Goal: Task Accomplishment & Management: Use online tool/utility

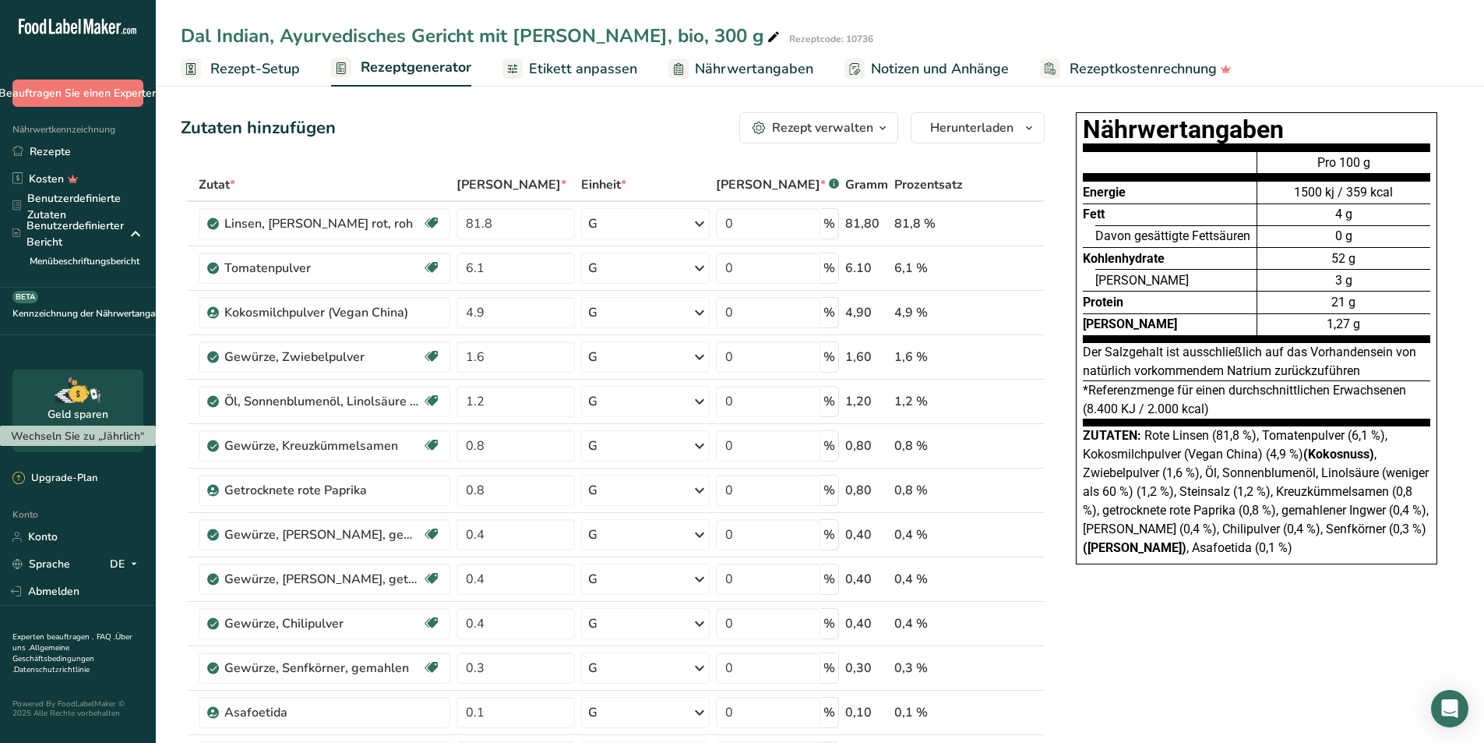
click at [704, 72] on font "Nährwertangaben" at bounding box center [754, 68] width 118 height 19
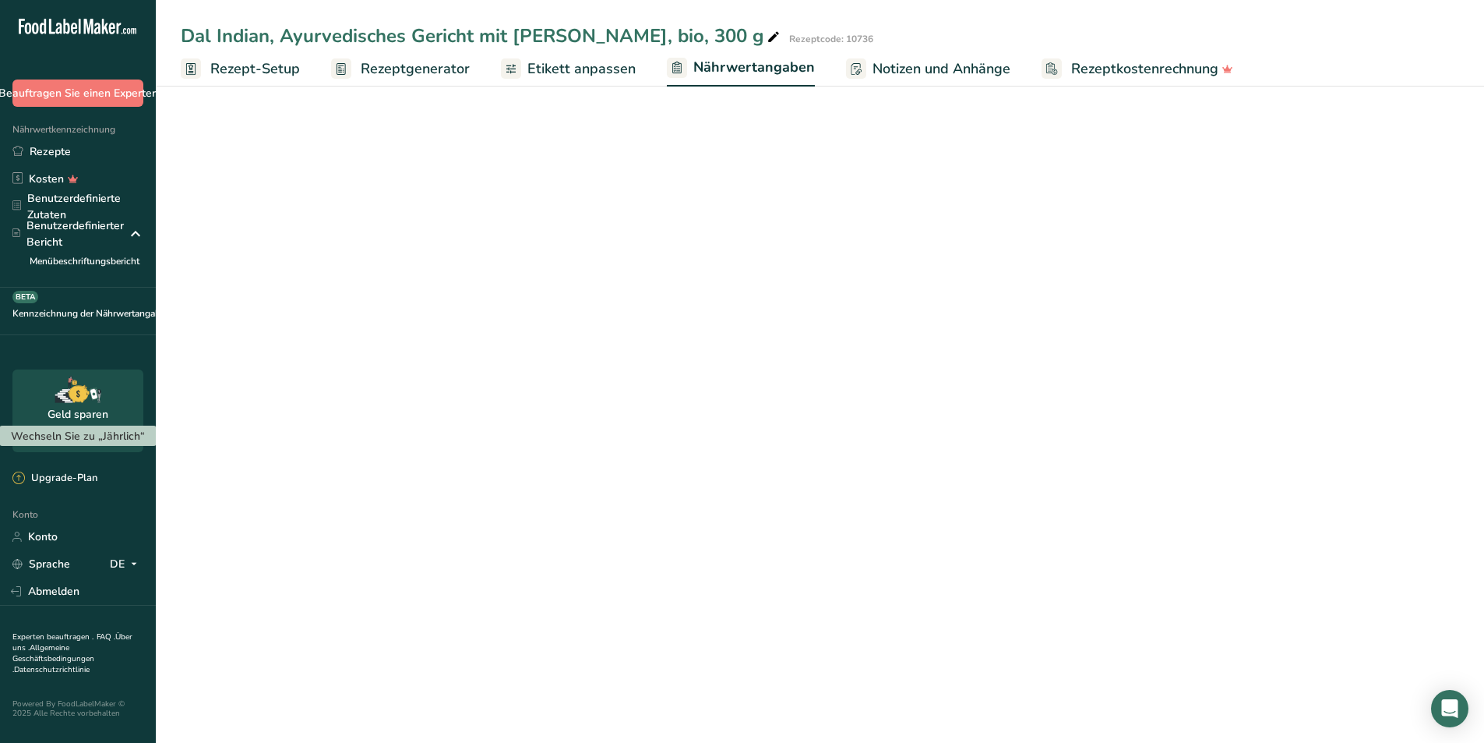
select select "Calories"
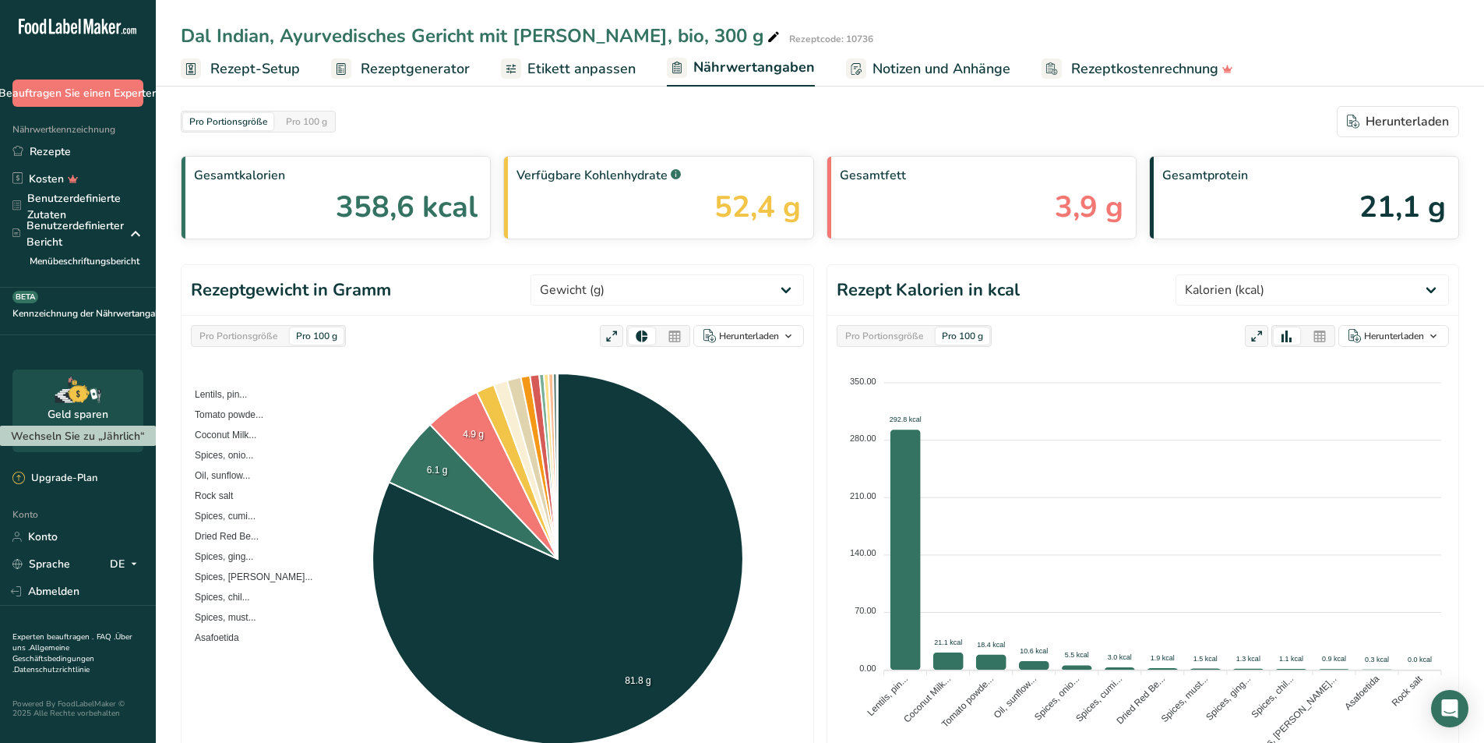
click at [232, 66] on font "Rezept-Setup" at bounding box center [255, 68] width 90 height 19
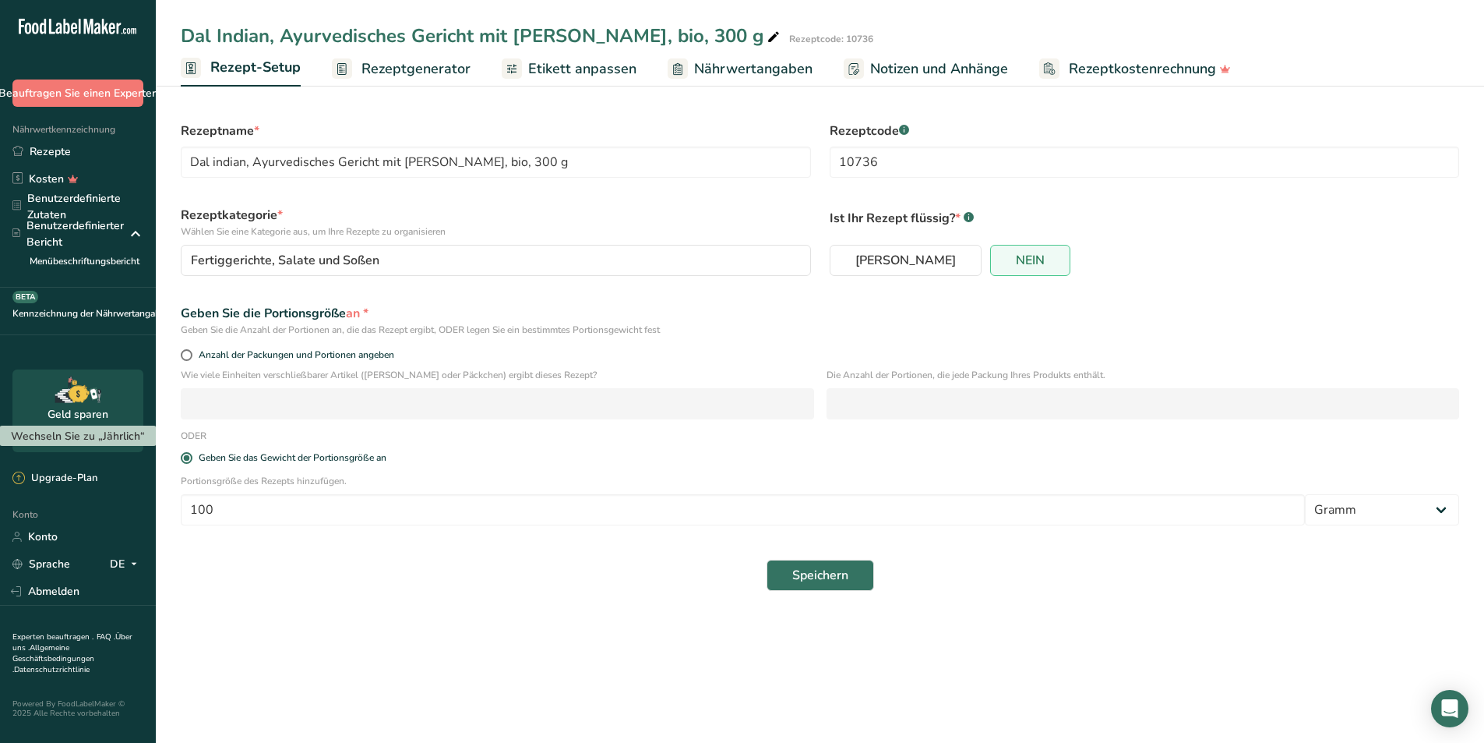
click at [386, 67] on font "Rezeptgenerator" at bounding box center [416, 68] width 109 height 19
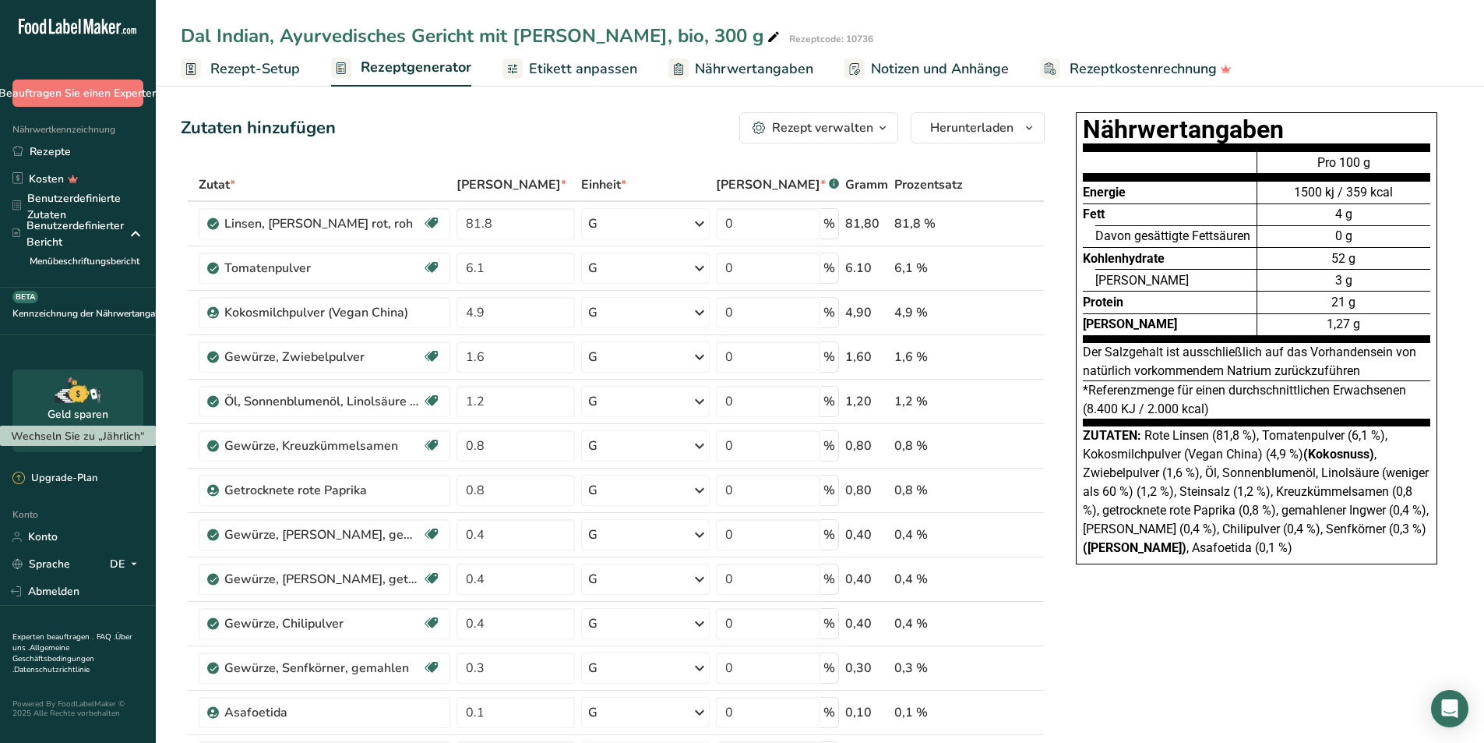
click at [563, 65] on font "Etikett anpassen" at bounding box center [583, 68] width 108 height 19
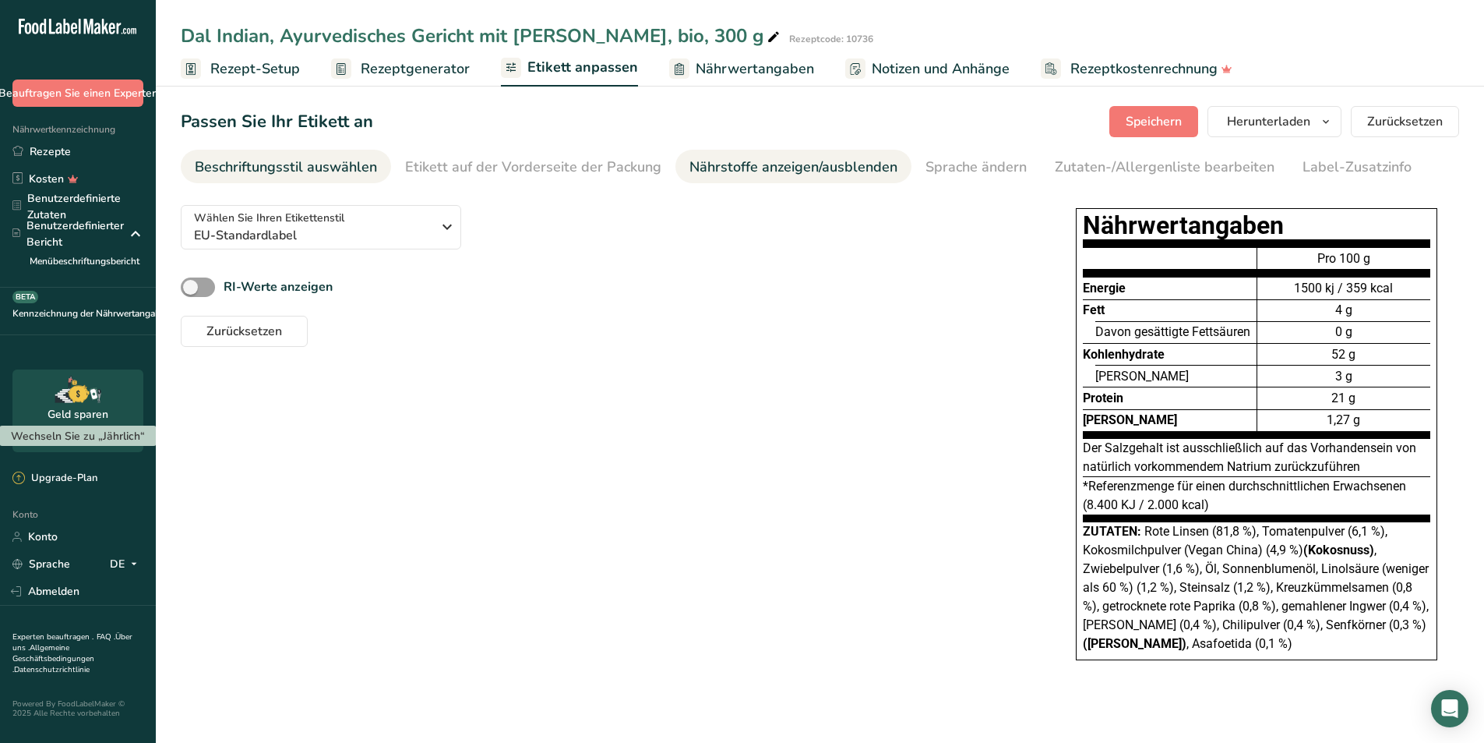
click at [739, 164] on font "Nährstoffe anzeigen/ausblenden" at bounding box center [794, 166] width 208 height 19
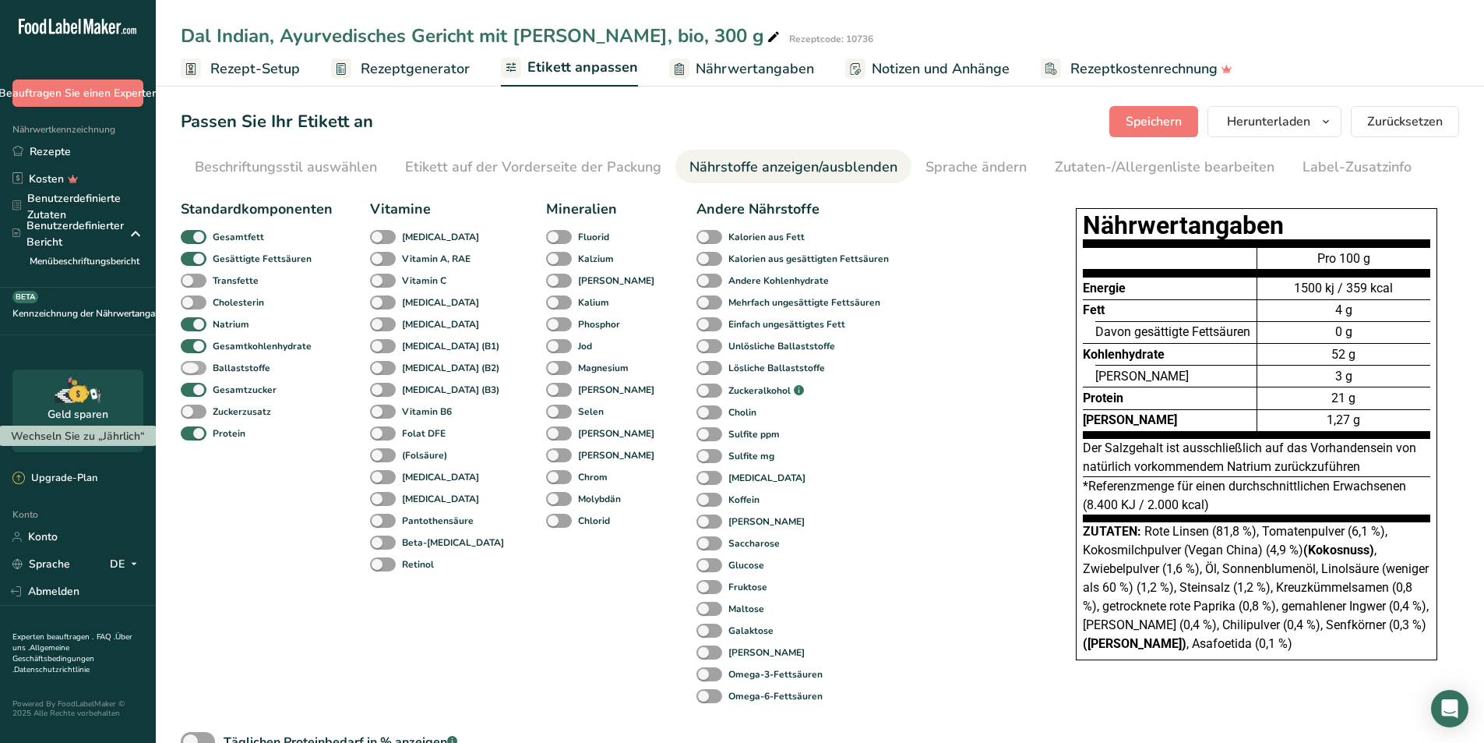
click at [200, 366] on span at bounding box center [194, 368] width 26 height 15
click at [191, 366] on input "Ballaststoffe" at bounding box center [186, 367] width 10 height 10
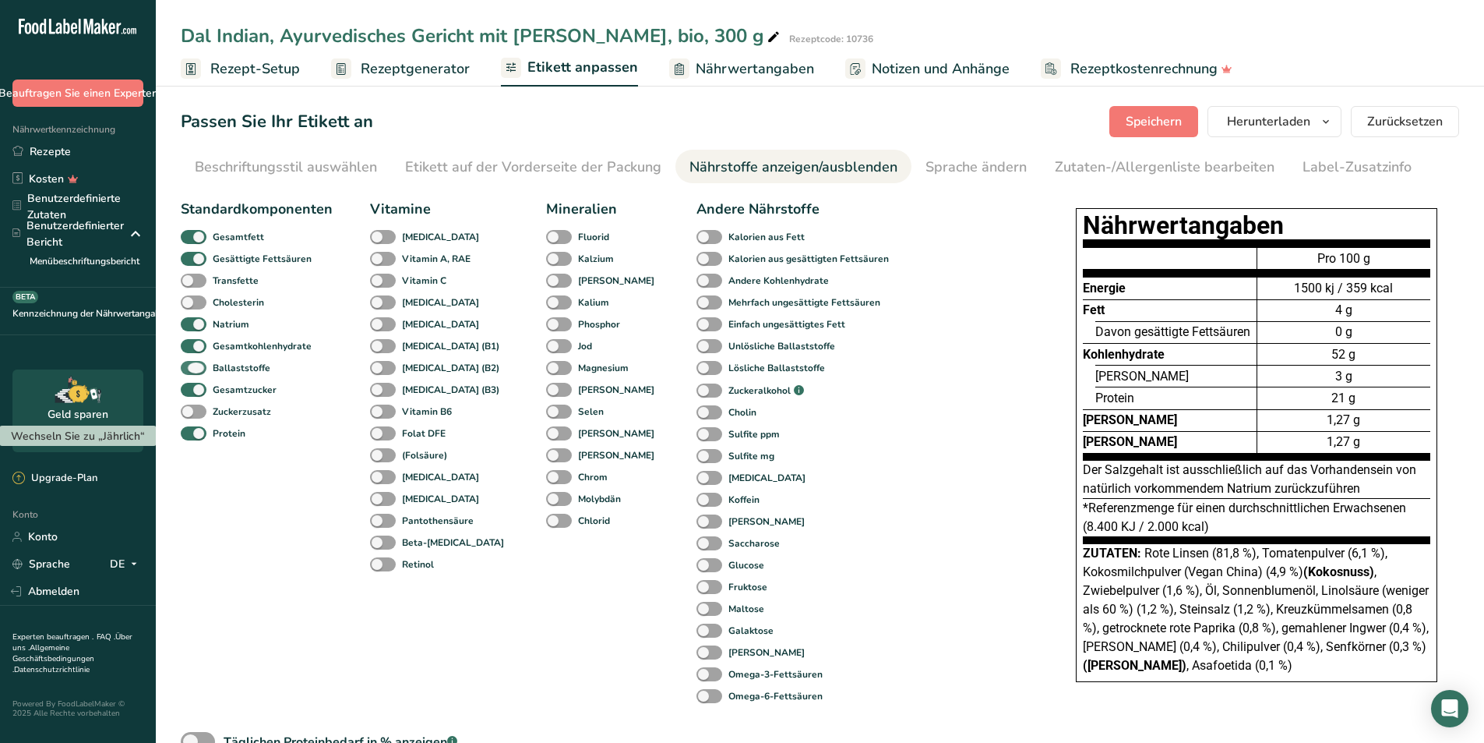
click at [200, 366] on span at bounding box center [194, 368] width 26 height 15
click at [191, 366] on input "Ballaststoffe" at bounding box center [186, 367] width 10 height 10
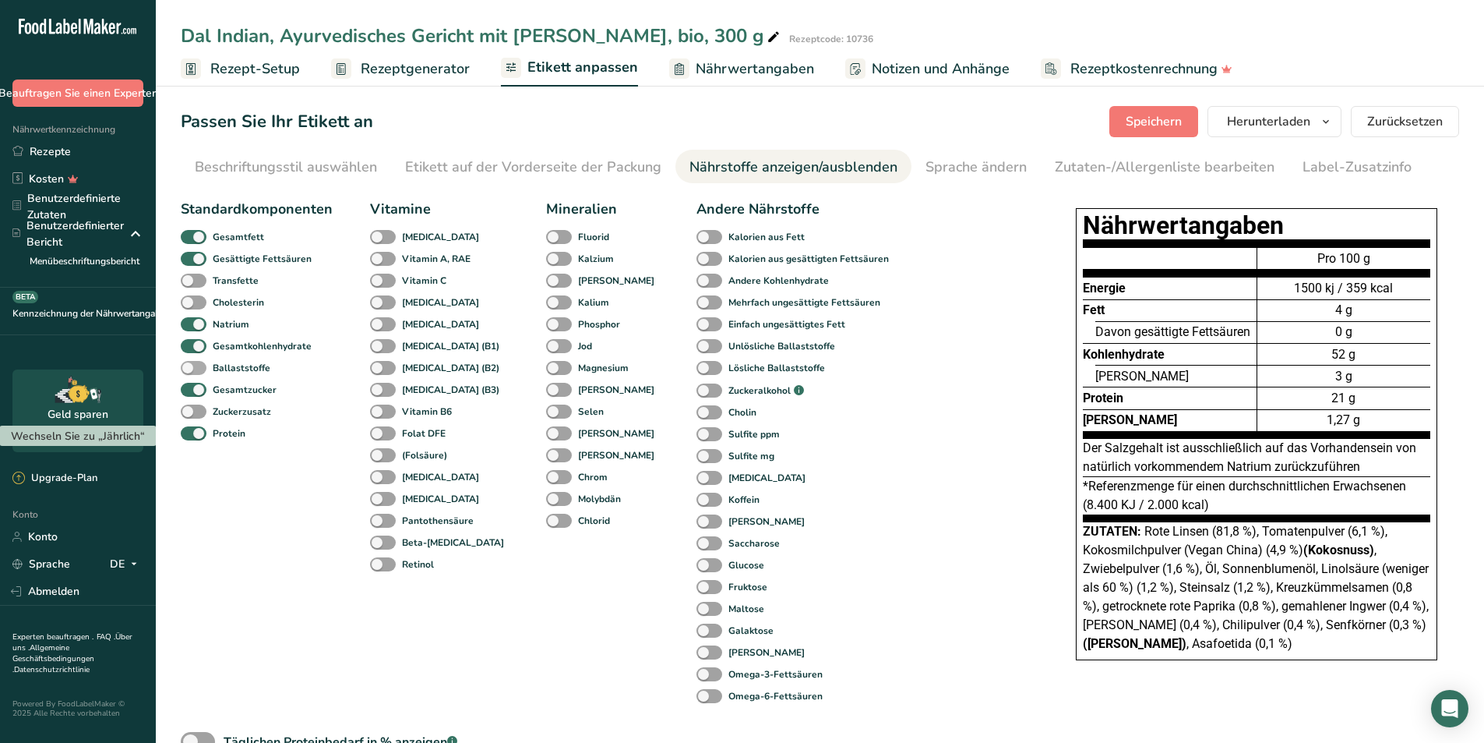
click at [200, 366] on span at bounding box center [194, 368] width 26 height 15
click at [191, 366] on input "Ballaststoffe" at bounding box center [186, 367] width 10 height 10
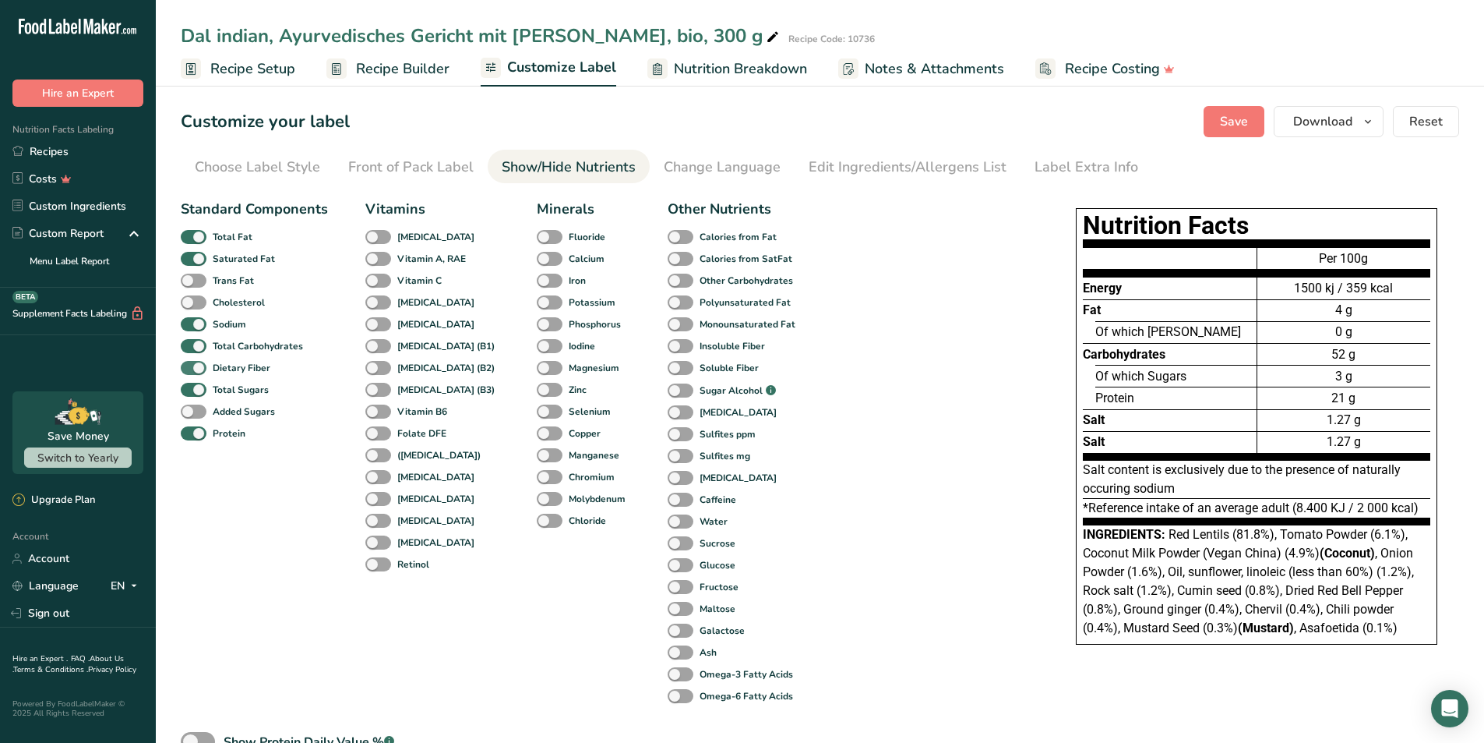
click at [189, 368] on span at bounding box center [194, 368] width 26 height 15
click at [189, 368] on input "Dietary Fiber" at bounding box center [186, 367] width 10 height 10
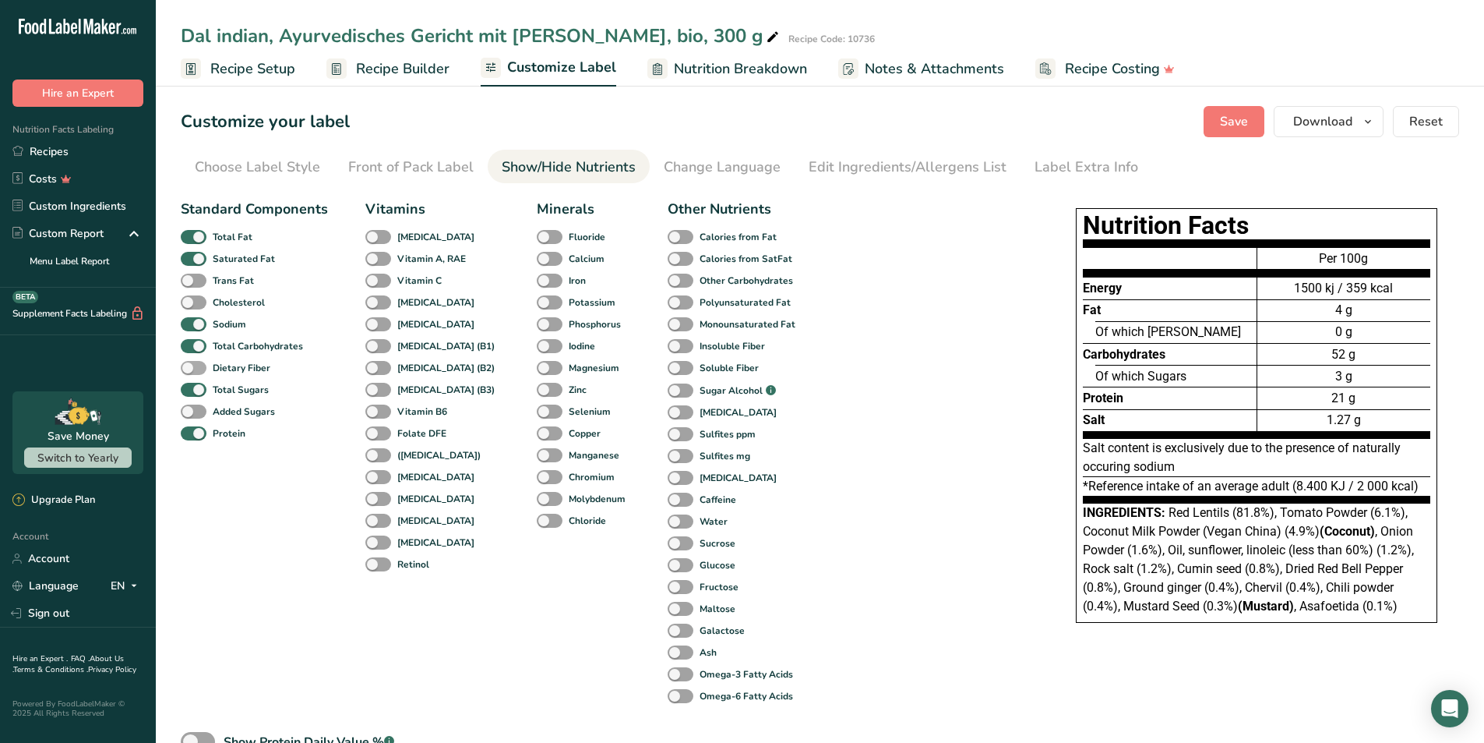
click at [189, 368] on span at bounding box center [194, 368] width 26 height 15
click at [189, 368] on input "Dietary Fiber" at bounding box center [186, 367] width 10 height 10
checkbox input "true"
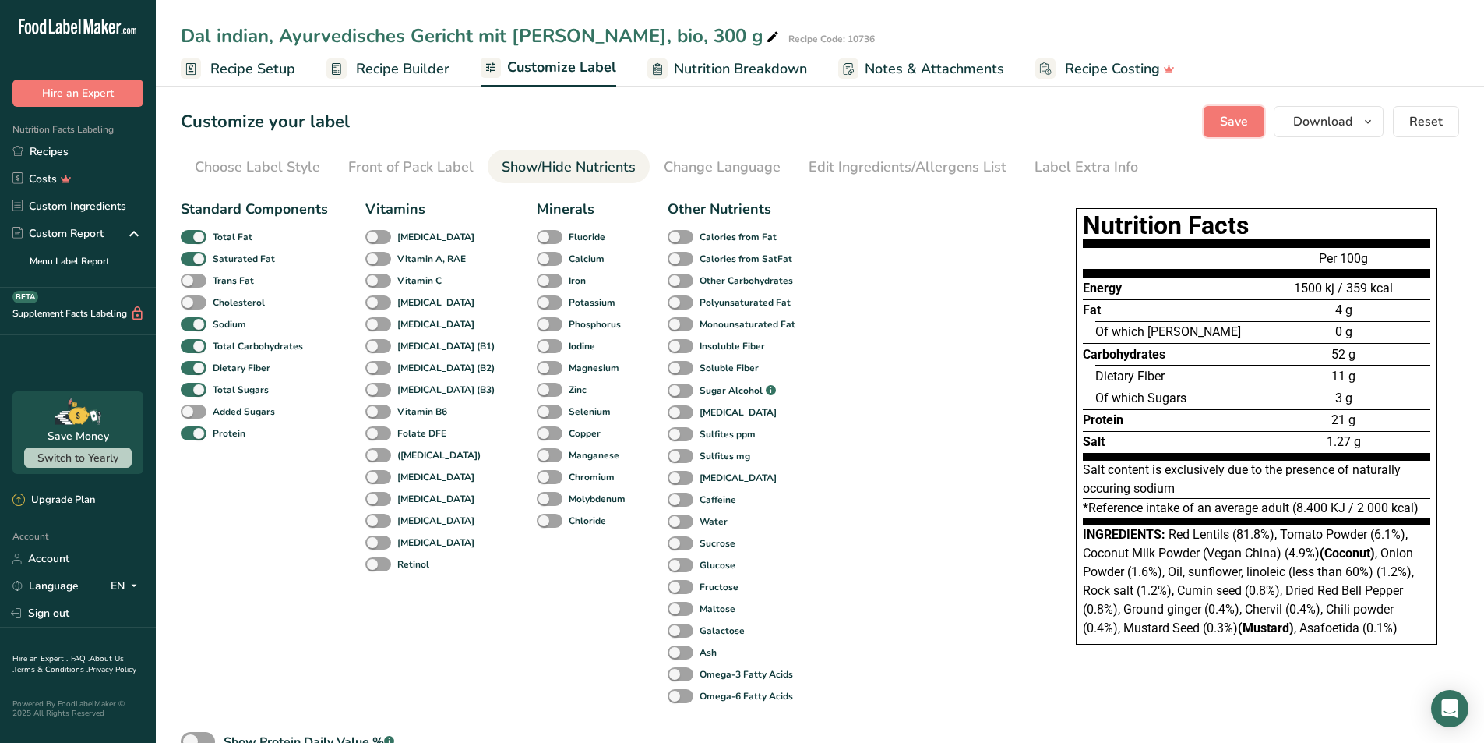
drag, startPoint x: 1227, startPoint y: 123, endPoint x: 1173, endPoint y: 238, distance: 126.5
click at [1227, 123] on span "Save" at bounding box center [1234, 121] width 28 height 19
click at [55, 148] on link "Recipes" at bounding box center [78, 151] width 156 height 27
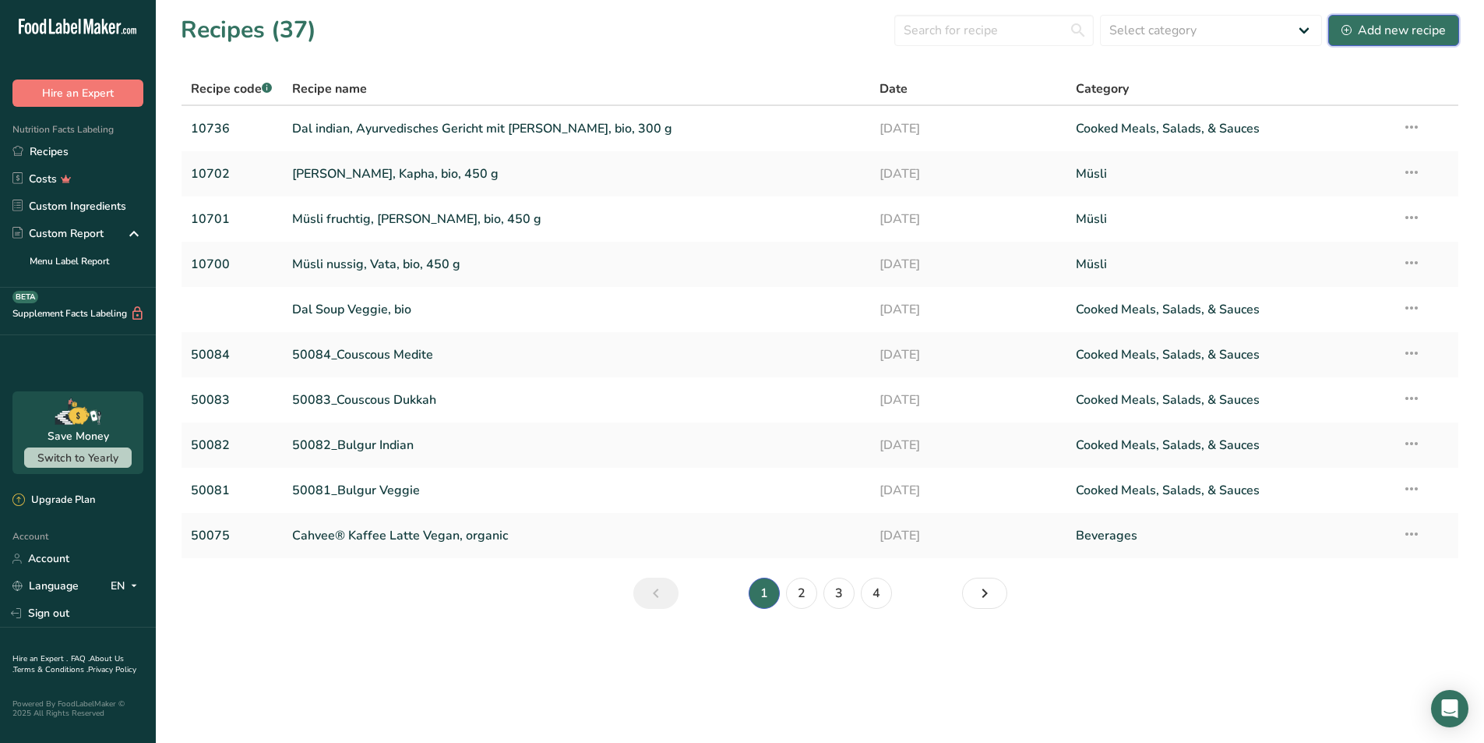
click at [1364, 29] on div "Add new recipe" at bounding box center [1394, 30] width 104 height 19
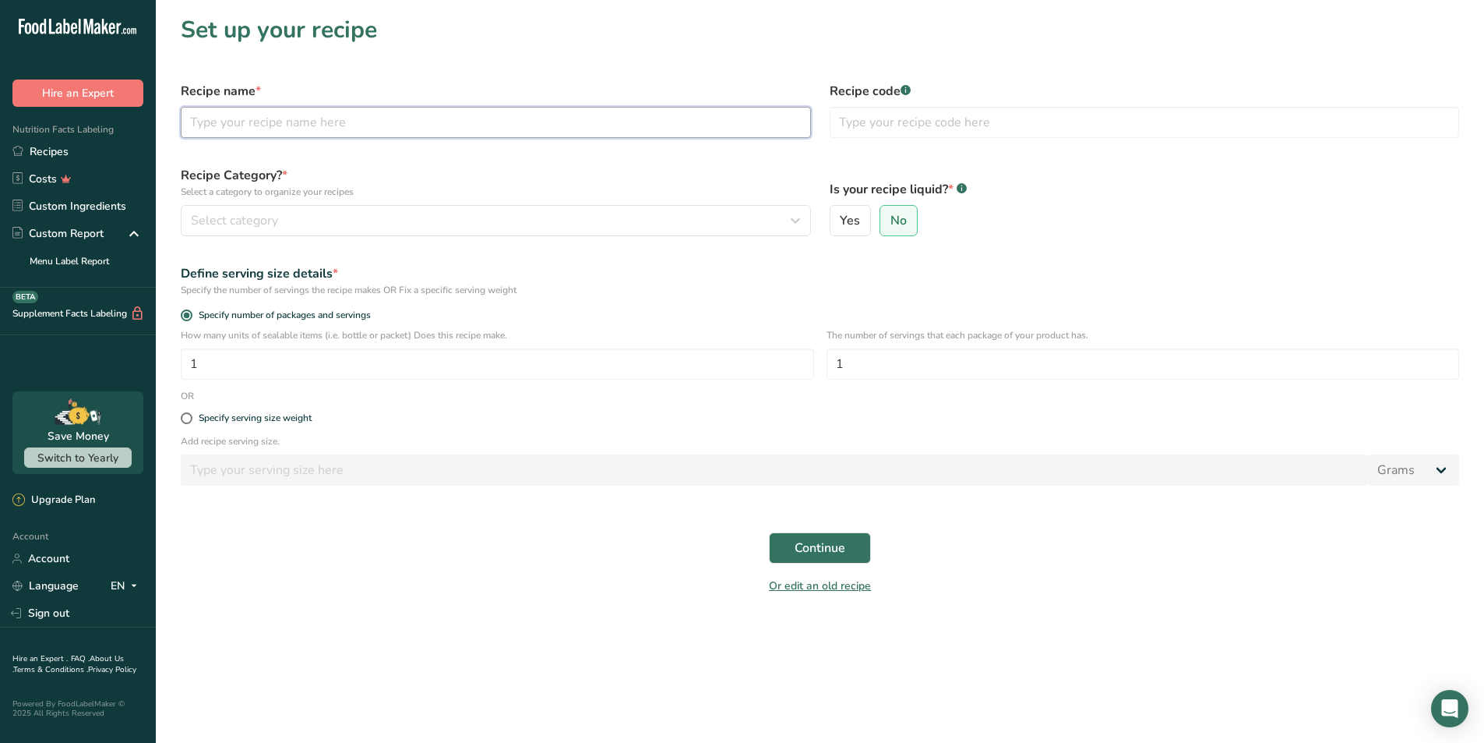
paste input "Dal veggie, Ayurvedisches Gericht mit Mung-Dal, bio, 300 g"
type input "Dal veggie, Ayurvedisches Gericht mit Mung-Dal, bio, 300 g"
click at [905, 130] on input "text" at bounding box center [1145, 122] width 630 height 31
type input "10737"
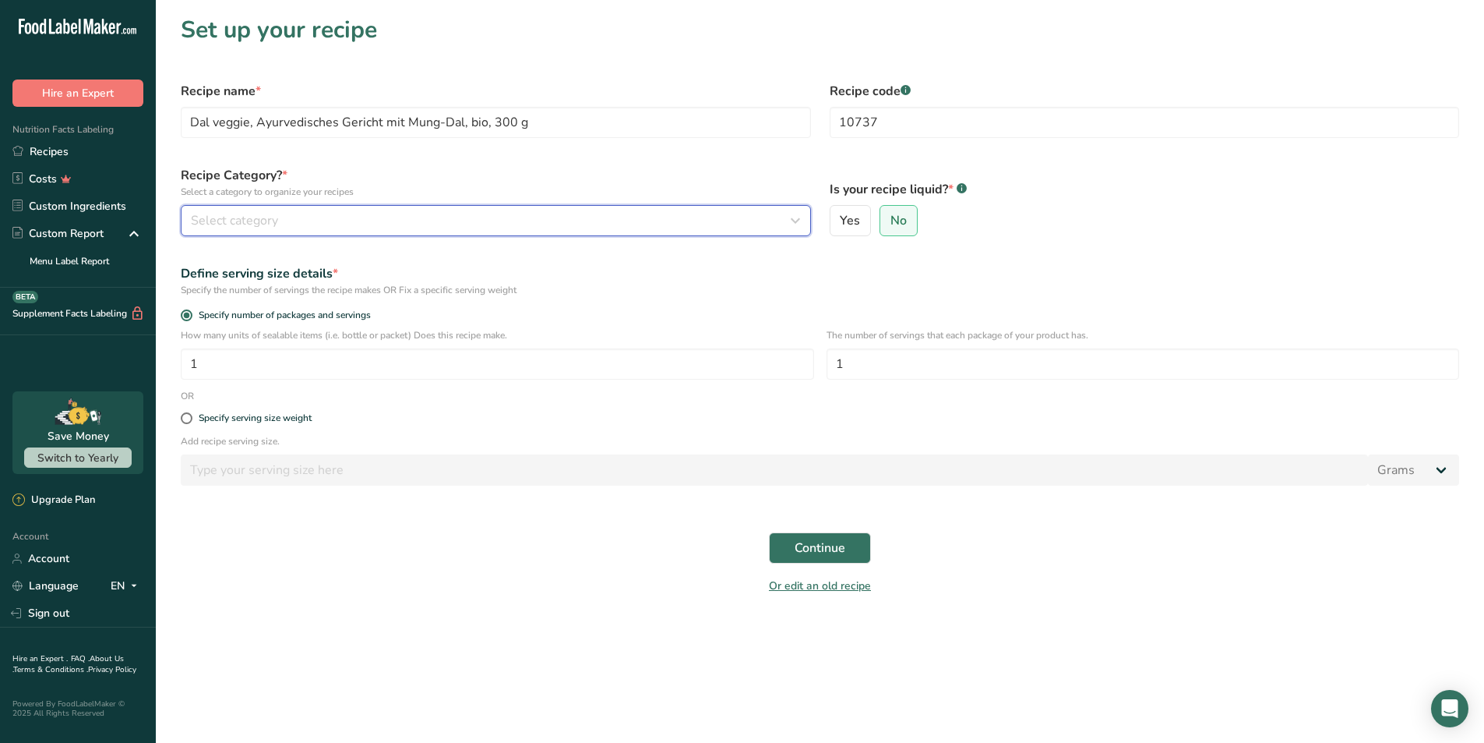
click at [433, 224] on div "Select category" at bounding box center [491, 220] width 601 height 19
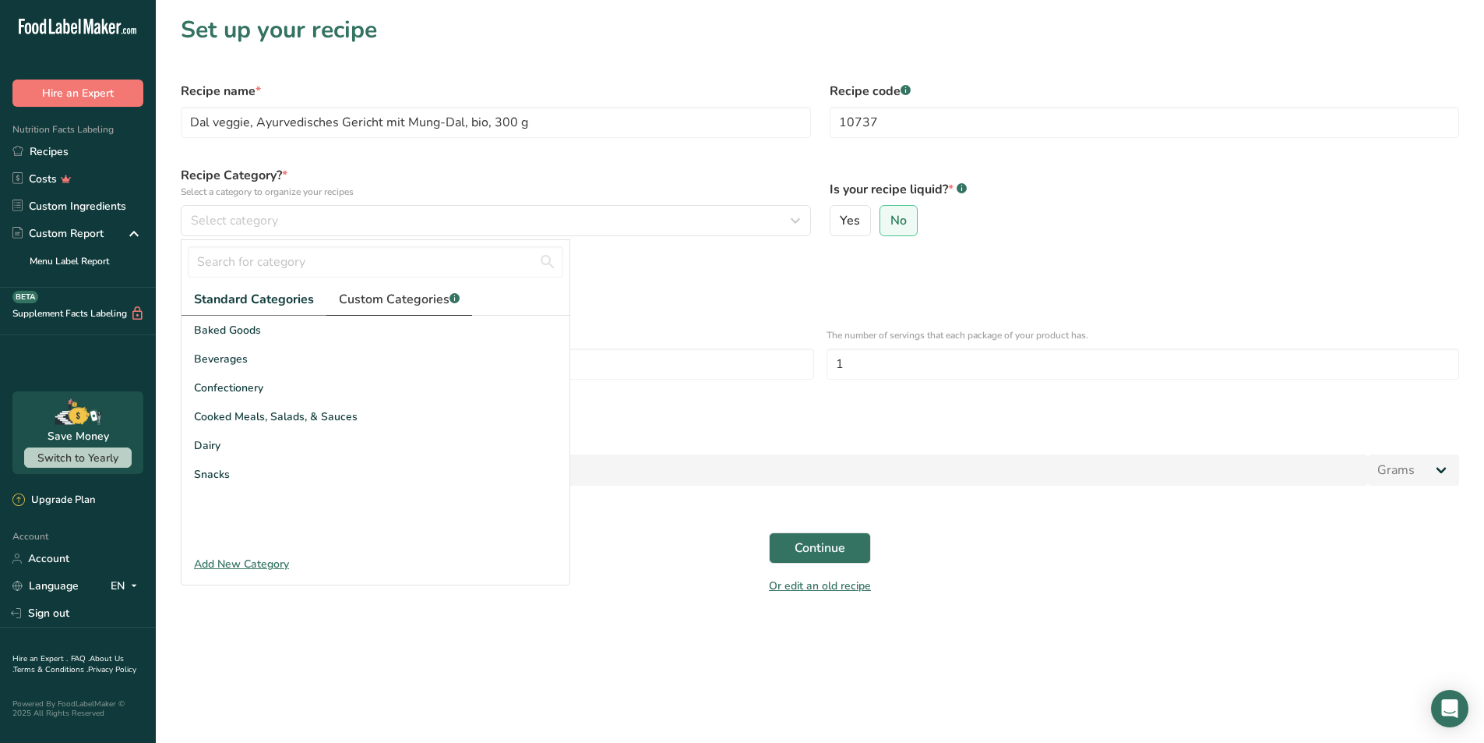
click at [380, 297] on span "Custom Categories .a-a{fill:#347362;}.b-a{fill:#fff;}" at bounding box center [399, 299] width 121 height 19
click at [274, 300] on span "Standard Categories" at bounding box center [253, 299] width 118 height 19
click at [249, 415] on span "Cooked Meals, Salads, & Sauces" at bounding box center [276, 416] width 164 height 16
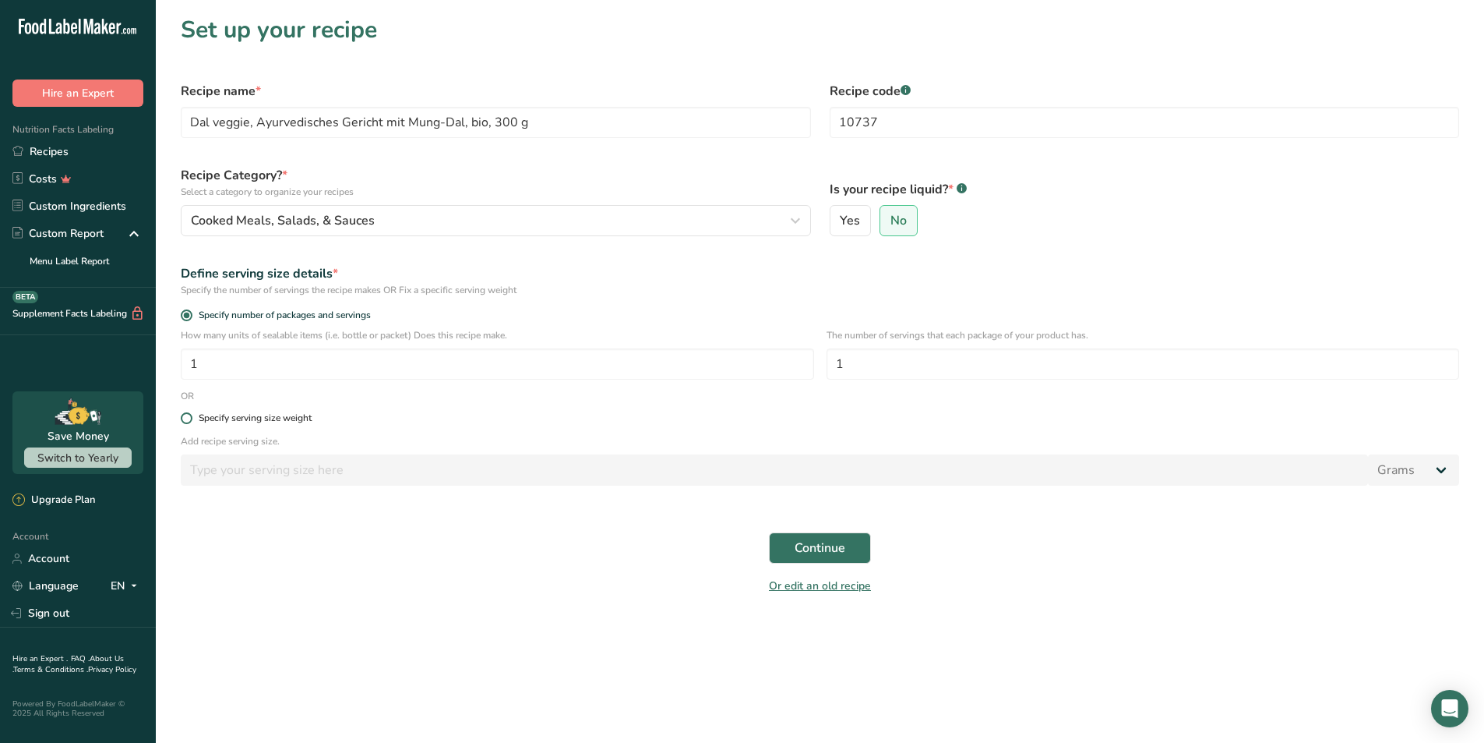
click at [186, 418] on span at bounding box center [187, 418] width 12 height 12
click at [186, 418] on input "Specify serving size weight" at bounding box center [186, 418] width 10 height 10
radio input "true"
radio input "false"
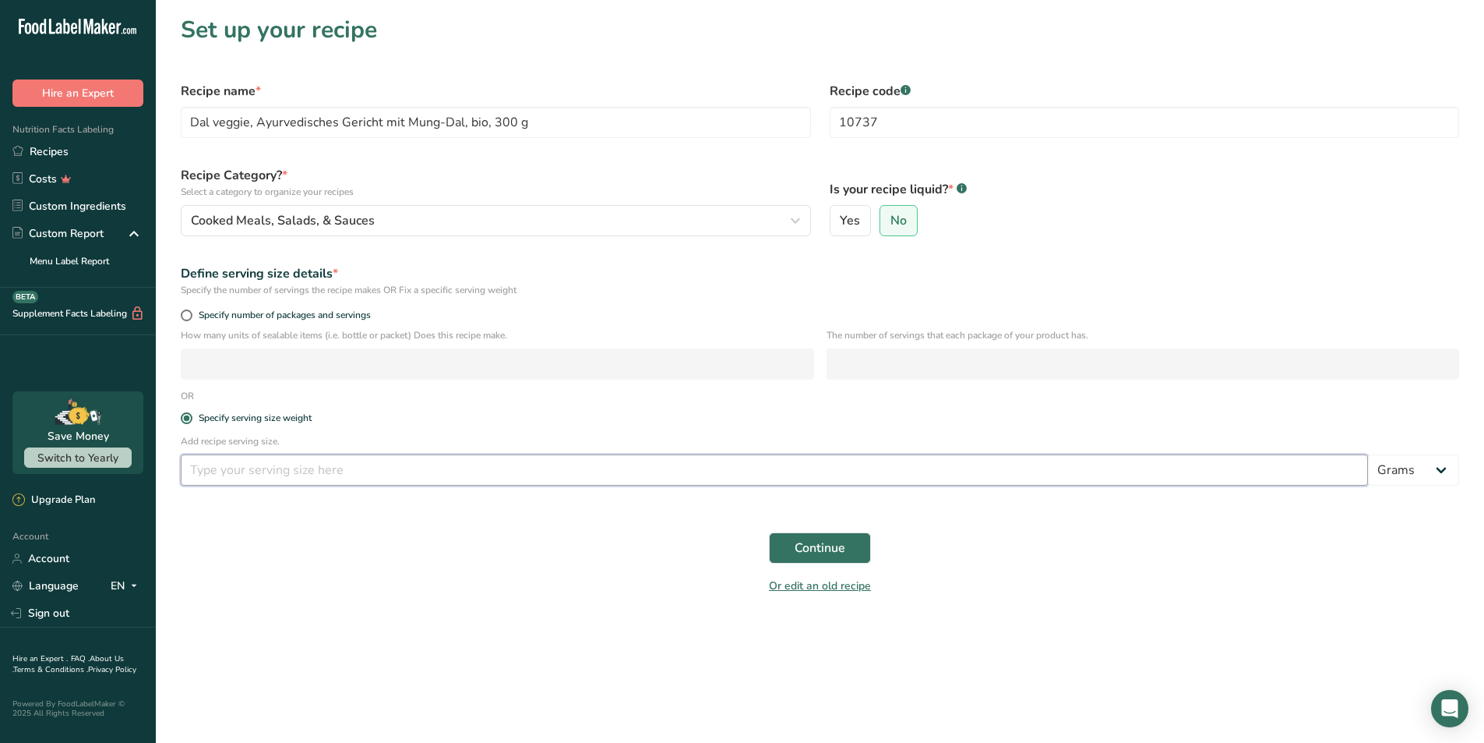
click at [242, 471] on input "number" at bounding box center [774, 469] width 1187 height 31
type input "100"
click at [802, 549] on span "Continue" at bounding box center [820, 547] width 51 height 19
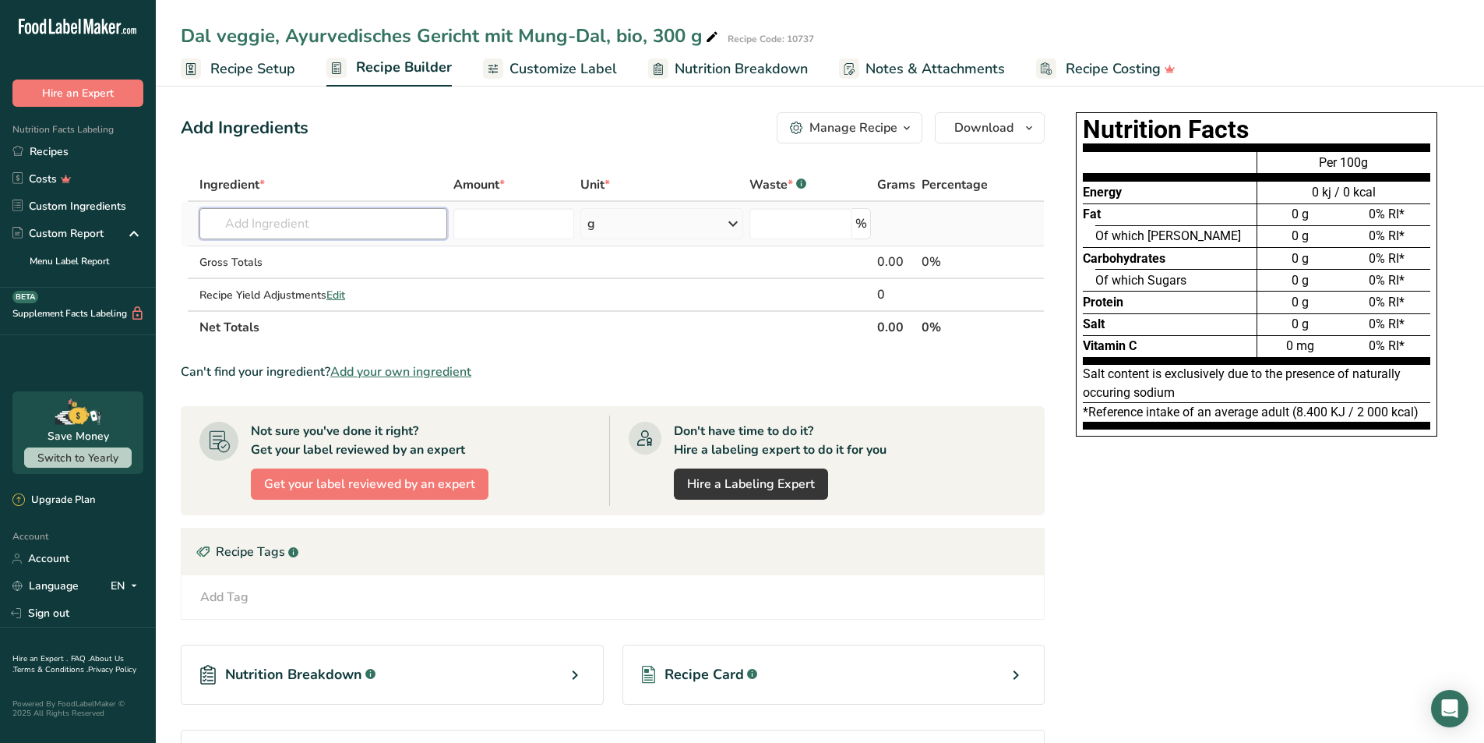
click at [276, 221] on input "text" at bounding box center [323, 223] width 248 height 31
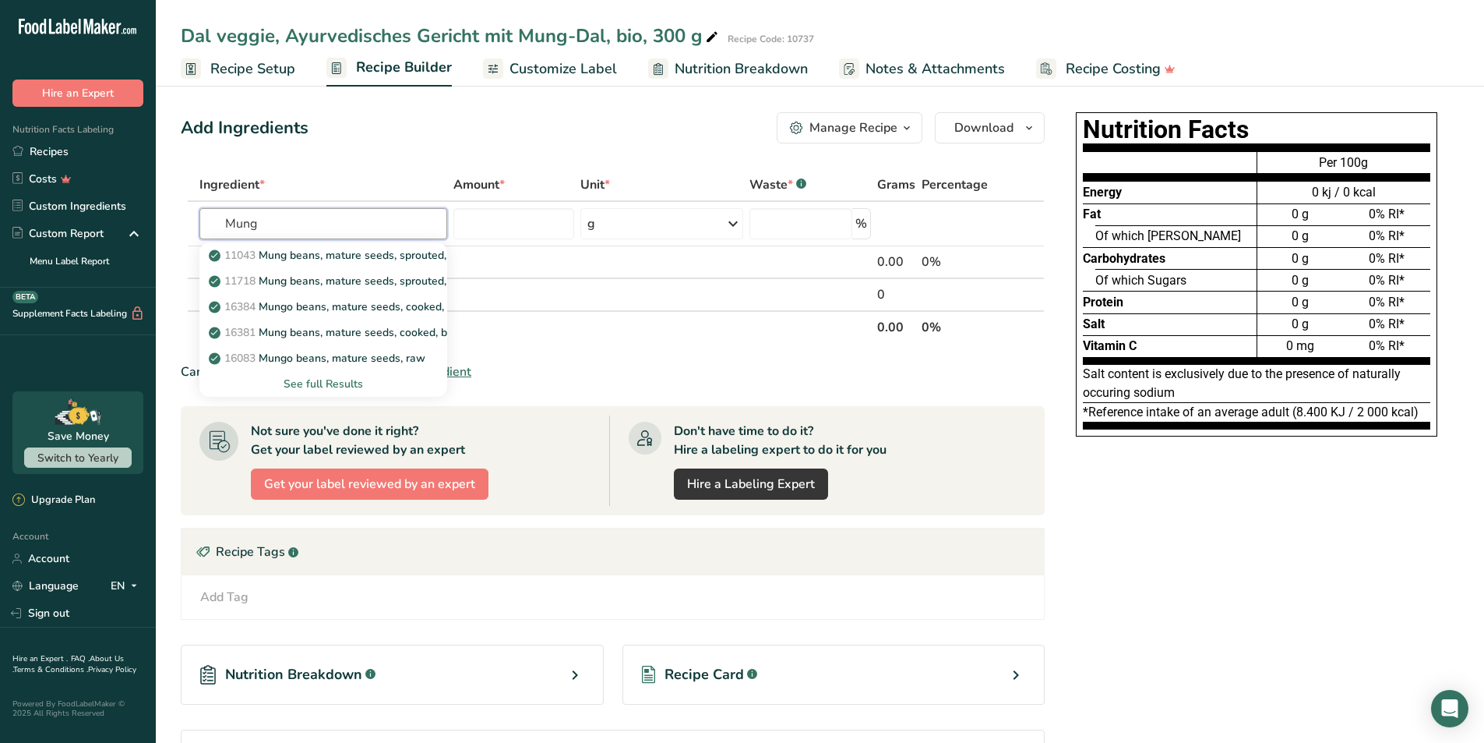
type input "Mung"
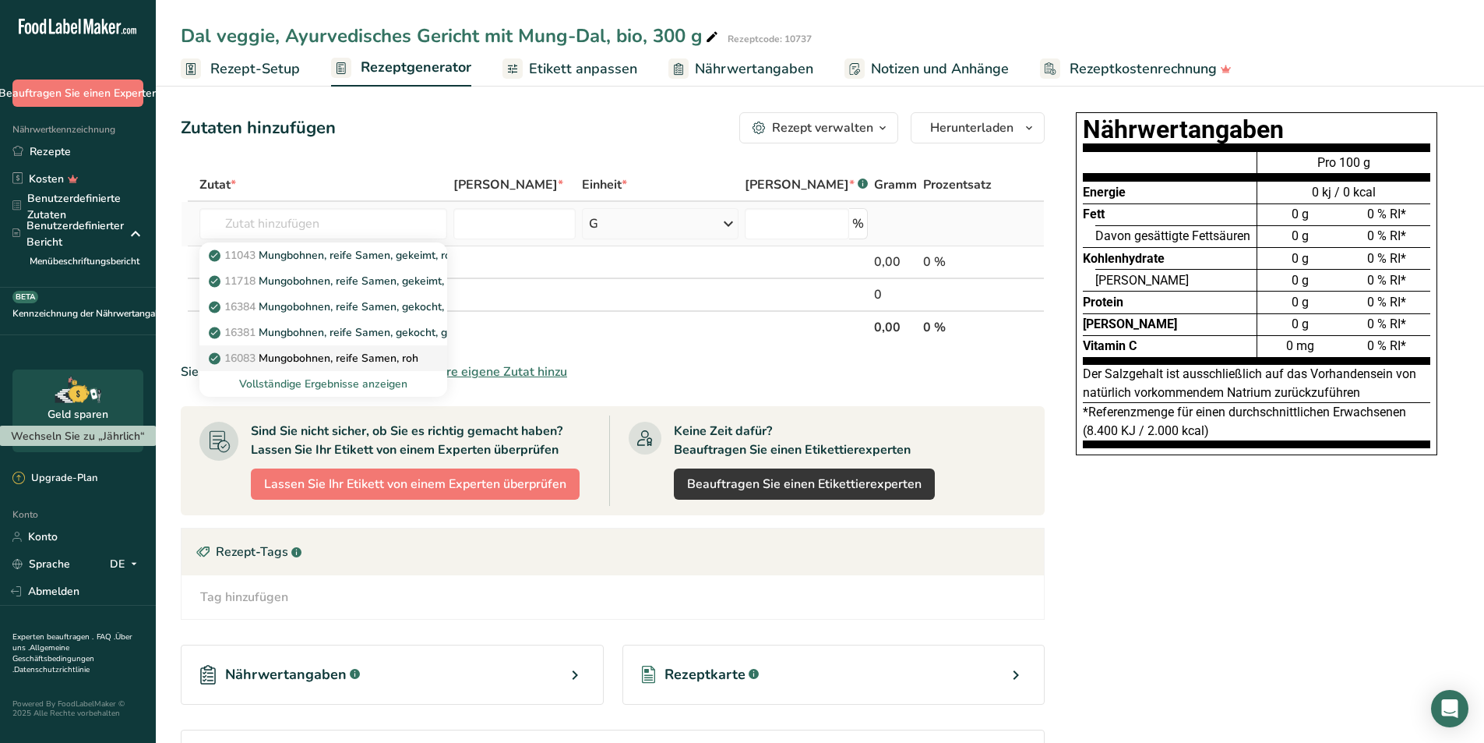
click at [377, 354] on font "Mungobohnen, reife Samen, roh" at bounding box center [339, 358] width 160 height 15
type input "Mungo beans, mature seeds, raw"
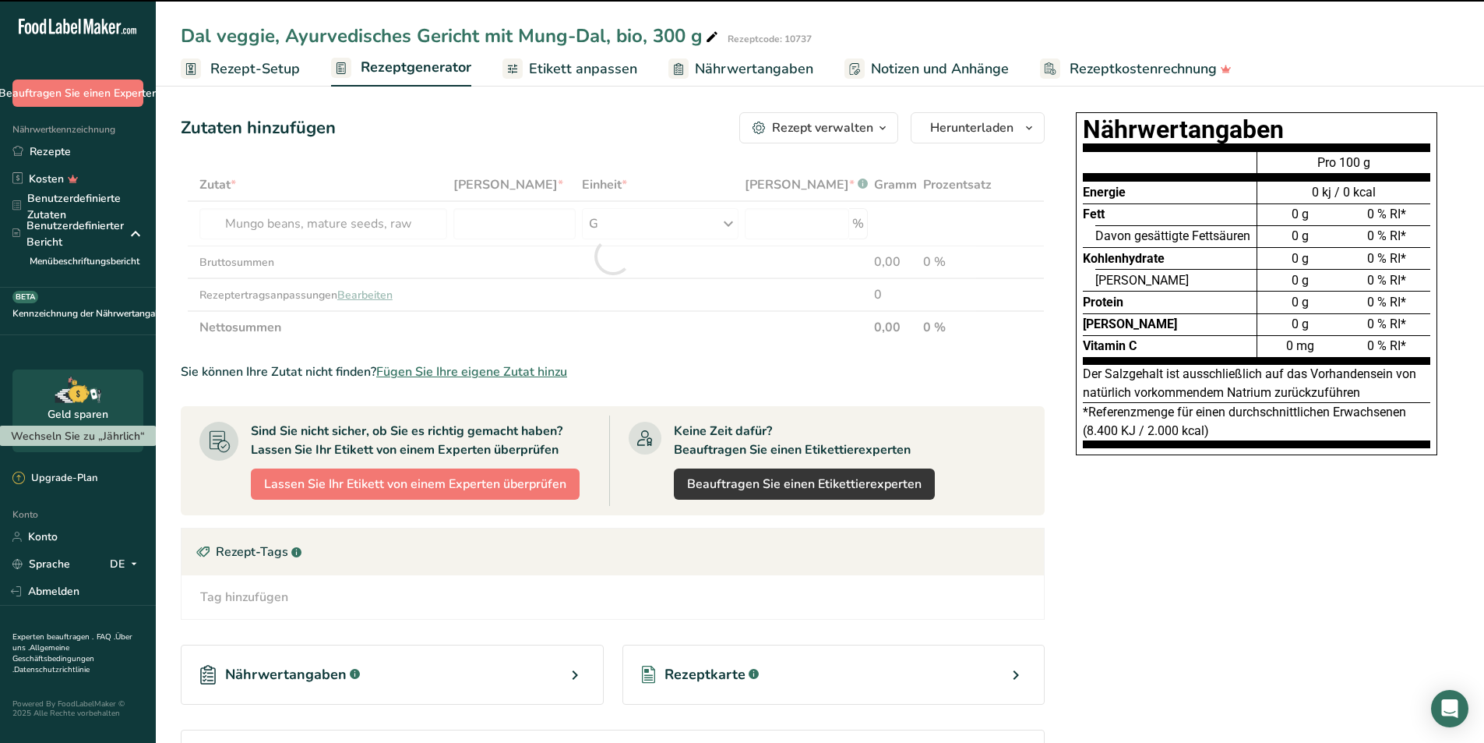
type input "0"
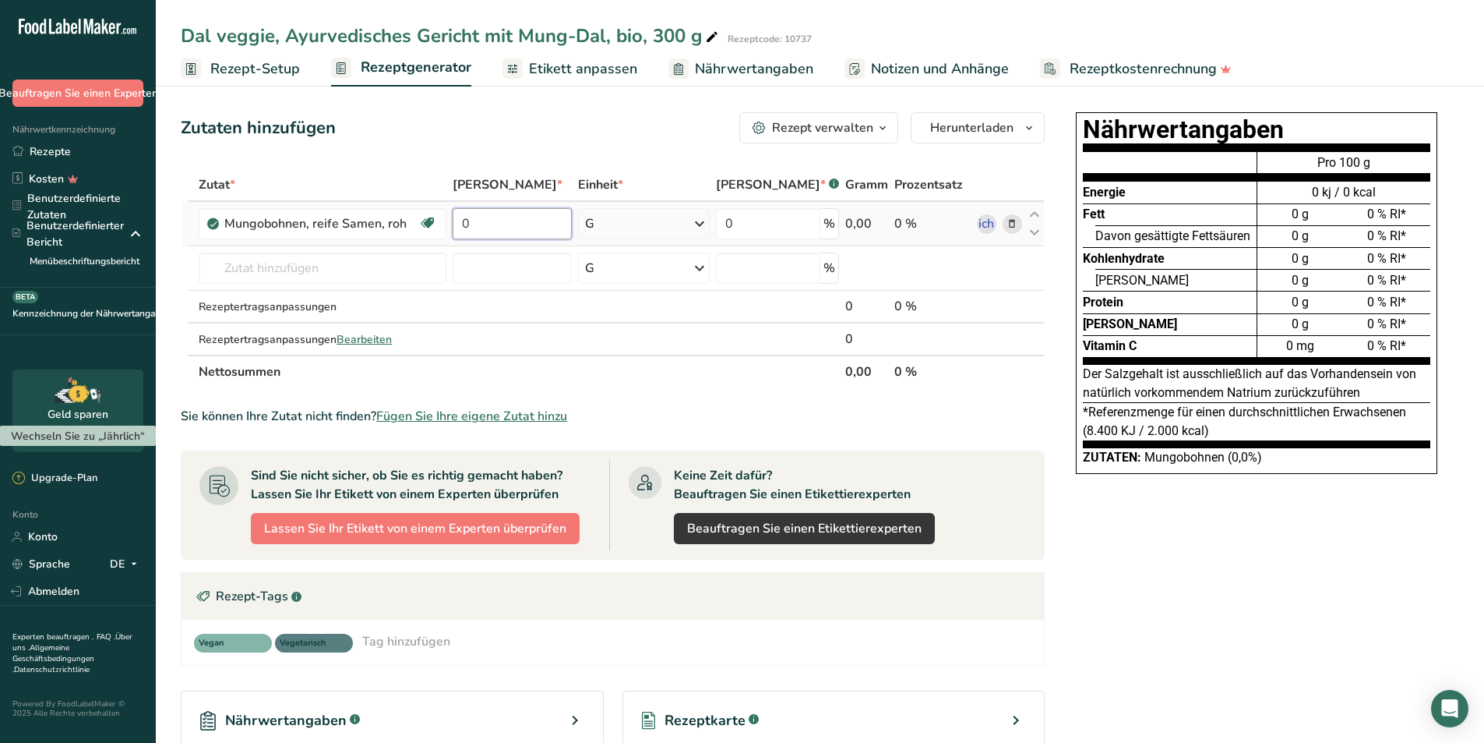
drag, startPoint x: 482, startPoint y: 224, endPoint x: 456, endPoint y: 224, distance: 26.5
click at [456, 224] on input "0" at bounding box center [512, 223] width 119 height 31
type input "80.8"
click at [298, 270] on div "Zutat * [PERSON_NAME] * Einheit * [PERSON_NAME] * .a-a{fill:#347362;}.b-a{fill:…" at bounding box center [613, 278] width 864 height 220
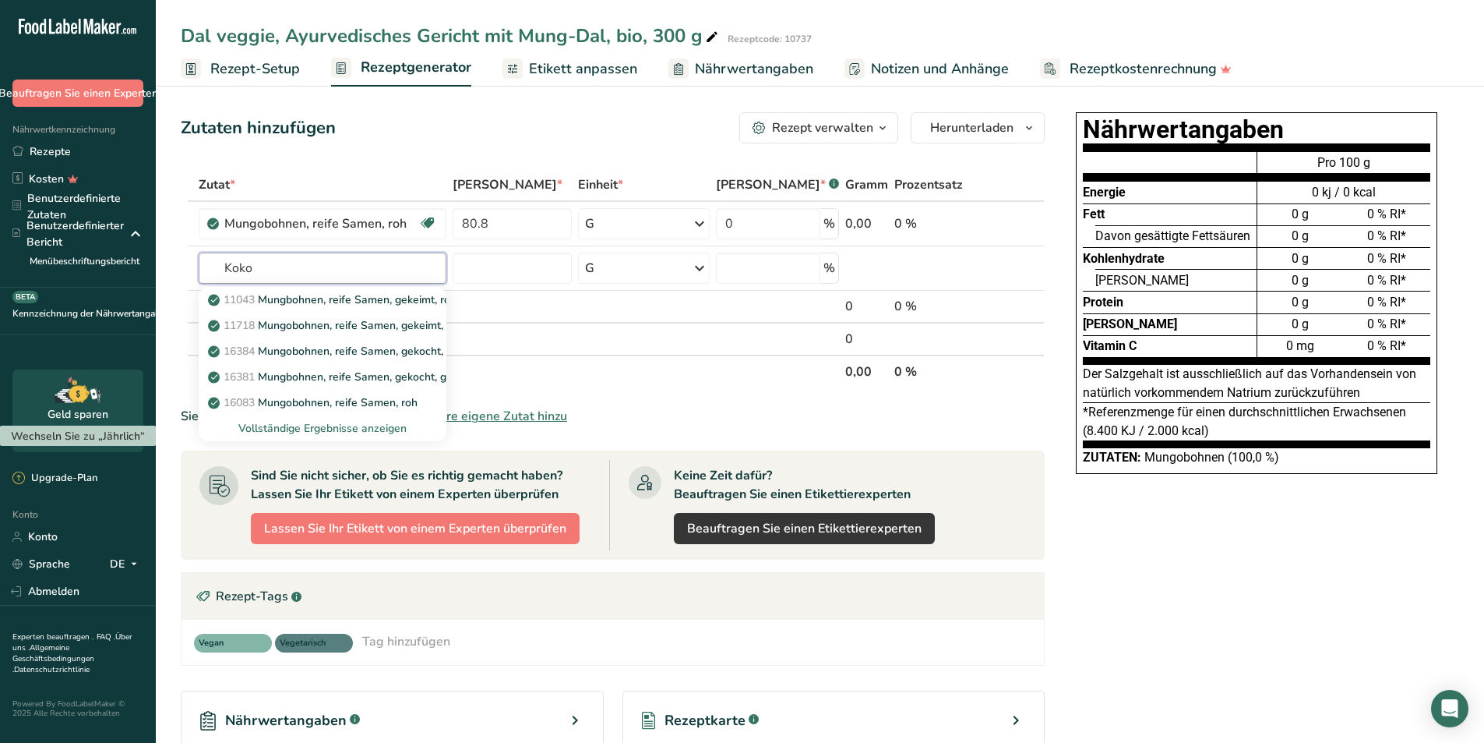
type input "Kokos"
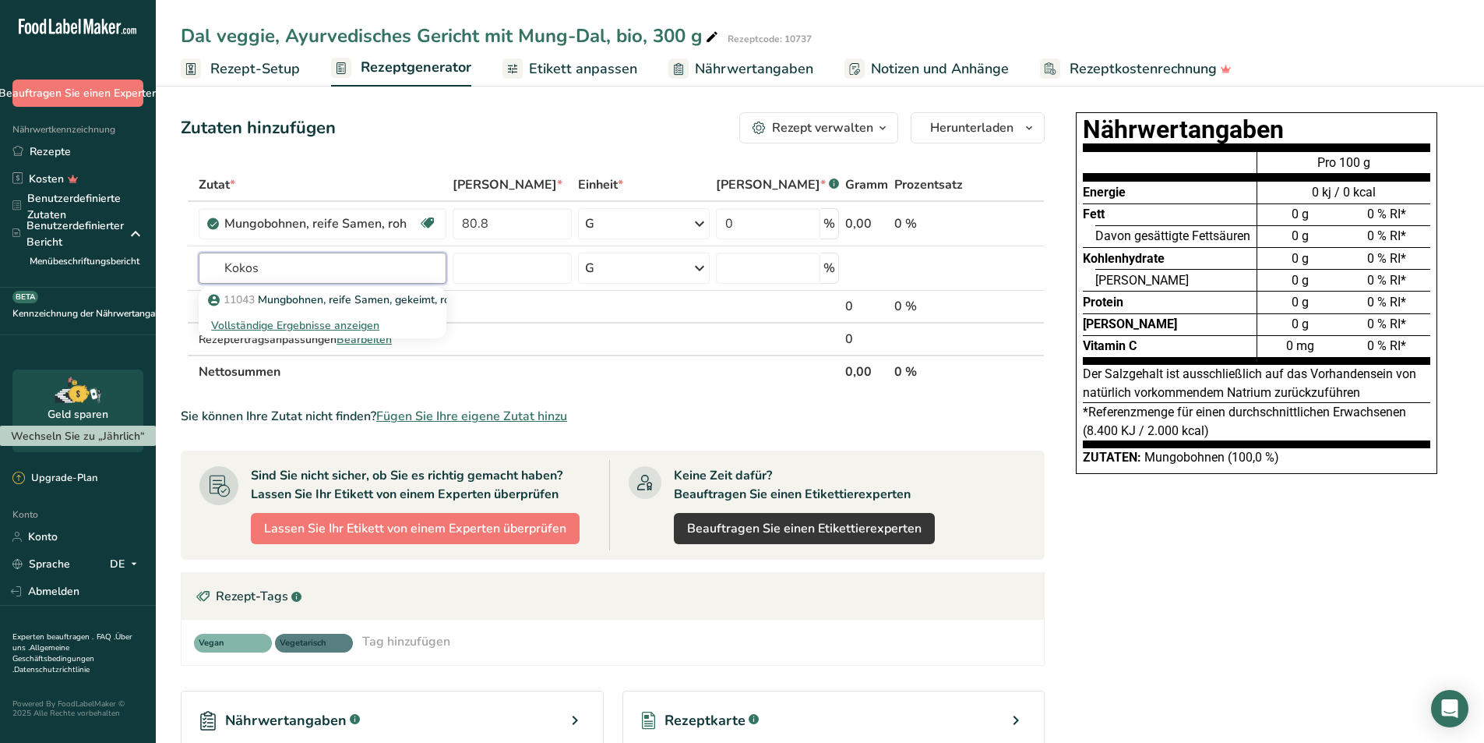
drag, startPoint x: 291, startPoint y: 267, endPoint x: 173, endPoint y: 269, distance: 117.7
click at [173, 269] on section "Zutaten hinzufügen Rezept verwalten Rezept löschen Rezept duplizieren Rezept sk…" at bounding box center [820, 549] width 1329 height 937
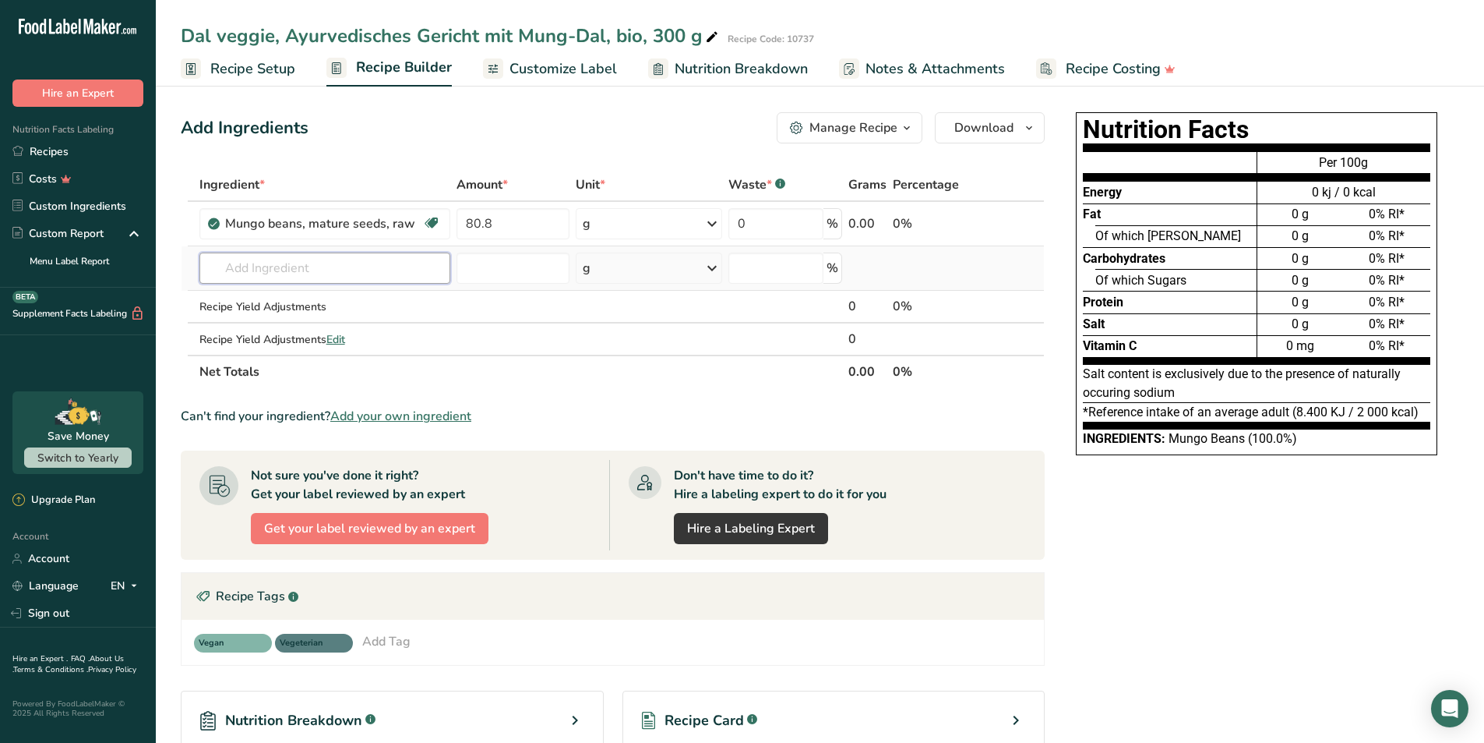
click at [277, 273] on input "text" at bounding box center [324, 267] width 251 height 31
type input "C"
type input "K"
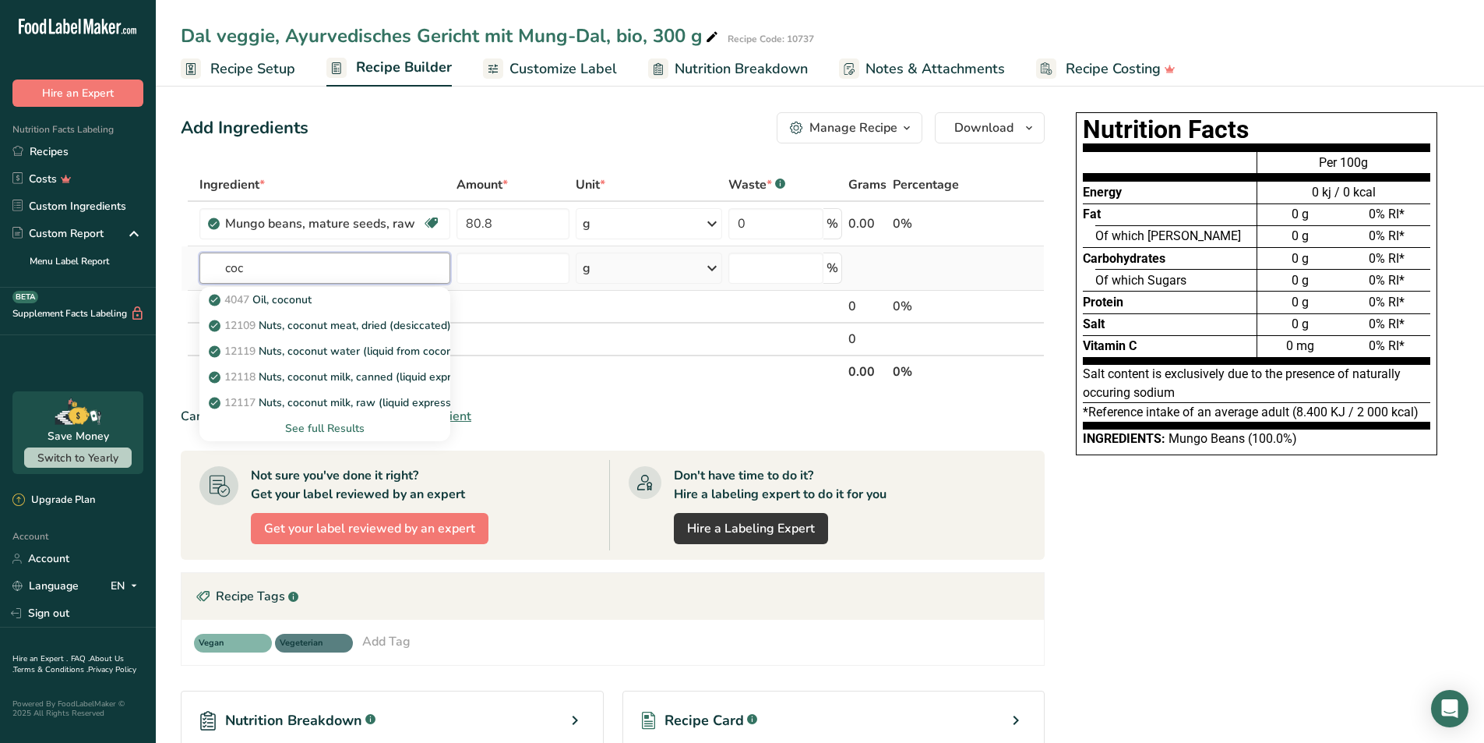
type input "coc"
click at [309, 424] on div "See full Results" at bounding box center [325, 428] width 226 height 16
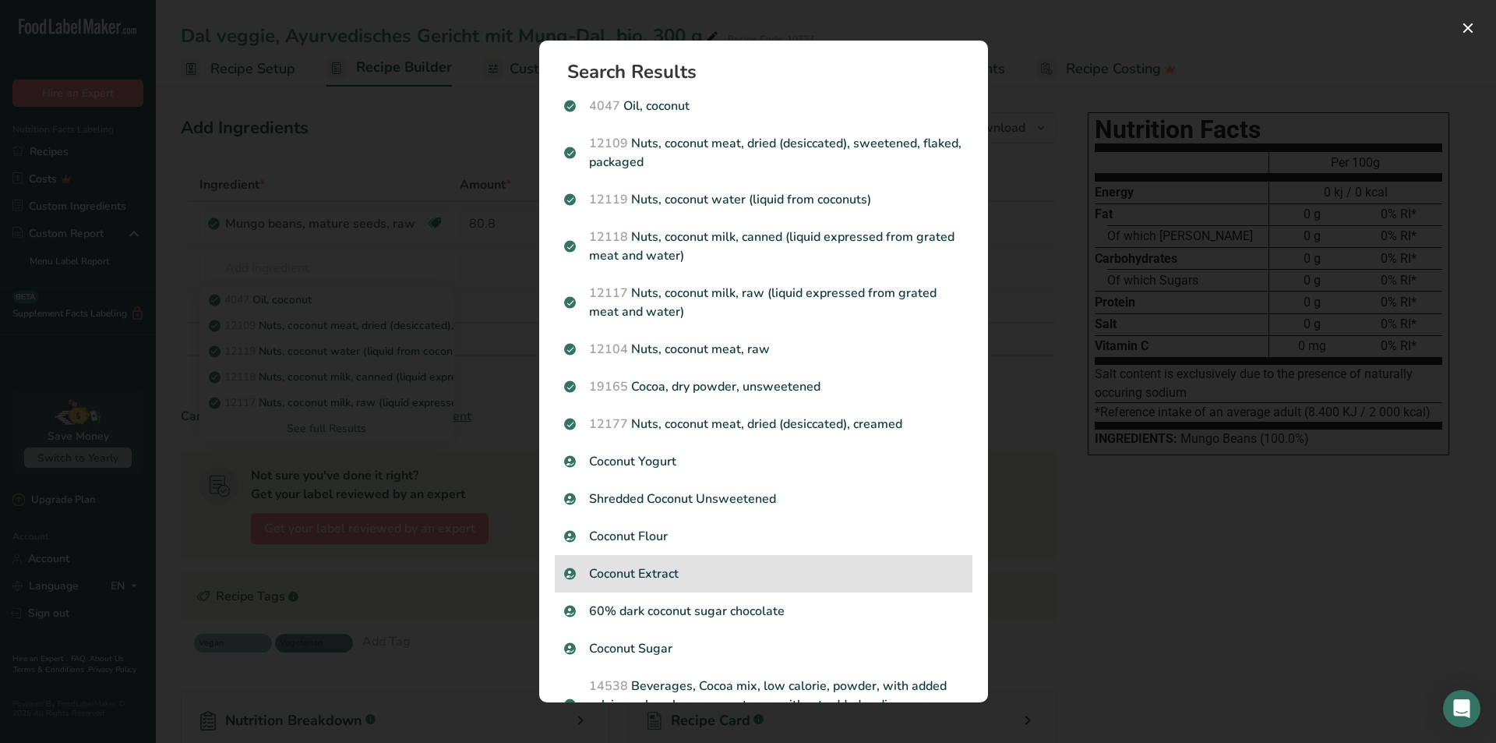
scroll to position [156, 0]
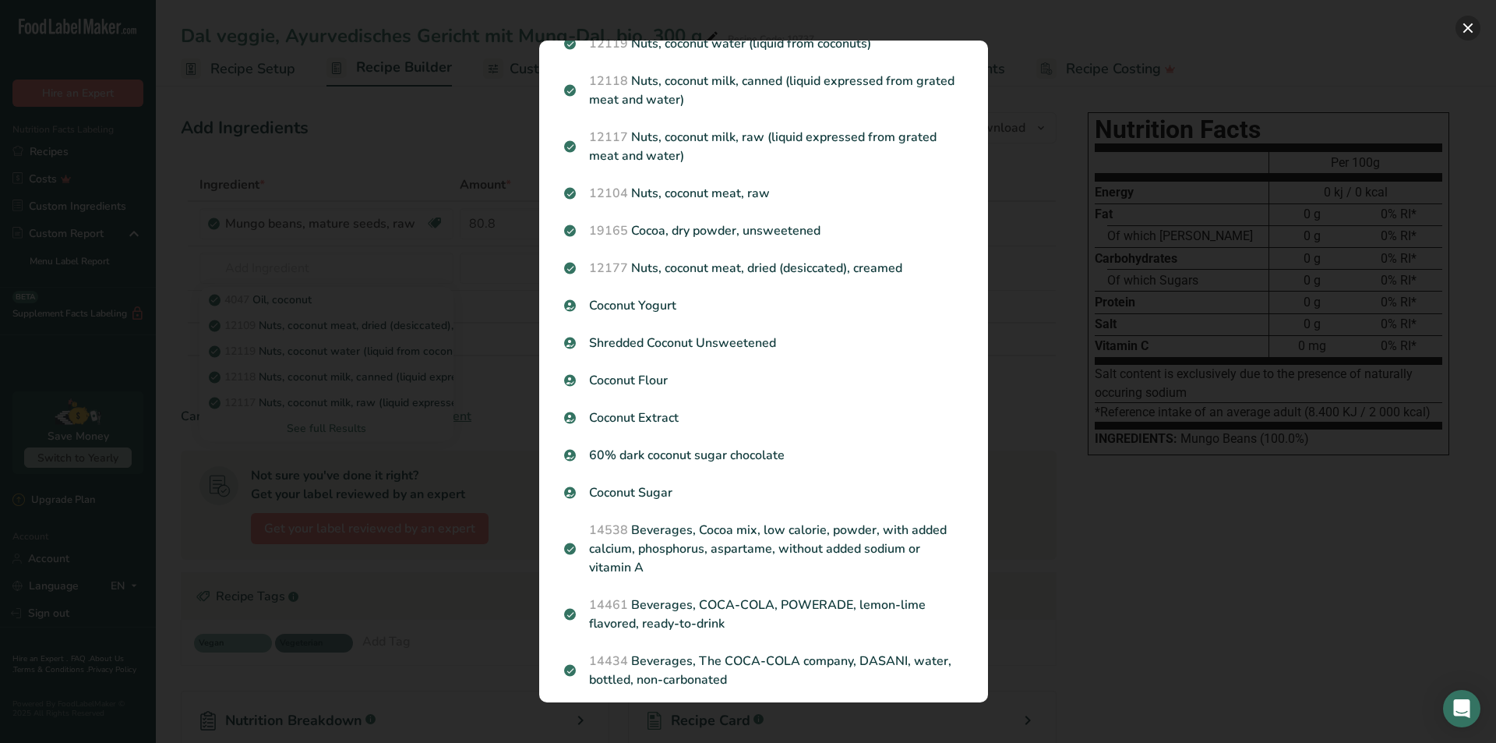
click at [1464, 26] on button "Search results modal" at bounding box center [1468, 28] width 25 height 25
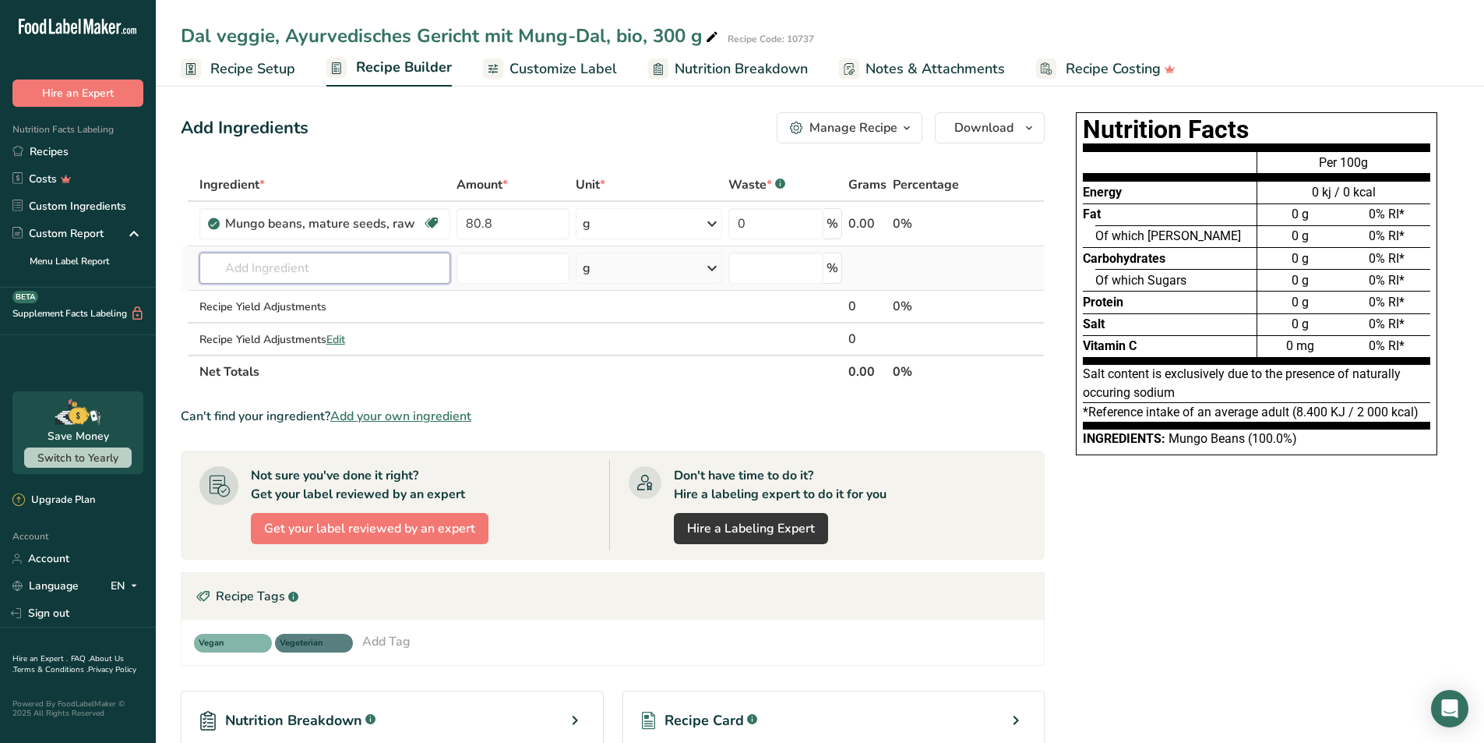
click at [253, 268] on input "text" at bounding box center [324, 267] width 251 height 31
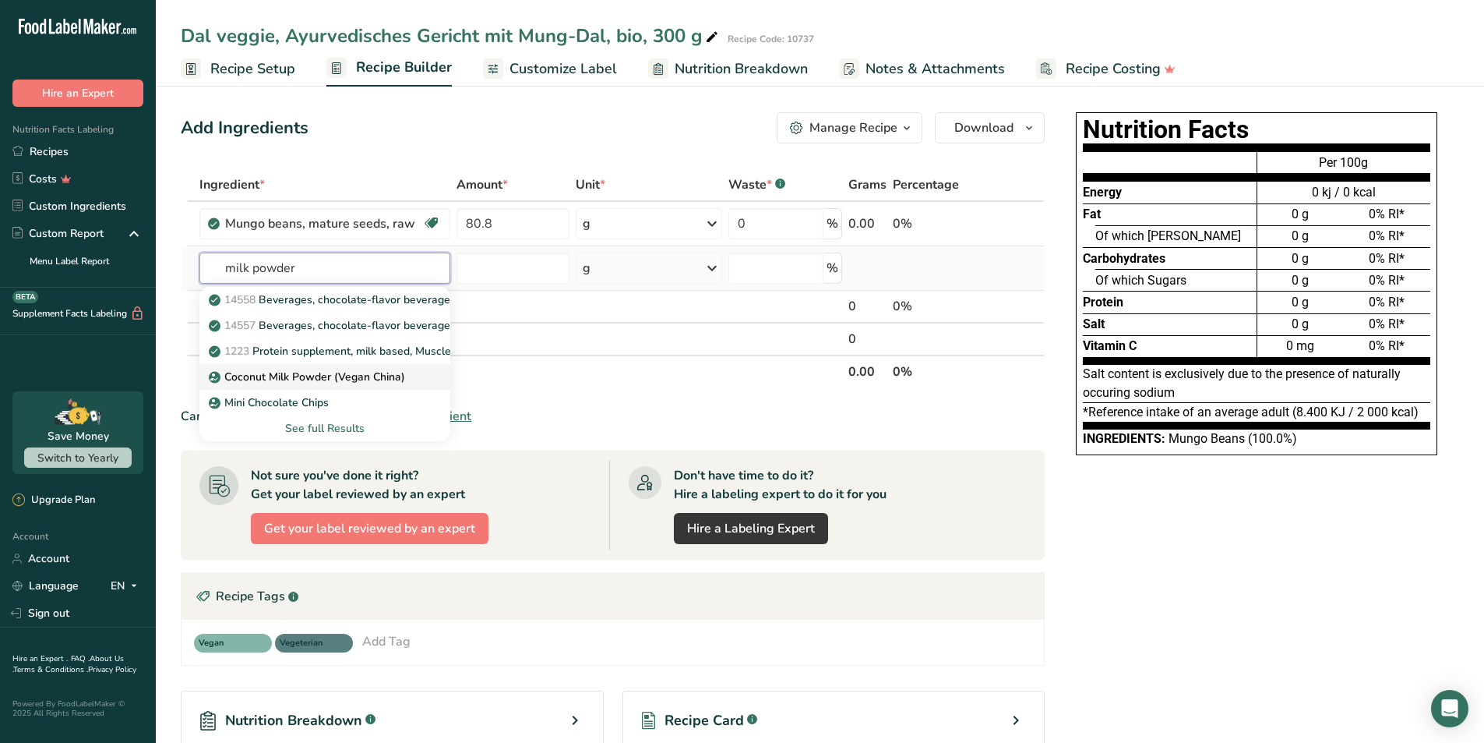
type input "milk powder"
click at [303, 378] on p "Coconut Milk Powder (Vegan China)" at bounding box center [308, 377] width 193 height 16
type input "Coconut Milk Powder (Vegan China)"
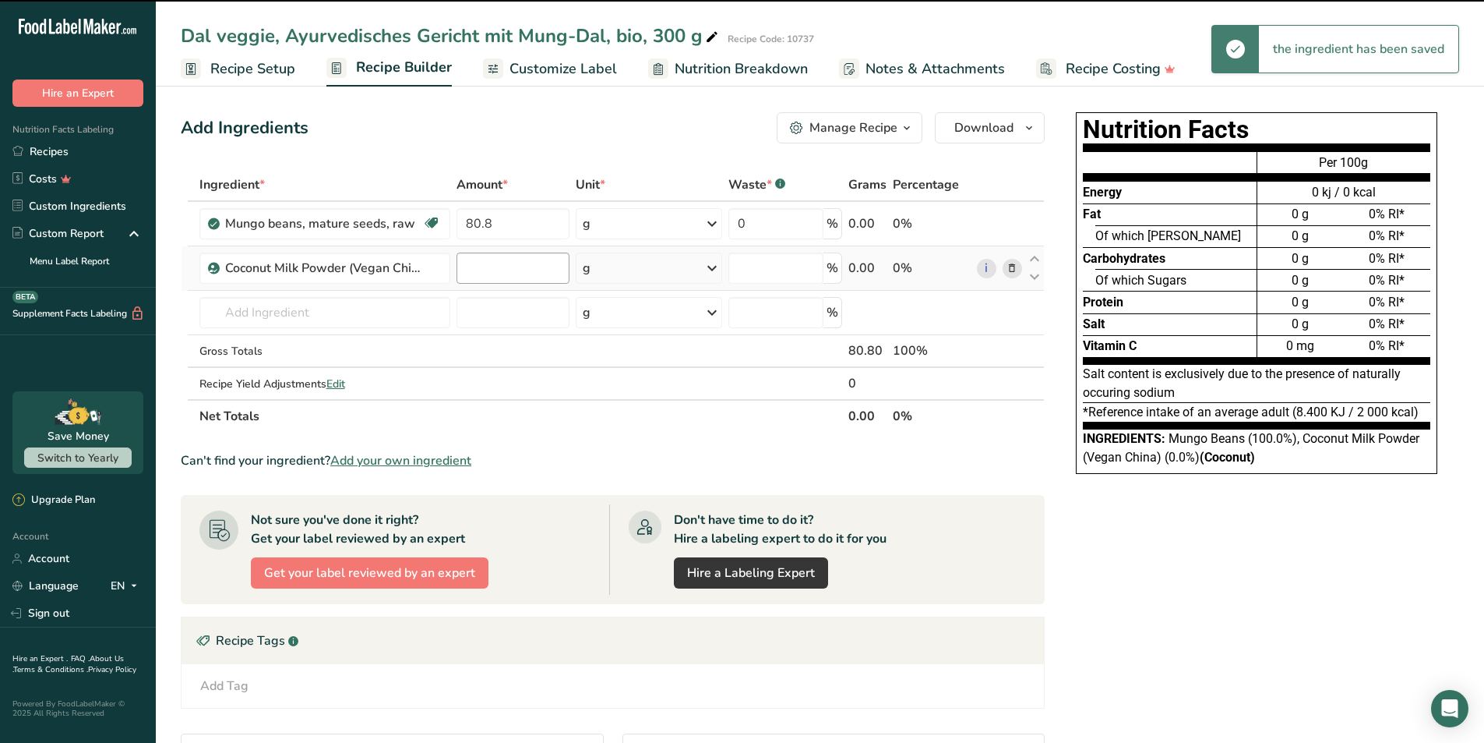
type input "0"
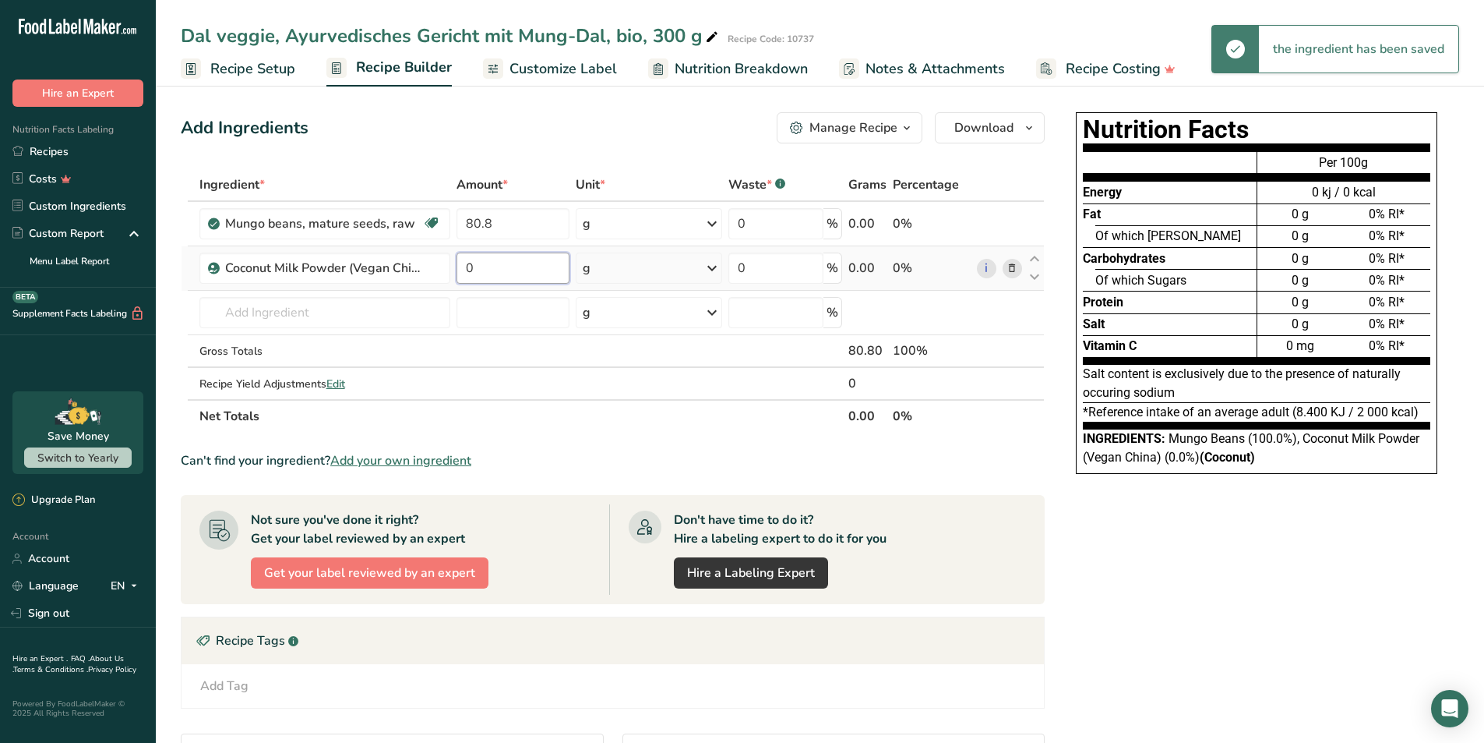
click at [509, 269] on input "0" at bounding box center [513, 267] width 113 height 31
type input "4.8"
click at [235, 309] on div "Ingredient * Amount * Unit * Waste * .a-a{fill:#347362;}.b-a{fill:#fff;} Grams …" at bounding box center [613, 300] width 864 height 264
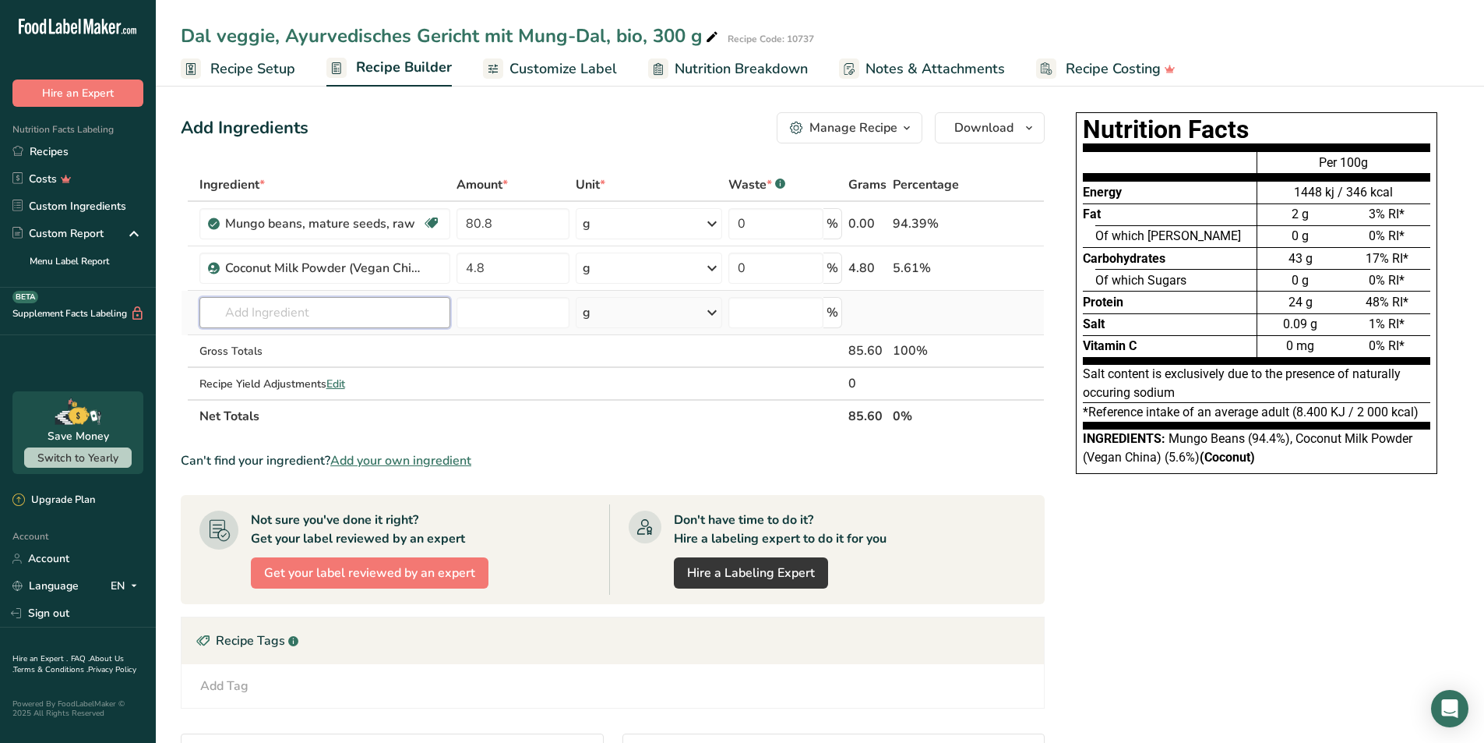
click at [246, 308] on input "text" at bounding box center [324, 312] width 251 height 31
click at [252, 312] on input "text" at bounding box center [324, 312] width 251 height 31
paste input "pumpkin"
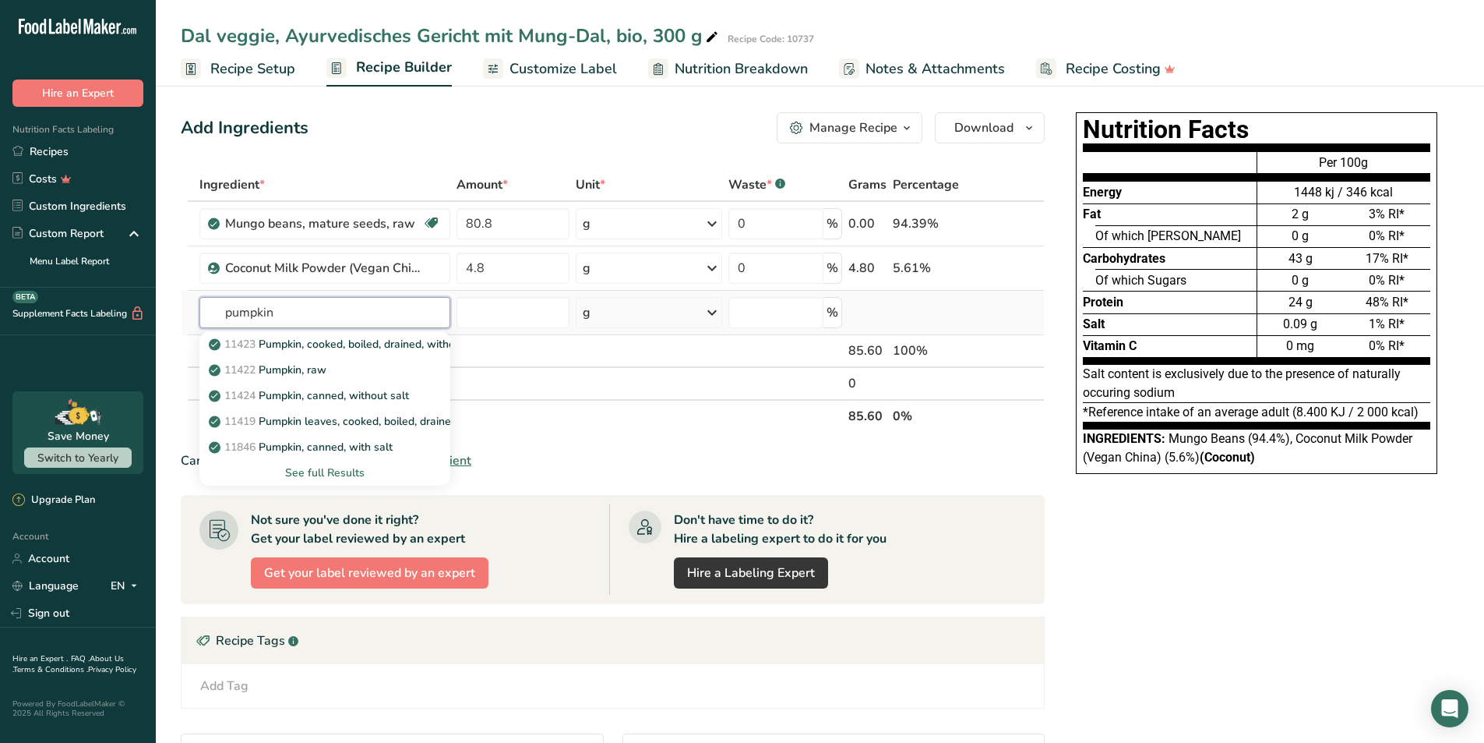
type input "pumpkin"
click at [333, 470] on div "See full Results" at bounding box center [325, 472] width 226 height 16
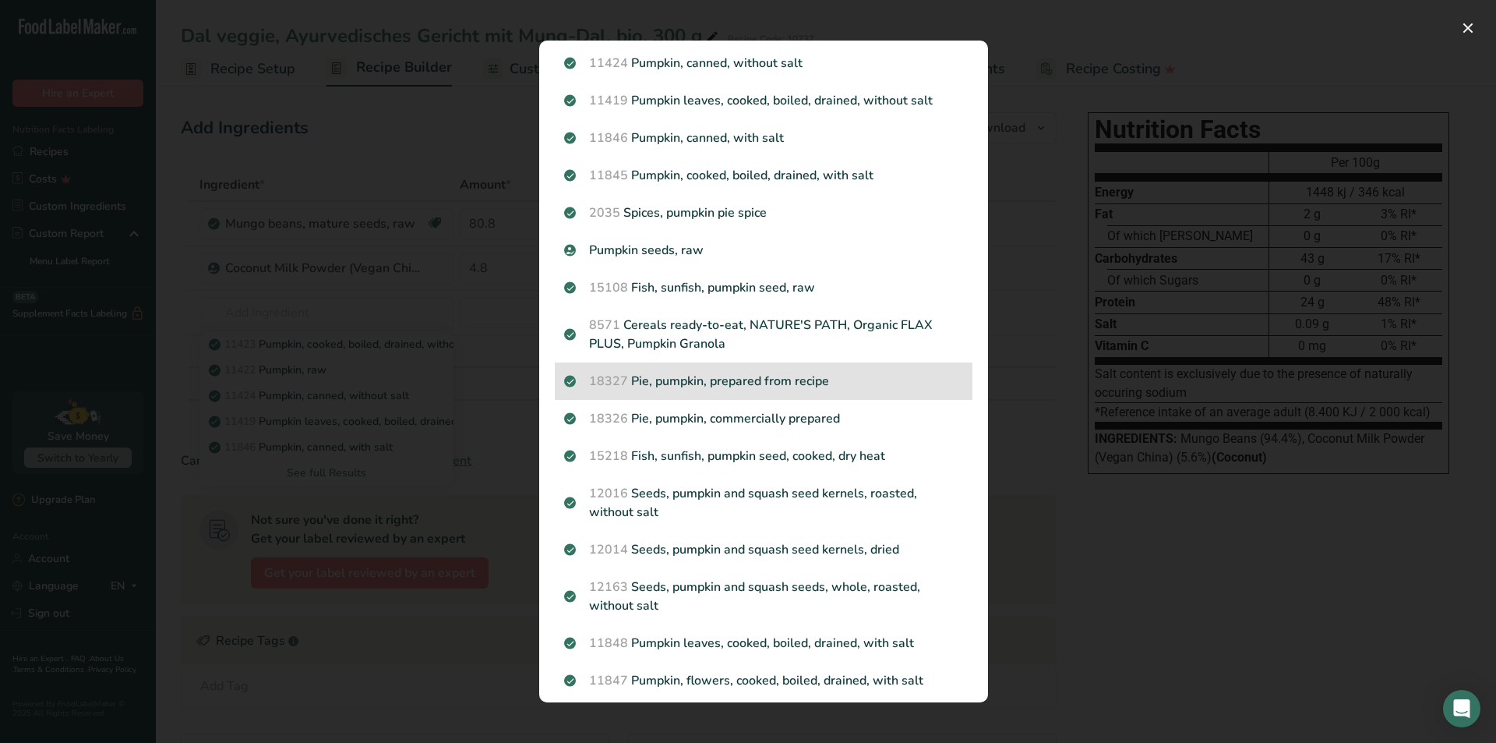
scroll to position [0, 0]
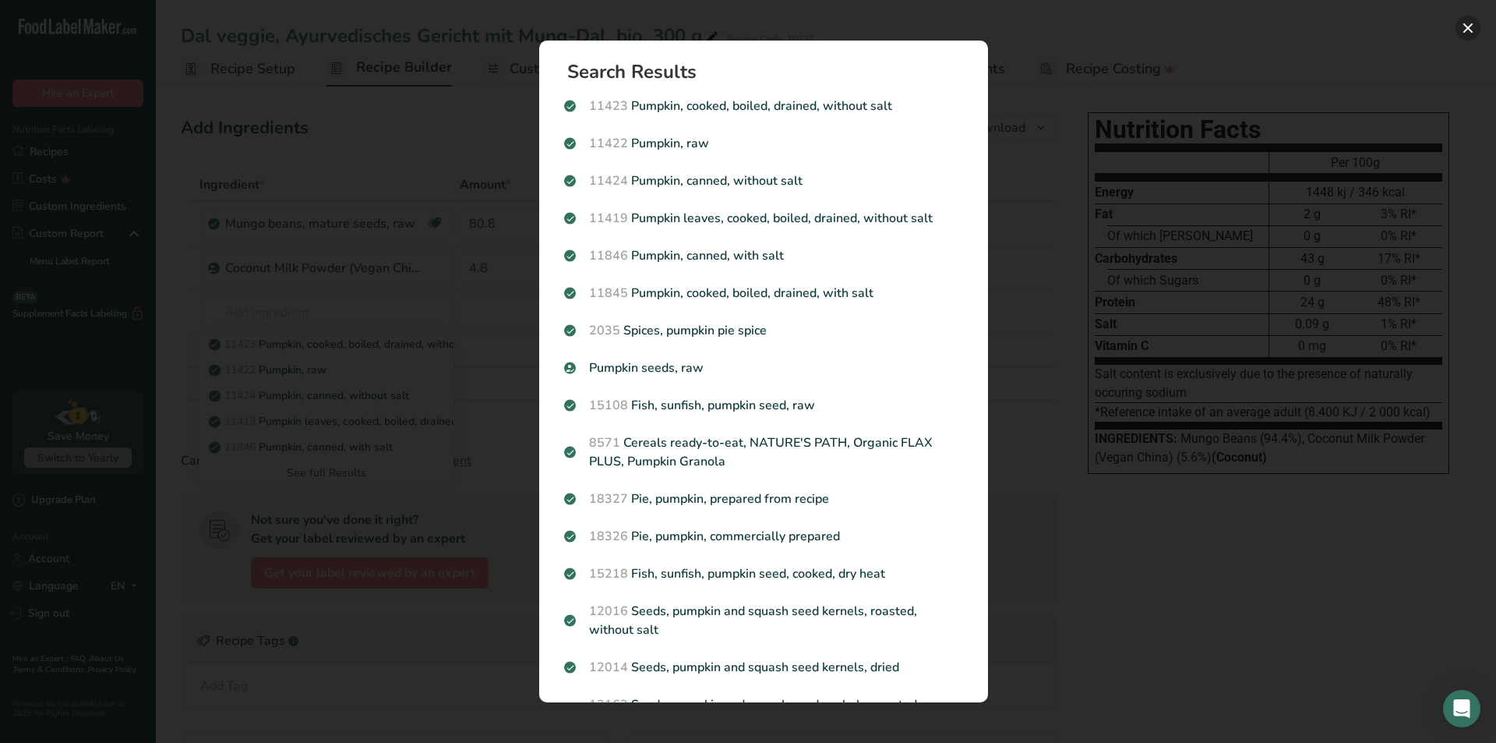
click at [1463, 23] on button "Search results modal" at bounding box center [1468, 28] width 25 height 25
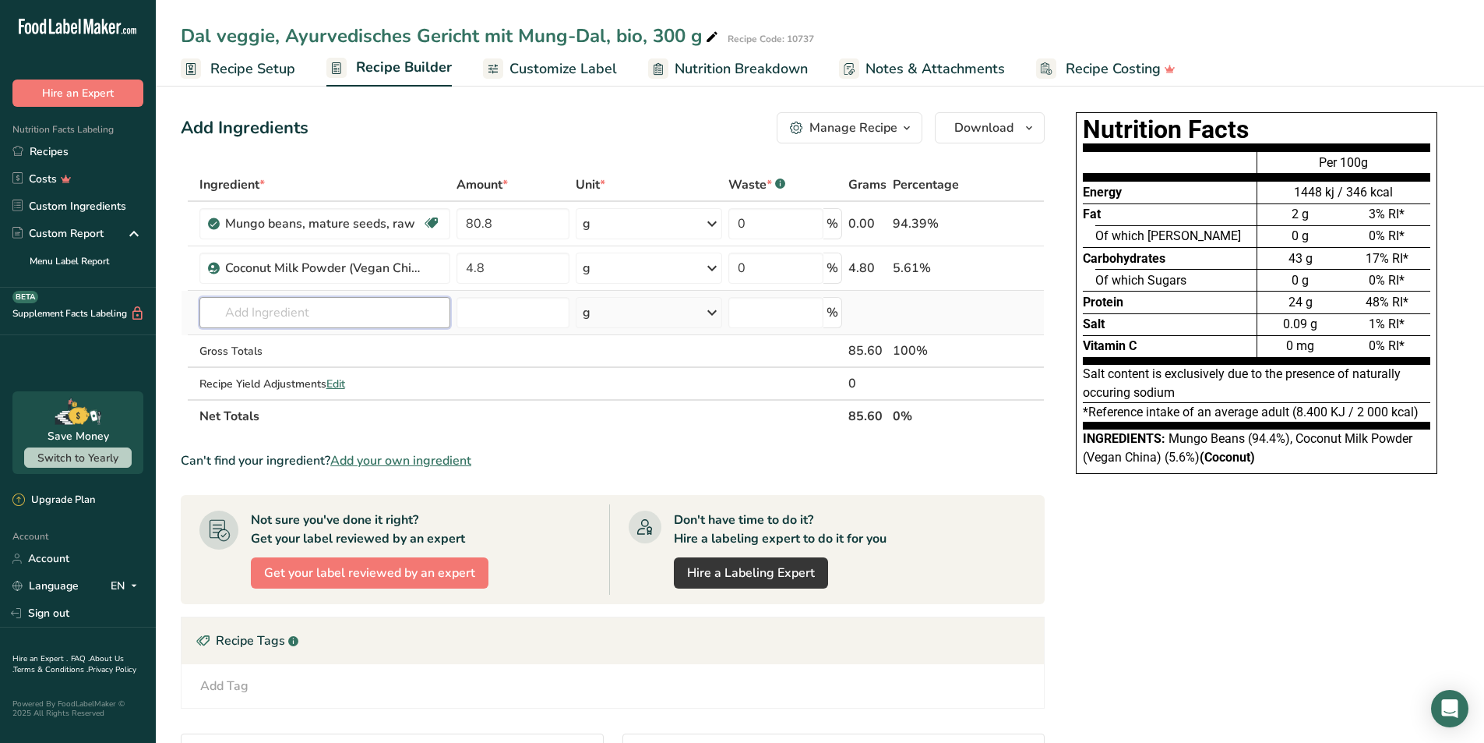
click at [277, 315] on input "text" at bounding box center [324, 312] width 251 height 31
paste input "pumpkin"
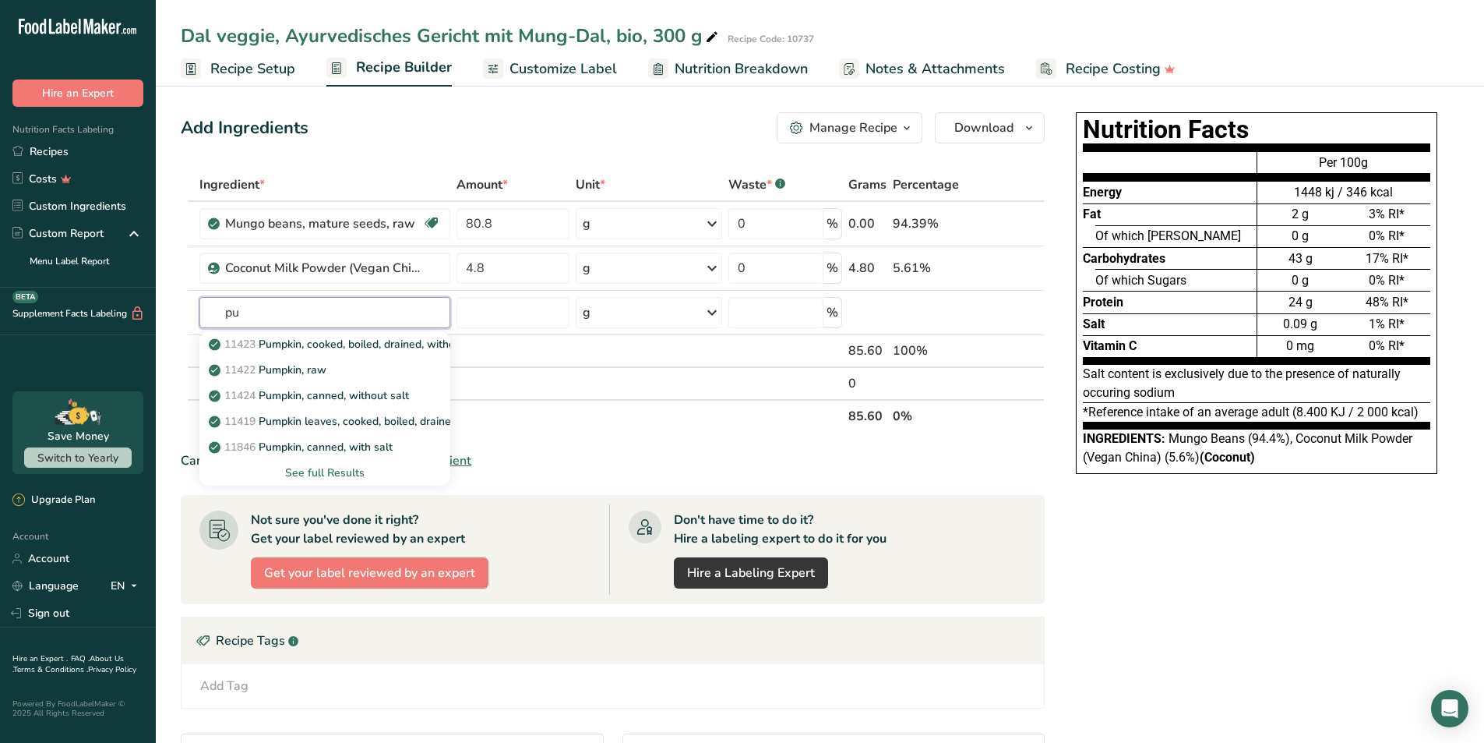
type input "p"
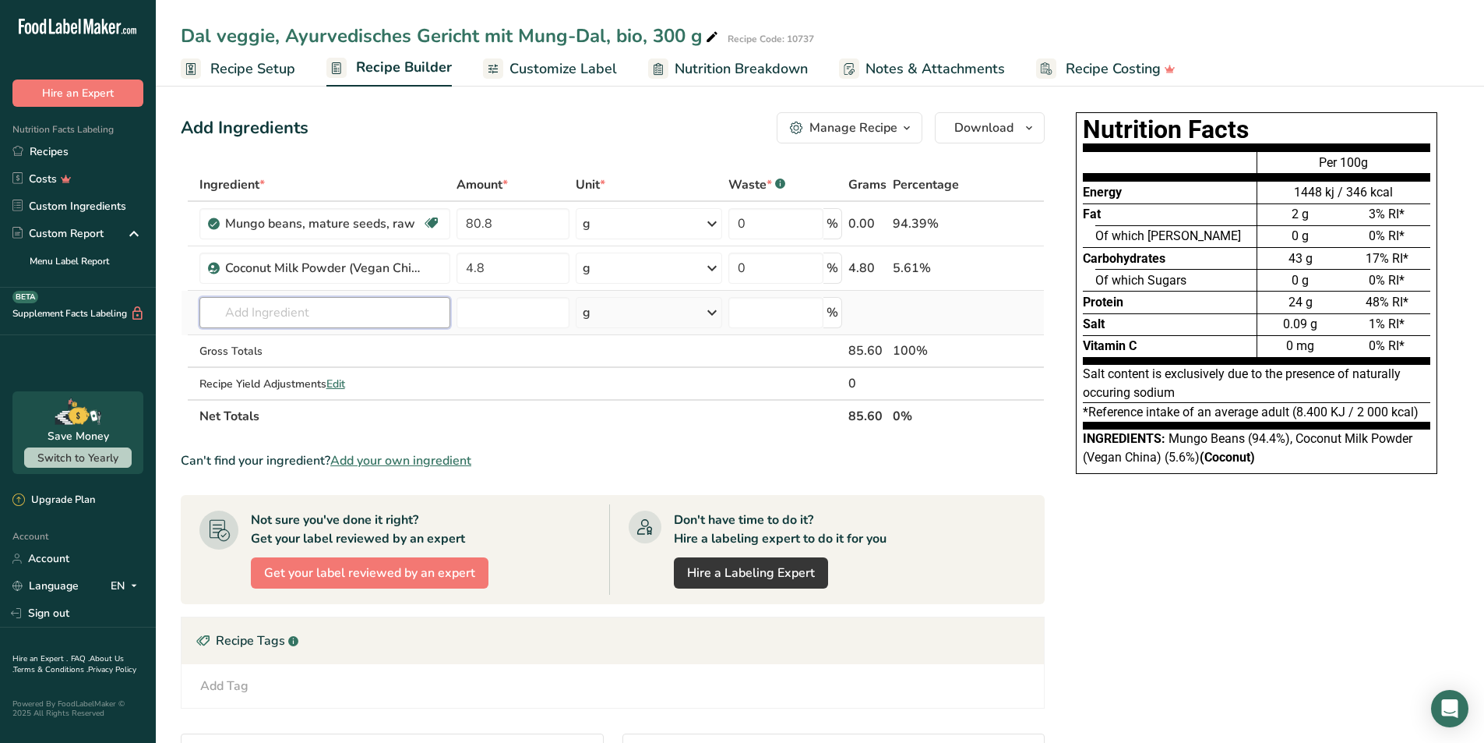
click at [356, 305] on input "text" at bounding box center [324, 312] width 251 height 31
click at [371, 309] on input "text" at bounding box center [324, 312] width 251 height 31
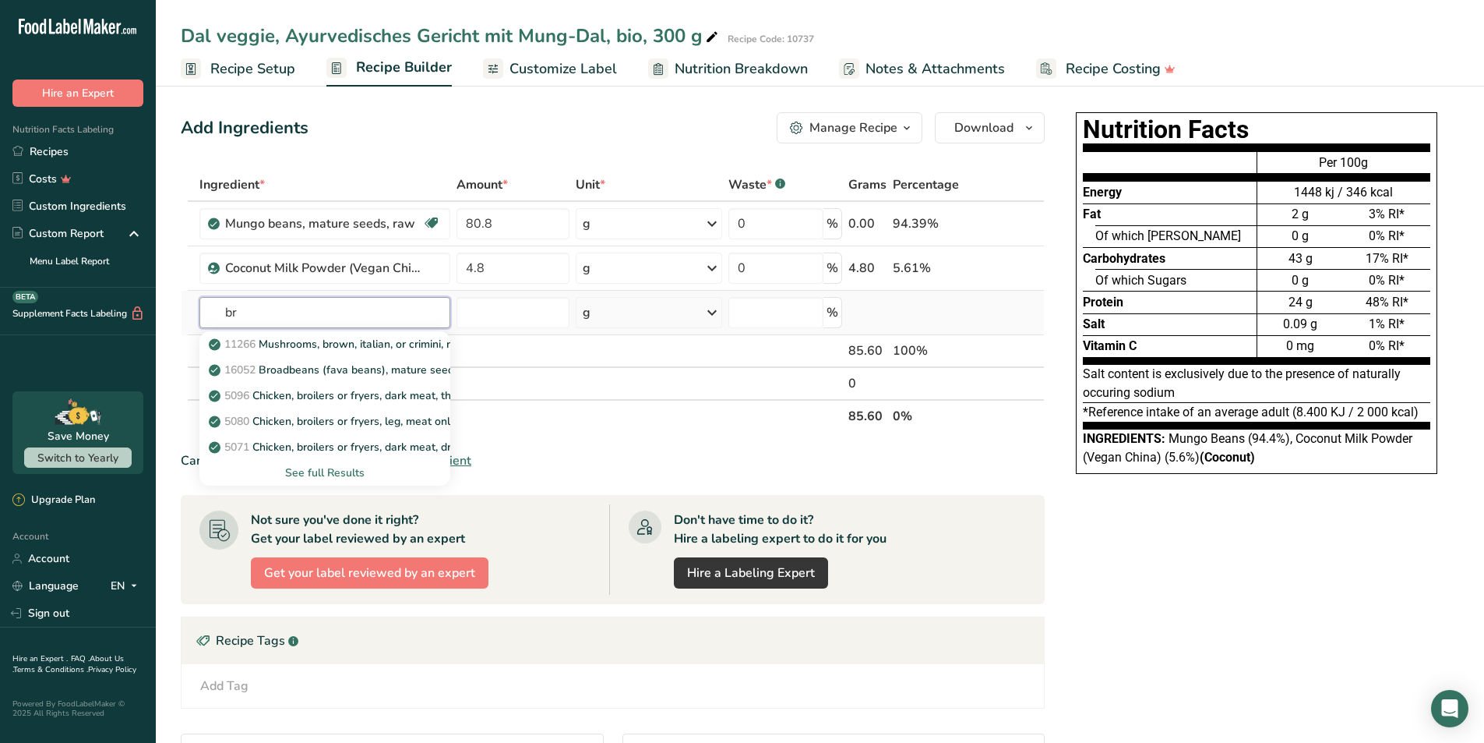
type input "b"
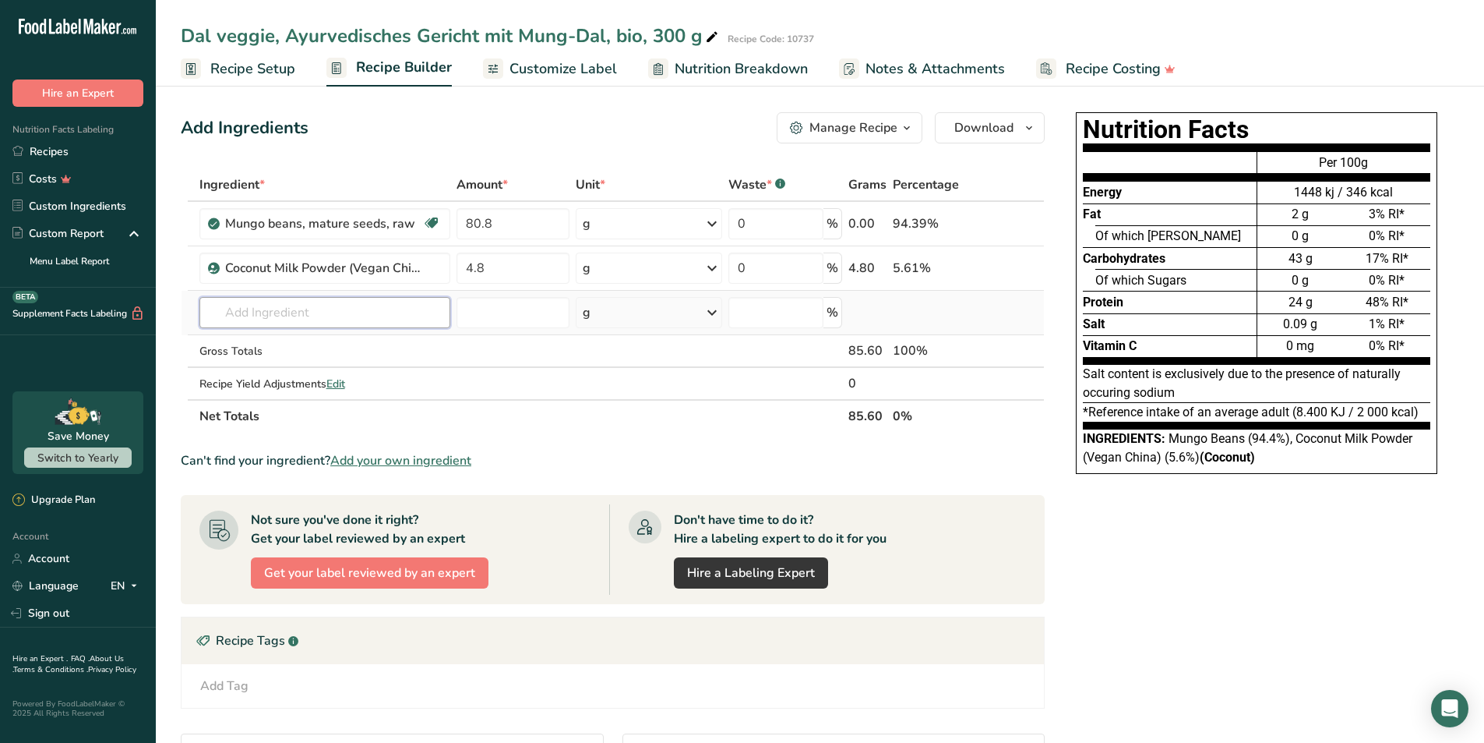
paste input "broccoli"
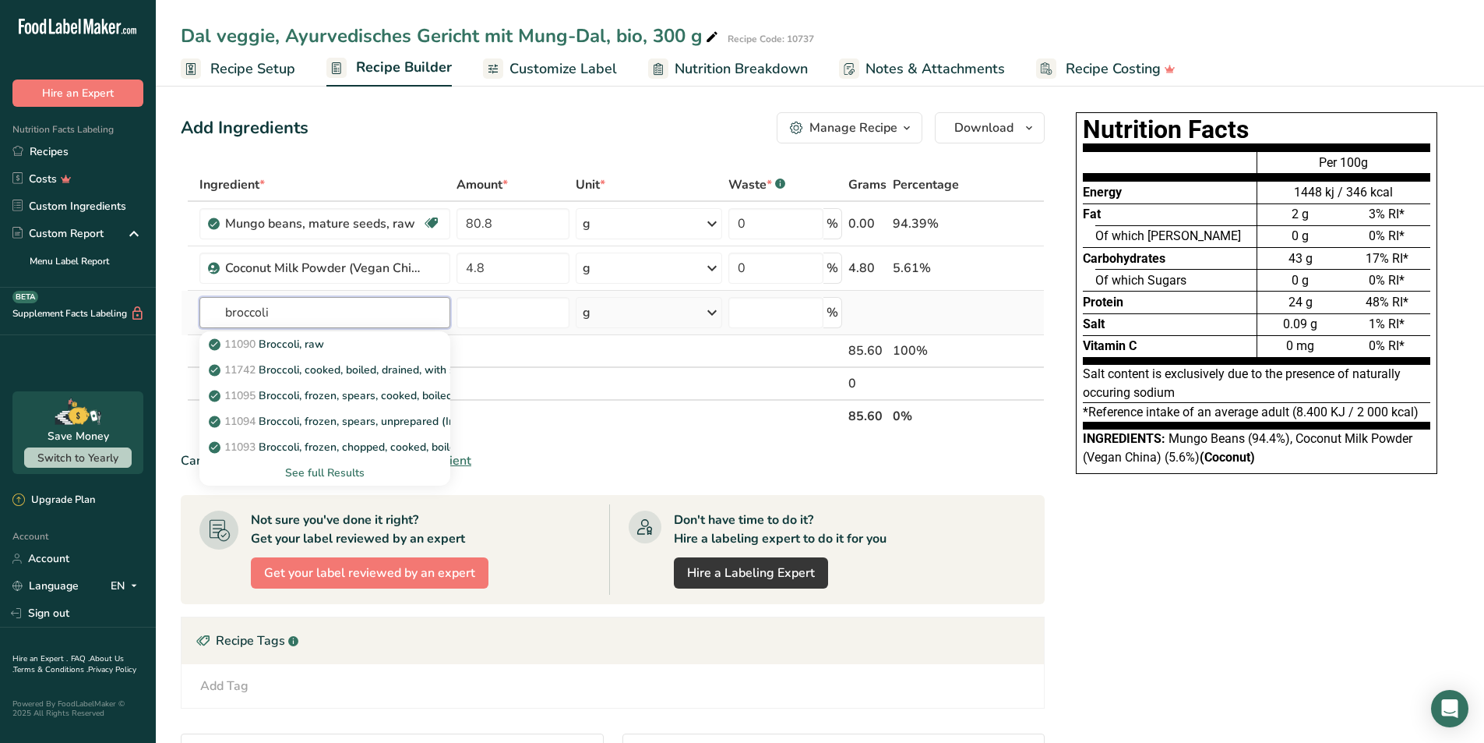
type input "broccoli"
click at [309, 471] on div "See full Results" at bounding box center [325, 472] width 226 height 16
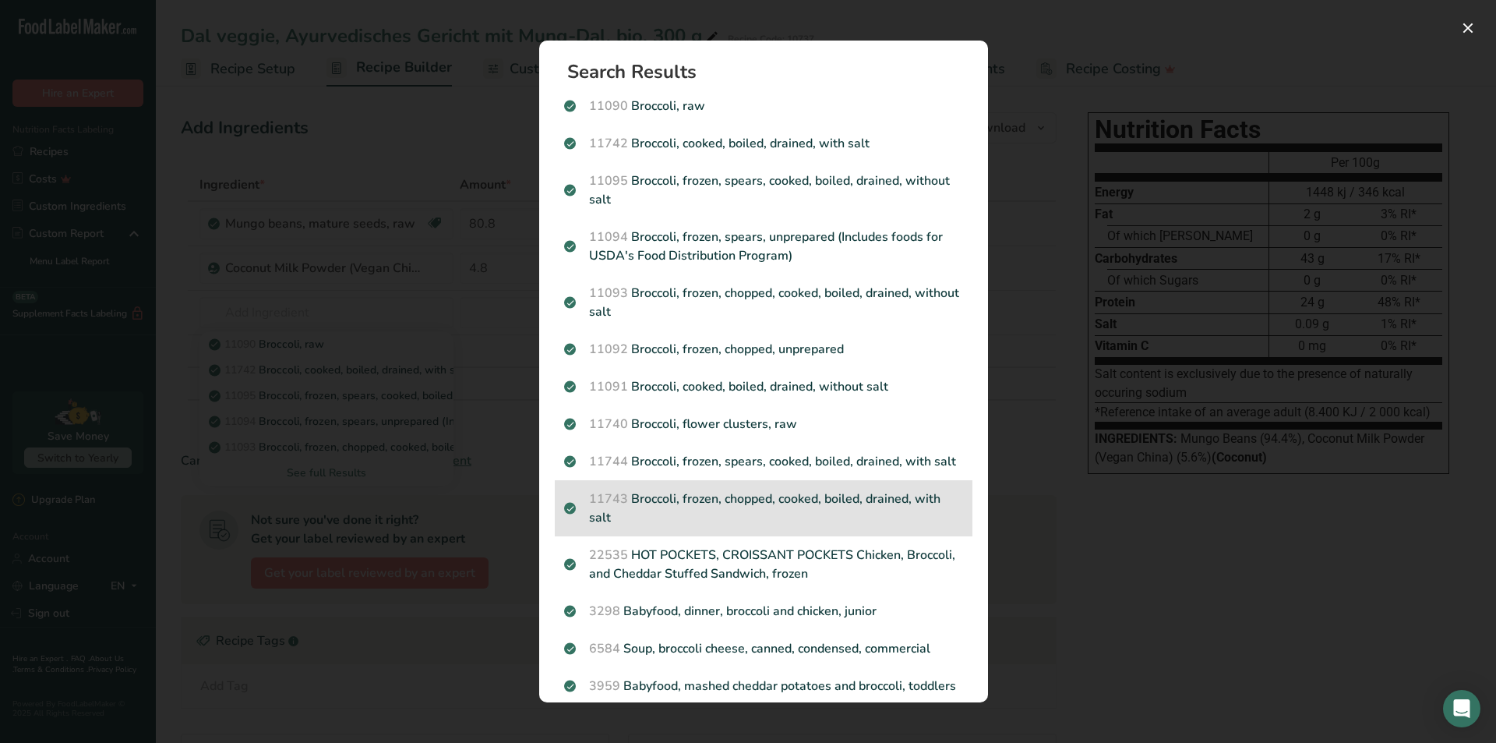
scroll to position [280, 0]
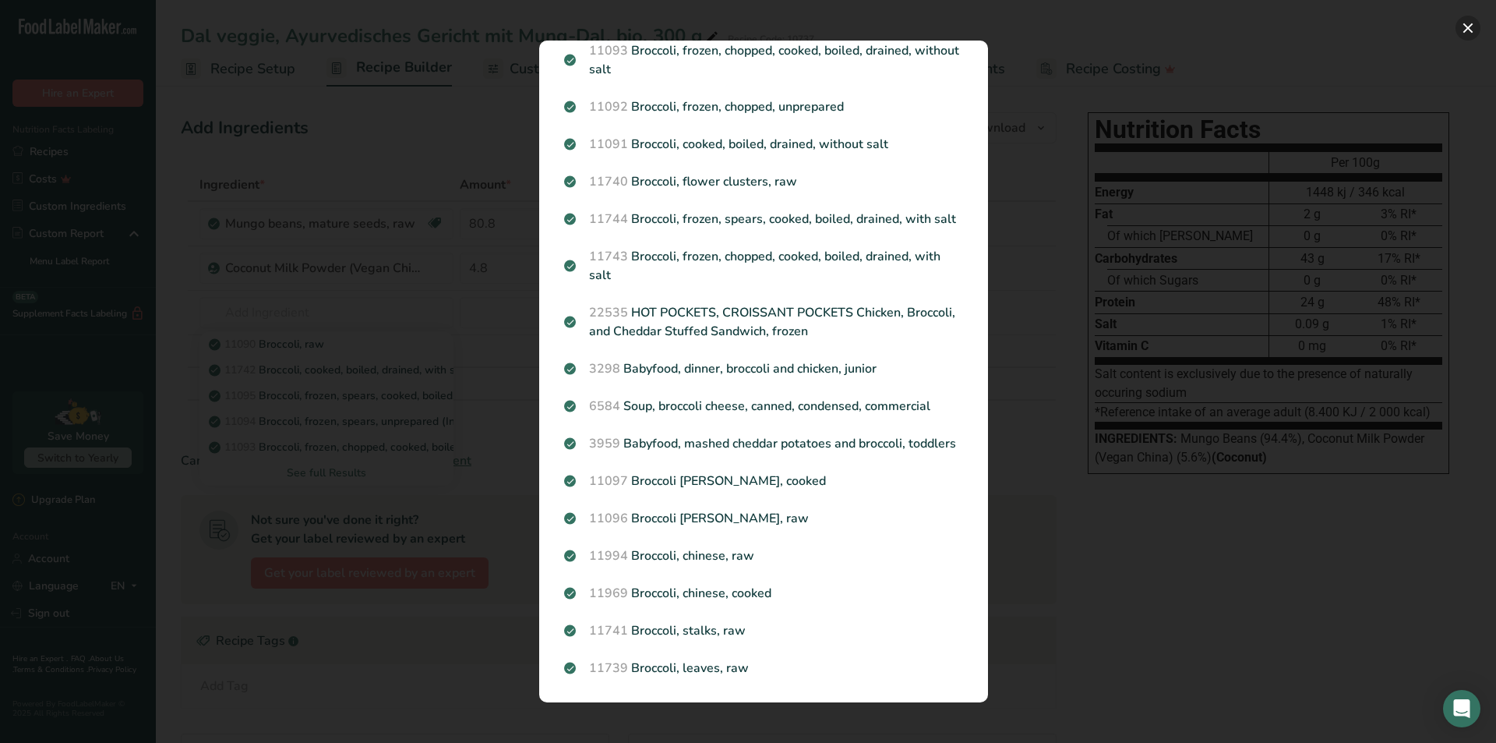
click at [1470, 23] on button "Search results modal" at bounding box center [1468, 28] width 25 height 25
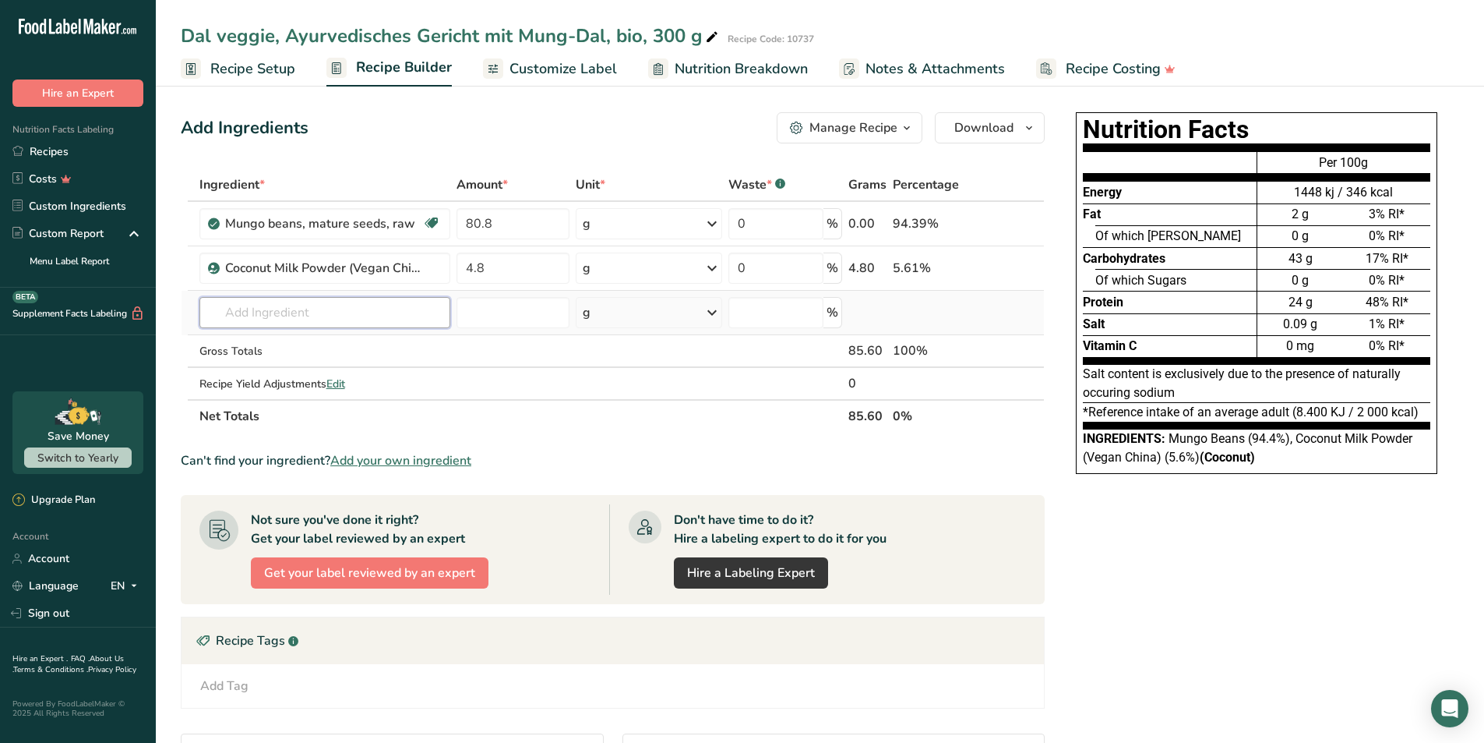
click at [323, 316] on input "text" at bounding box center [324, 312] width 251 height 31
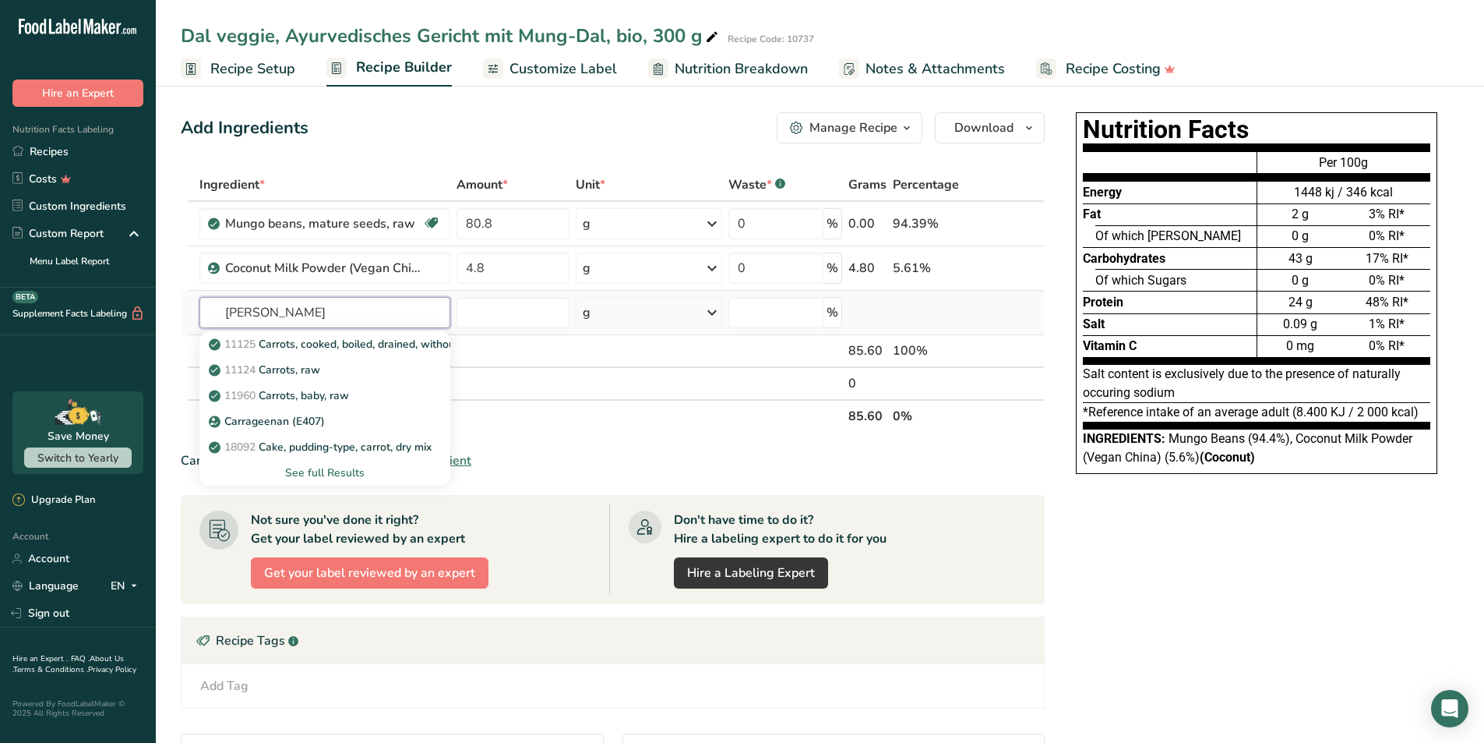
type input "[PERSON_NAME]"
click at [316, 473] on div "See full Results" at bounding box center [325, 472] width 226 height 16
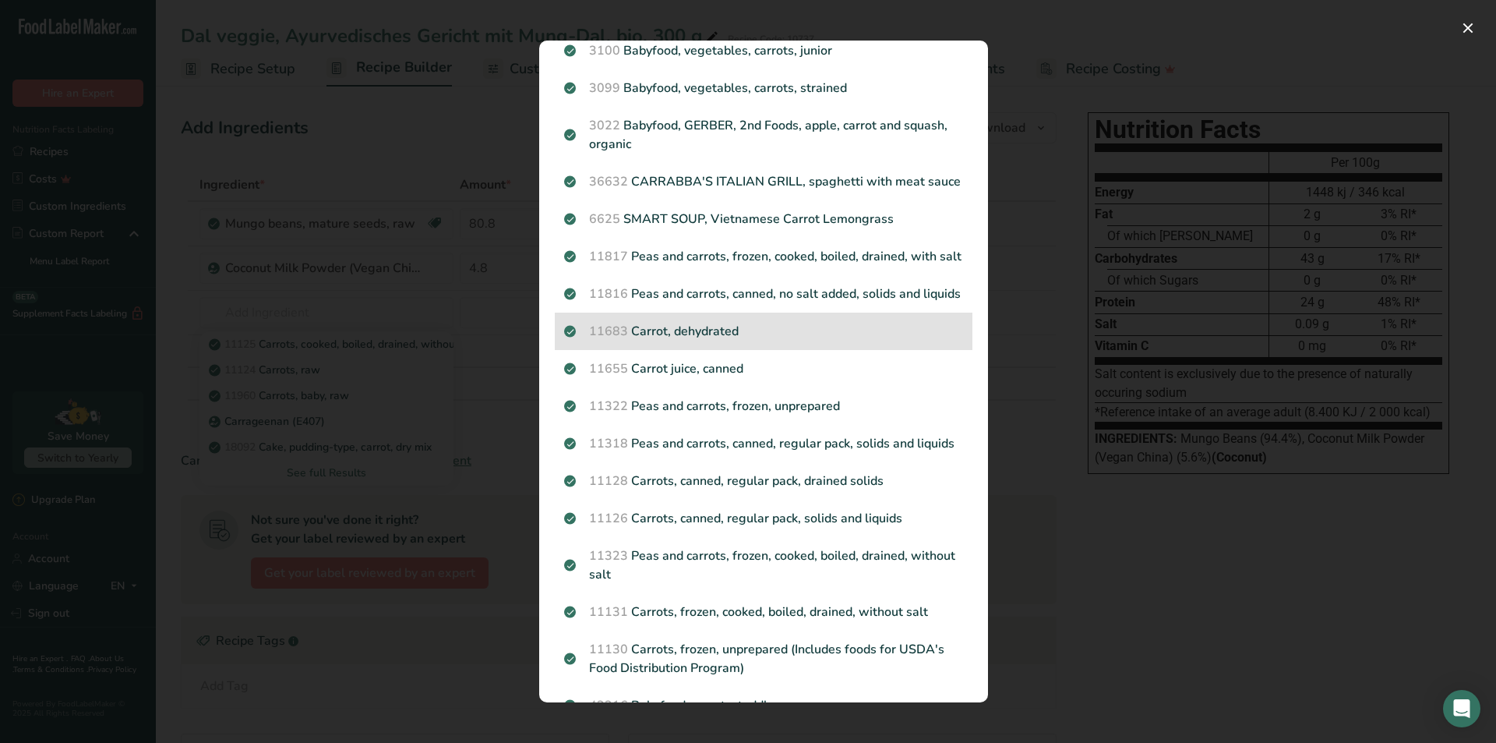
click at [669, 341] on p "11683 Carrot, dehydrated" at bounding box center [763, 331] width 399 height 19
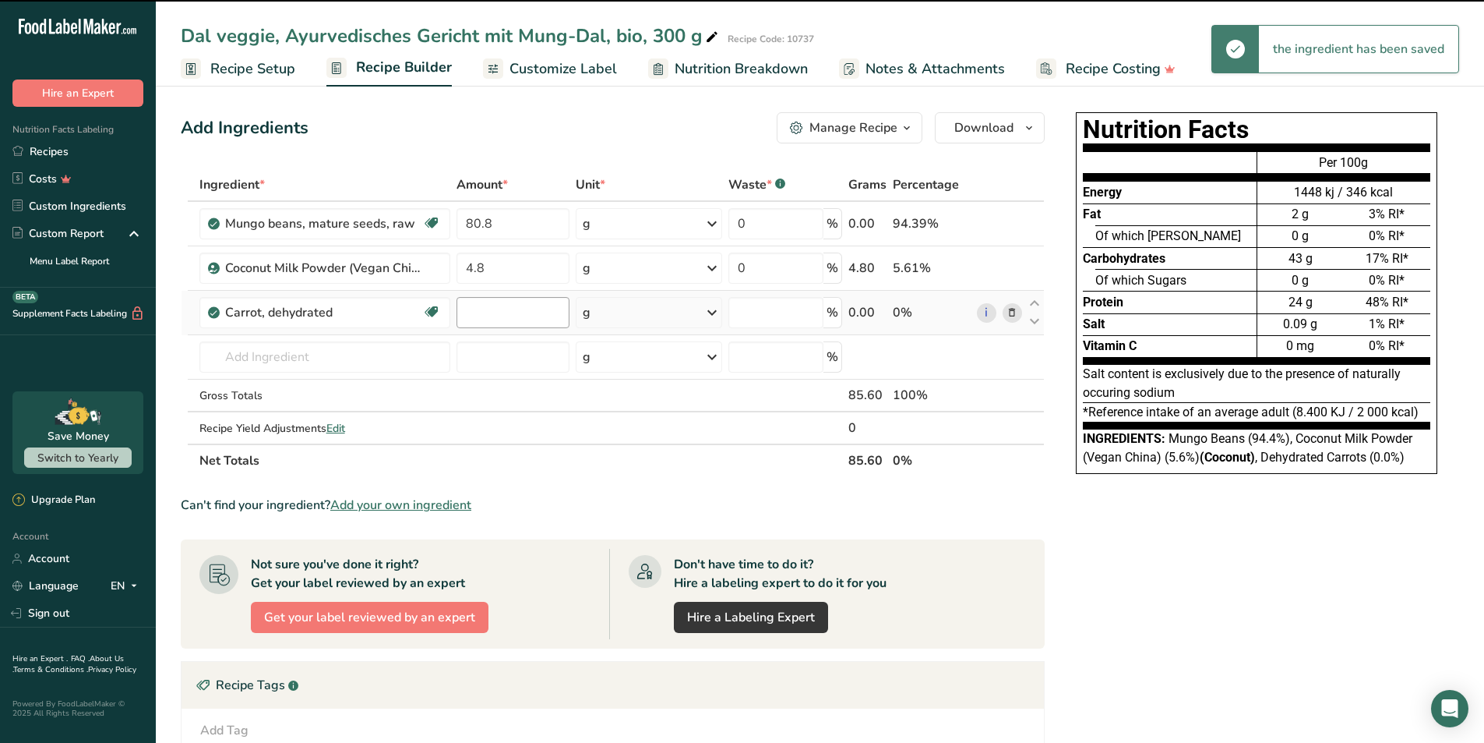
type input "0"
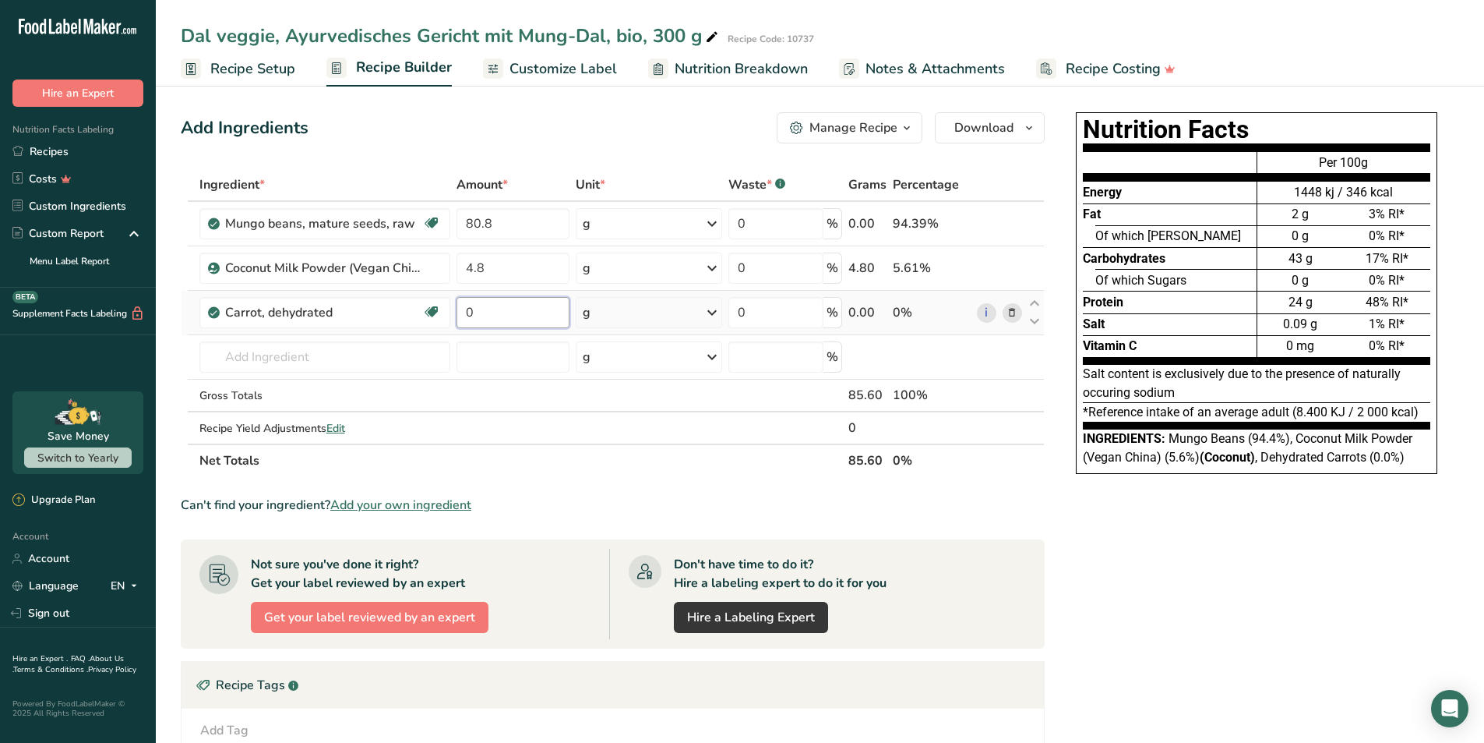
drag, startPoint x: 499, startPoint y: 310, endPoint x: 460, endPoint y: 311, distance: 39.0
click at [460, 311] on input "0" at bounding box center [513, 312] width 113 height 31
type input "2"
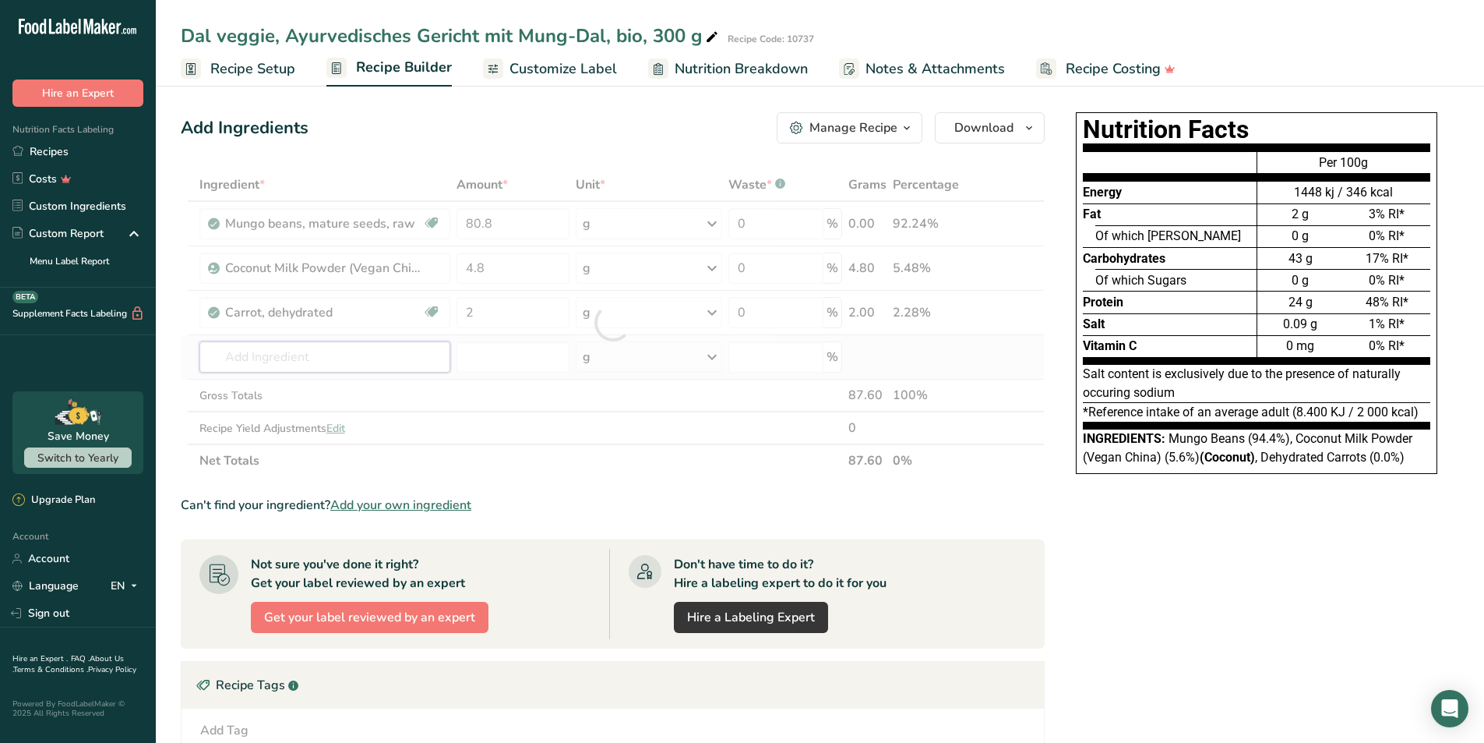
click at [316, 359] on div "Ingredient * Amount * Unit * Waste * .a-a{fill:#347362;}.b-a{fill:#fff;} Grams …" at bounding box center [613, 322] width 864 height 309
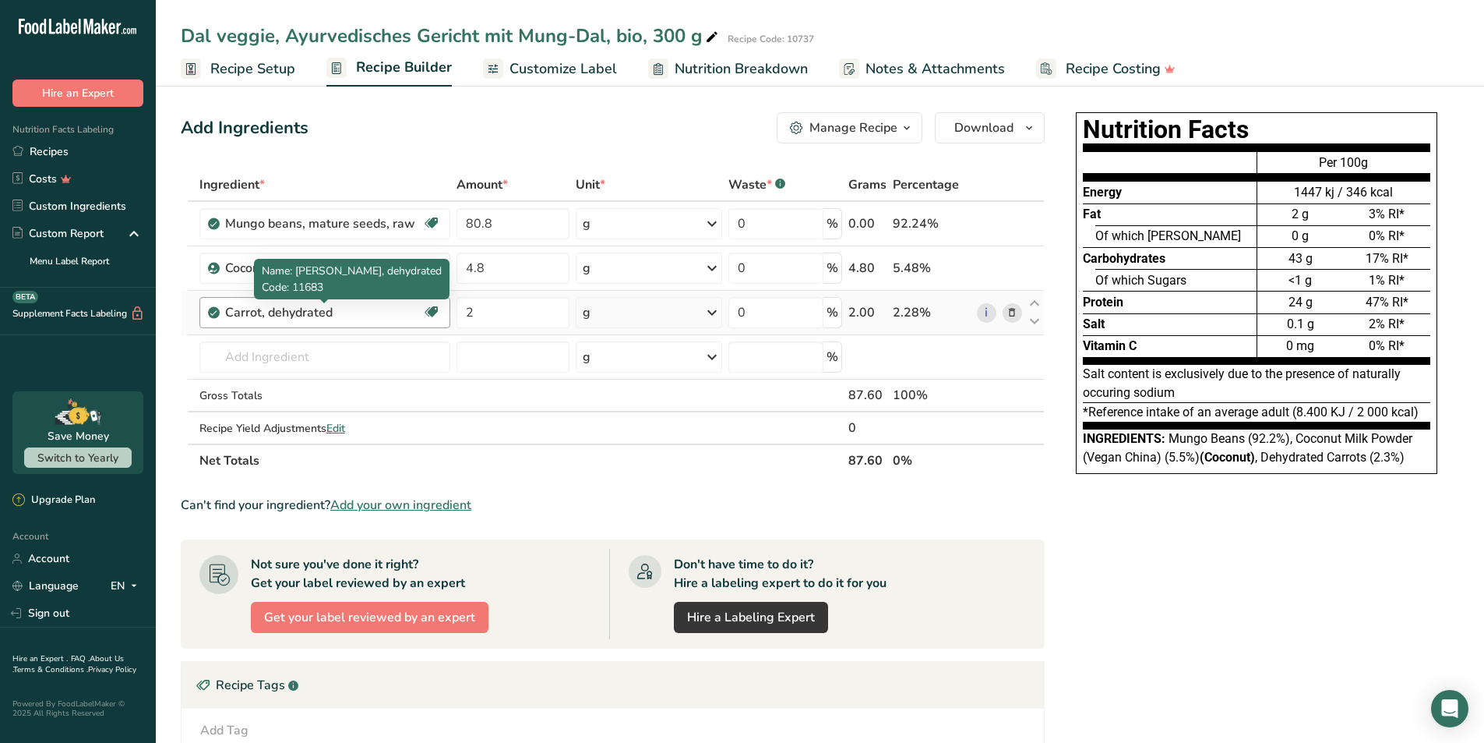
drag, startPoint x: 294, startPoint y: 311, endPoint x: 241, endPoint y: 318, distance: 53.4
click at [241, 318] on div "Carrot, dehydrated" at bounding box center [322, 312] width 195 height 19
click at [272, 353] on input "text" at bounding box center [324, 356] width 251 height 31
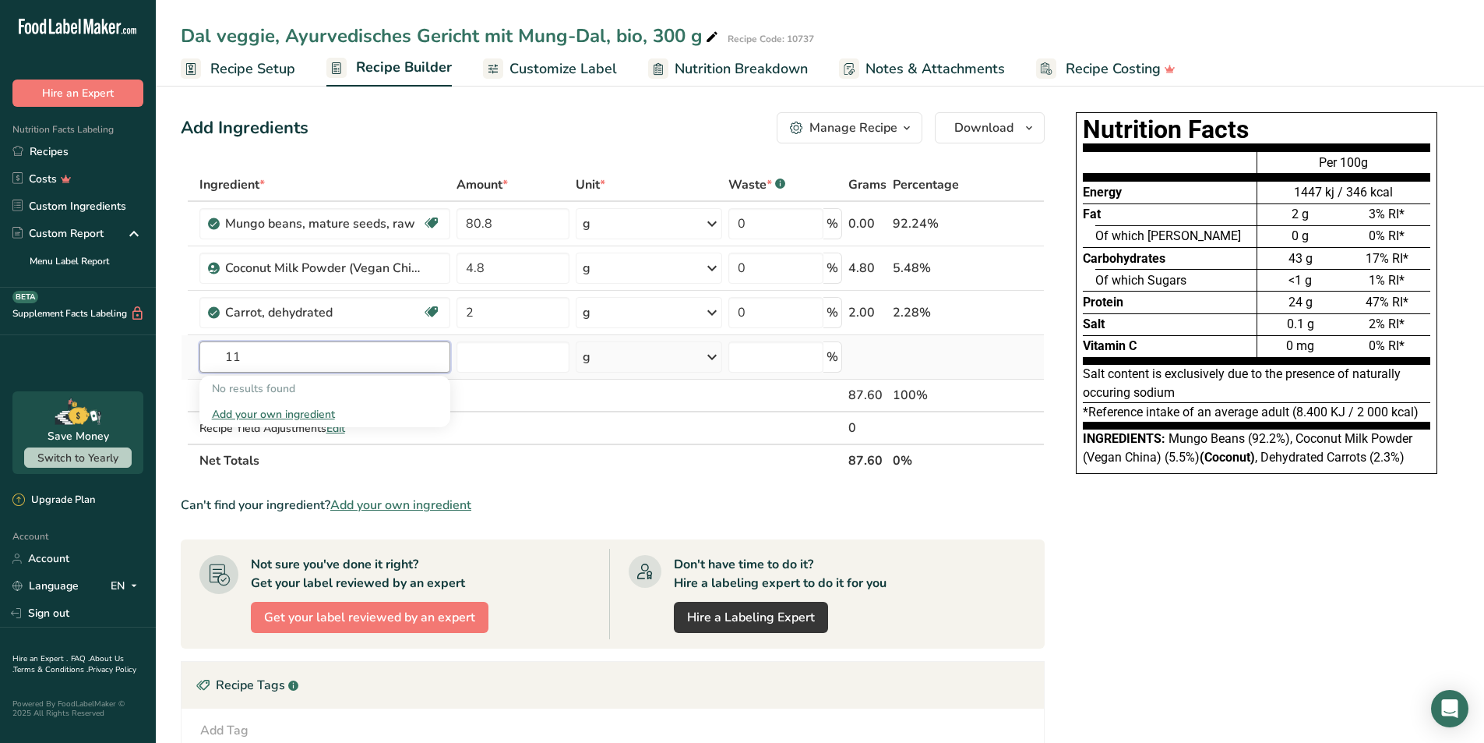
type input "1"
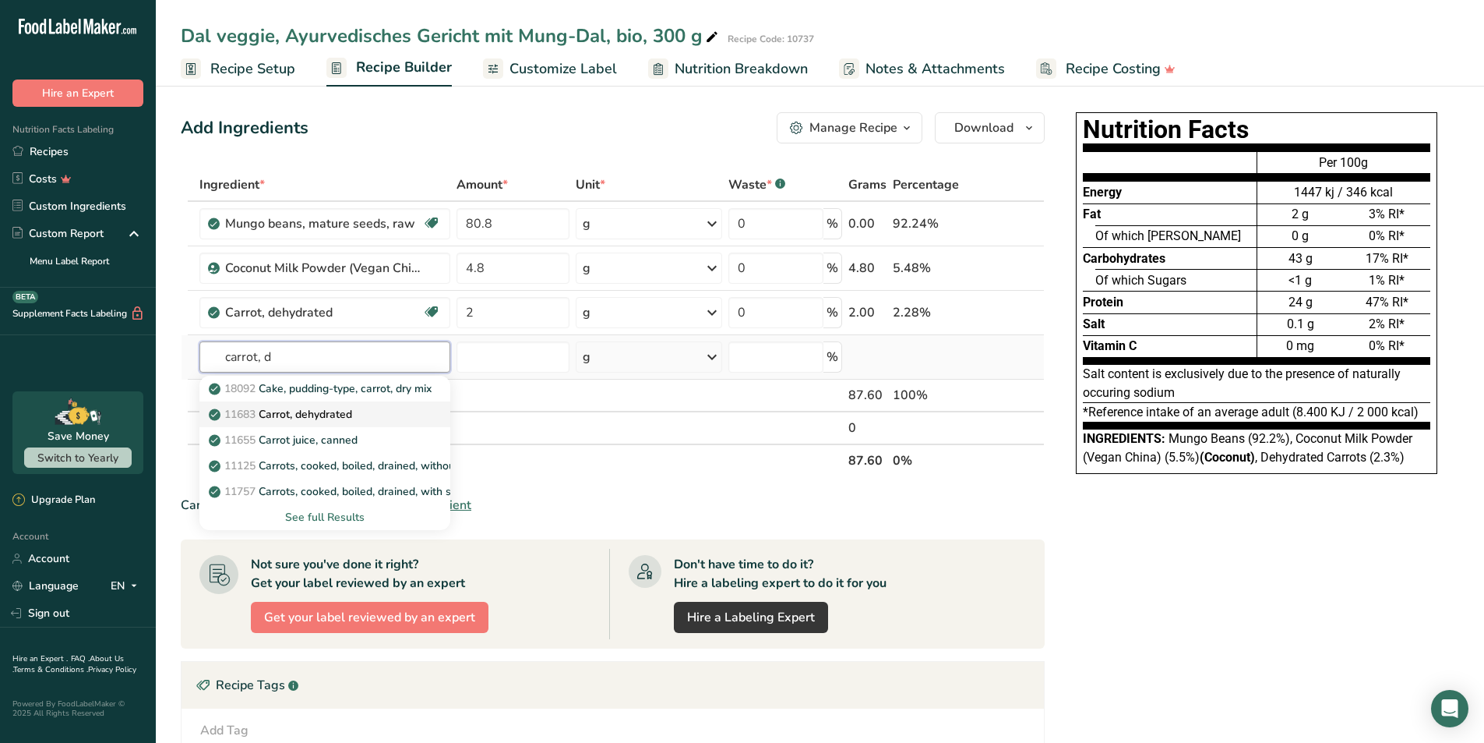
type input "carrot, d"
click at [312, 415] on p "11683 Carrot, dehydrated" at bounding box center [282, 414] width 140 height 16
type input "Carrot, dehydrated"
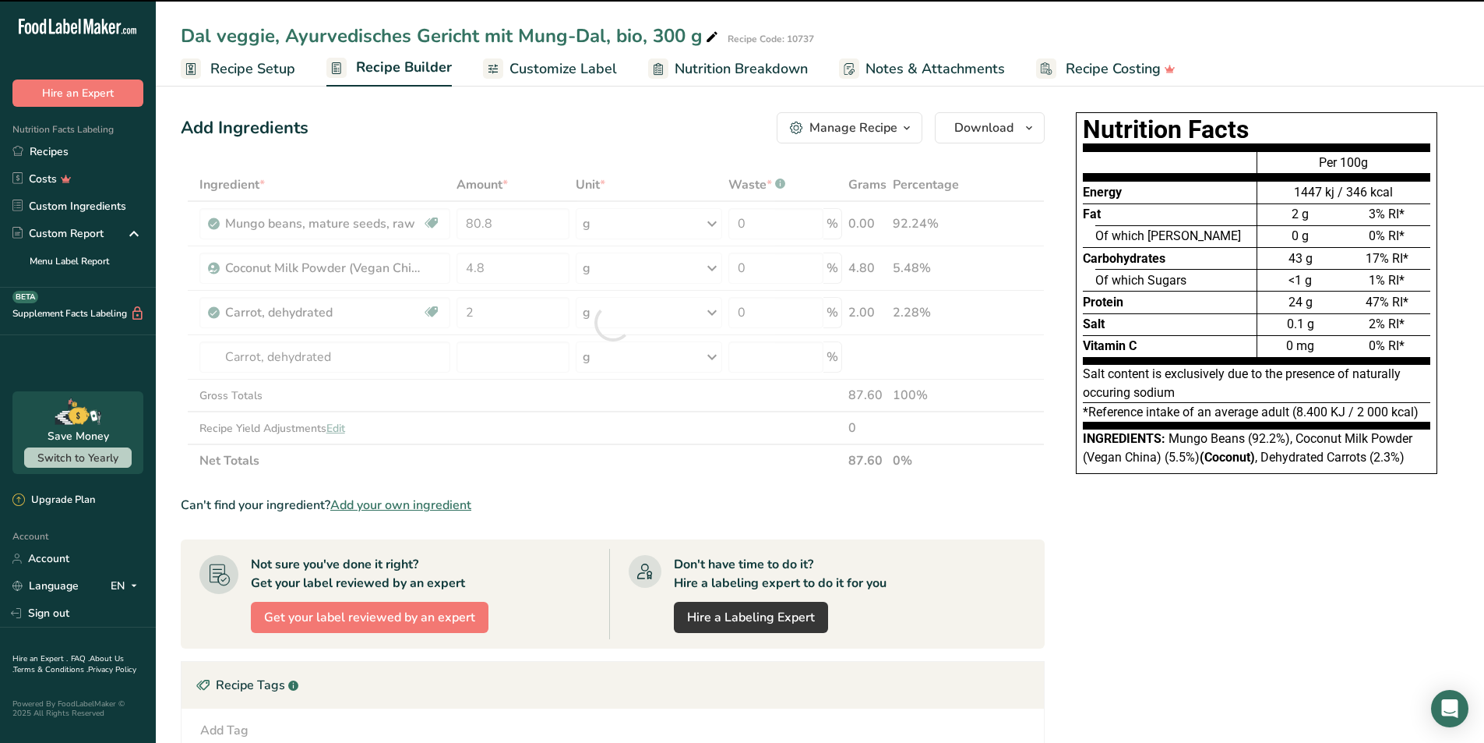
type input "0"
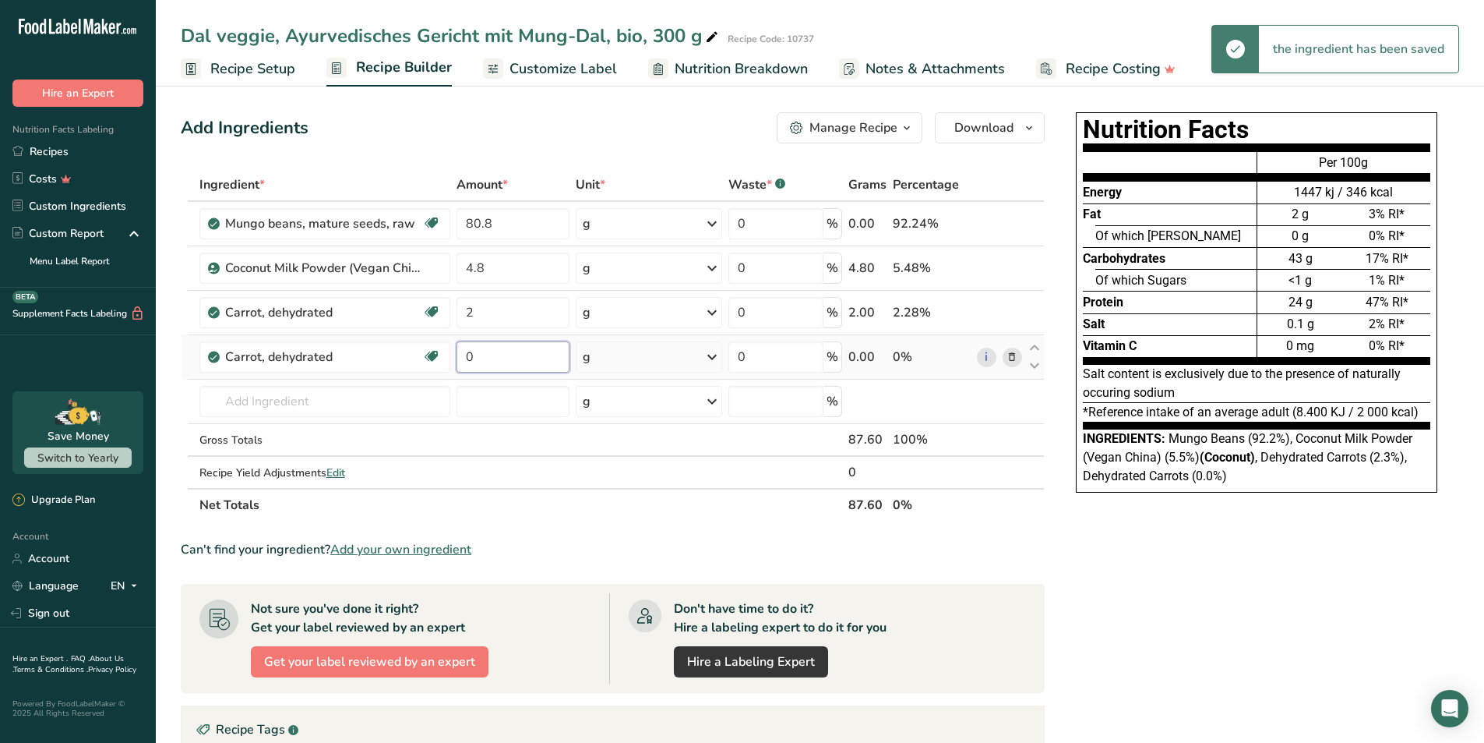
drag, startPoint x: 485, startPoint y: 357, endPoint x: 457, endPoint y: 357, distance: 28.1
click at [457, 357] on input "0" at bounding box center [513, 356] width 113 height 31
type input "2"
click at [336, 398] on div "Ingredient * Amount * Unit * Waste * .a-a{fill:#347362;}.b-a{fill:#fff;} Grams …" at bounding box center [613, 344] width 864 height 353
drag, startPoint x: 342, startPoint y: 357, endPoint x: 240, endPoint y: 355, distance: 102.1
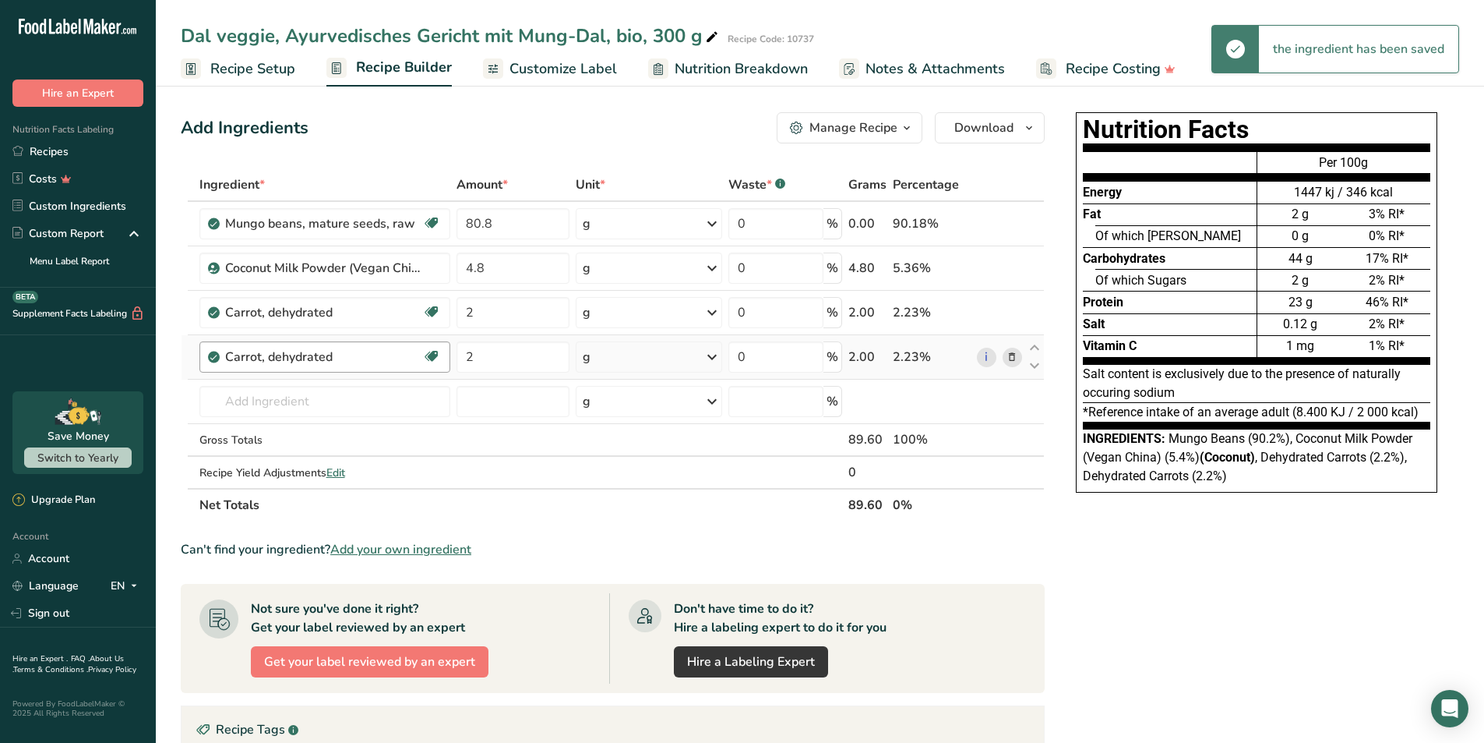
click at [224, 361] on div "Carrot, dehydrated Dairy free Gluten free Vegan Vegetarian Soy free" at bounding box center [324, 356] width 251 height 31
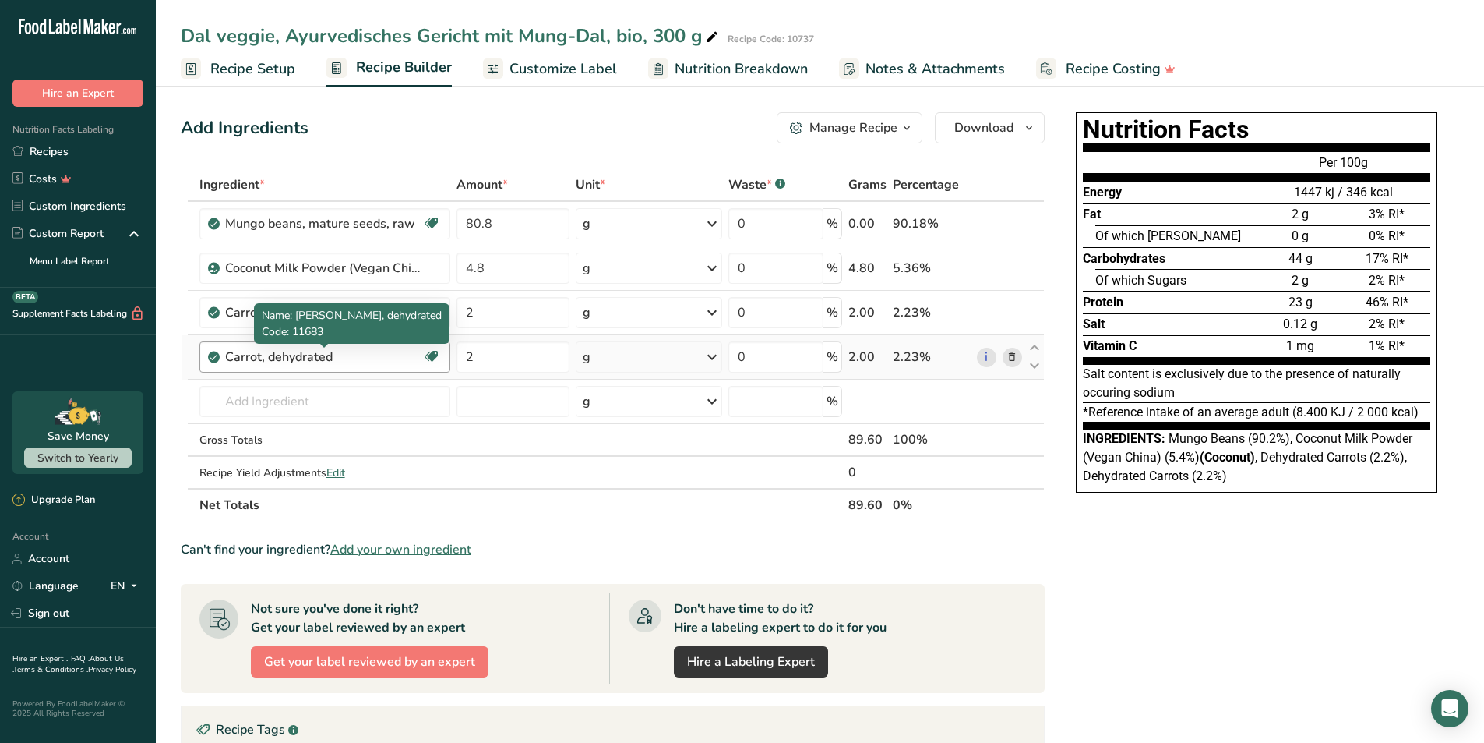
copy div "Carrot, dehydrated"
paste input "Carrot, dehydrated"
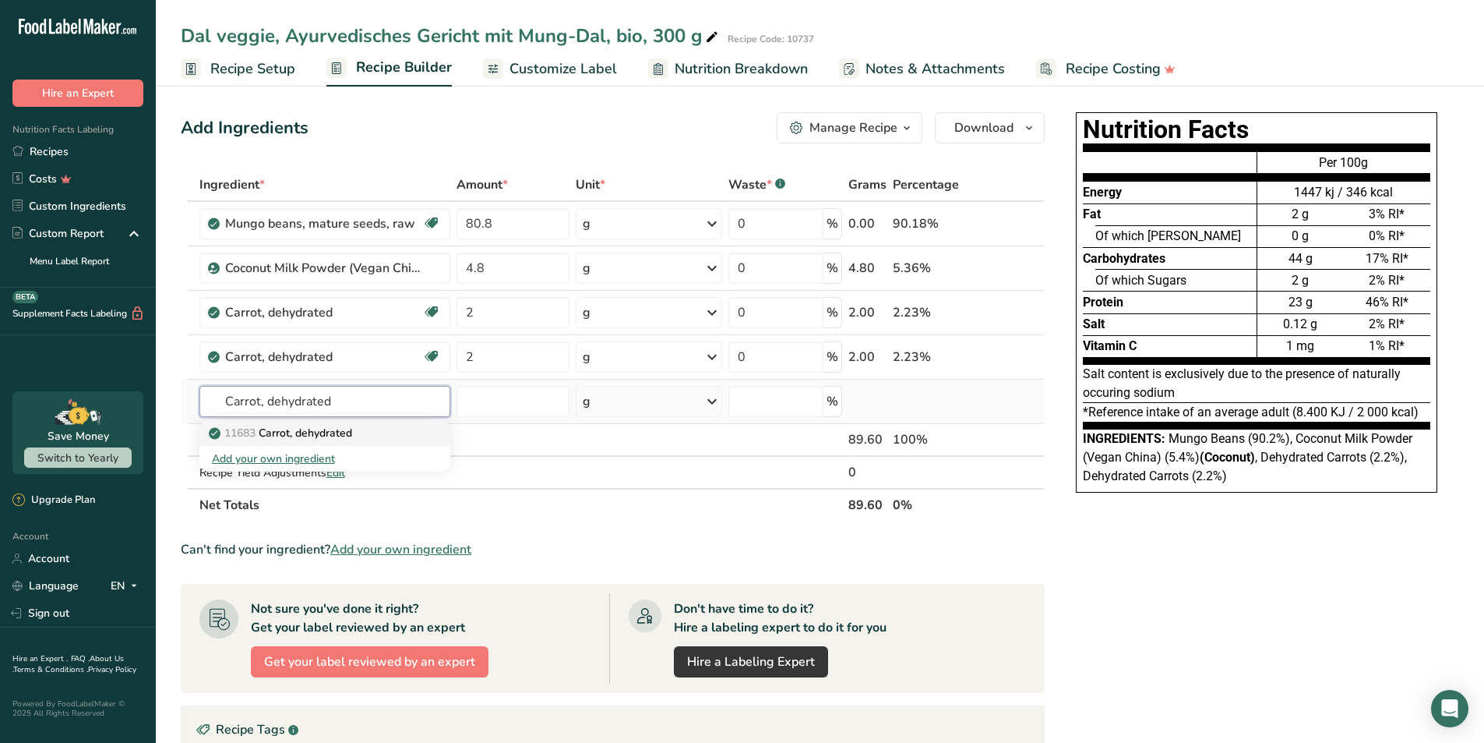
type input "Carrot, dehydrated"
click at [339, 431] on p "11683 Carrot, dehydrated" at bounding box center [282, 433] width 140 height 16
type input "Carrot, dehydrated"
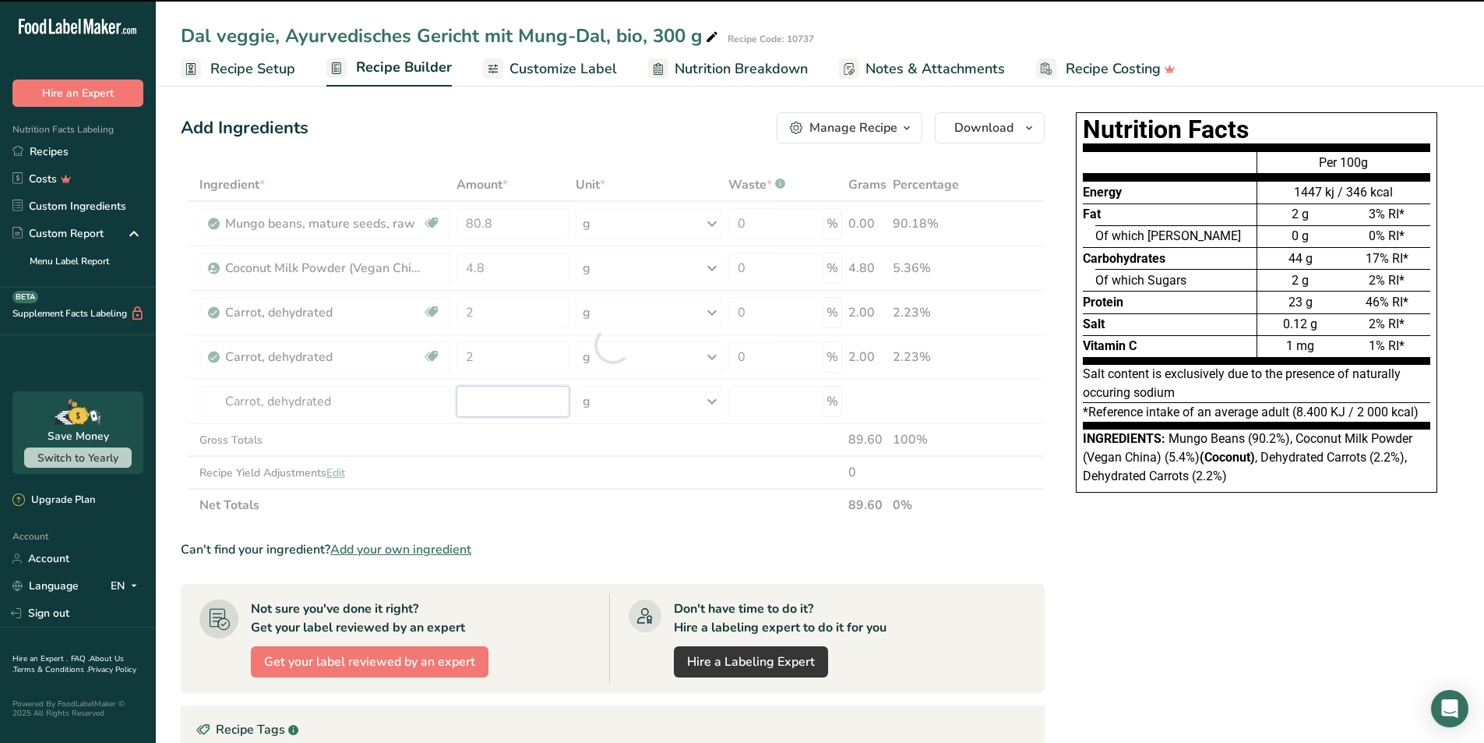
click at [475, 397] on input "number" at bounding box center [513, 401] width 113 height 31
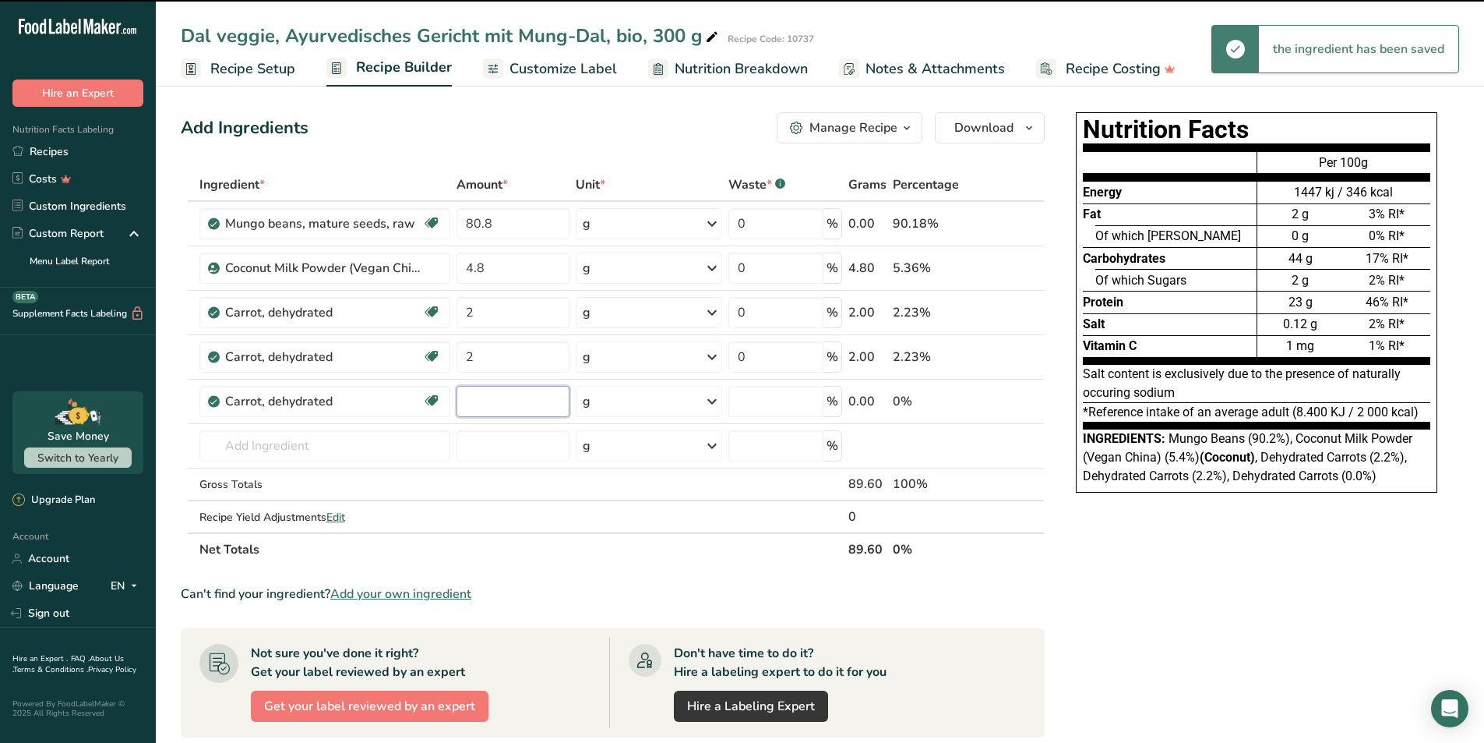
type input "0"
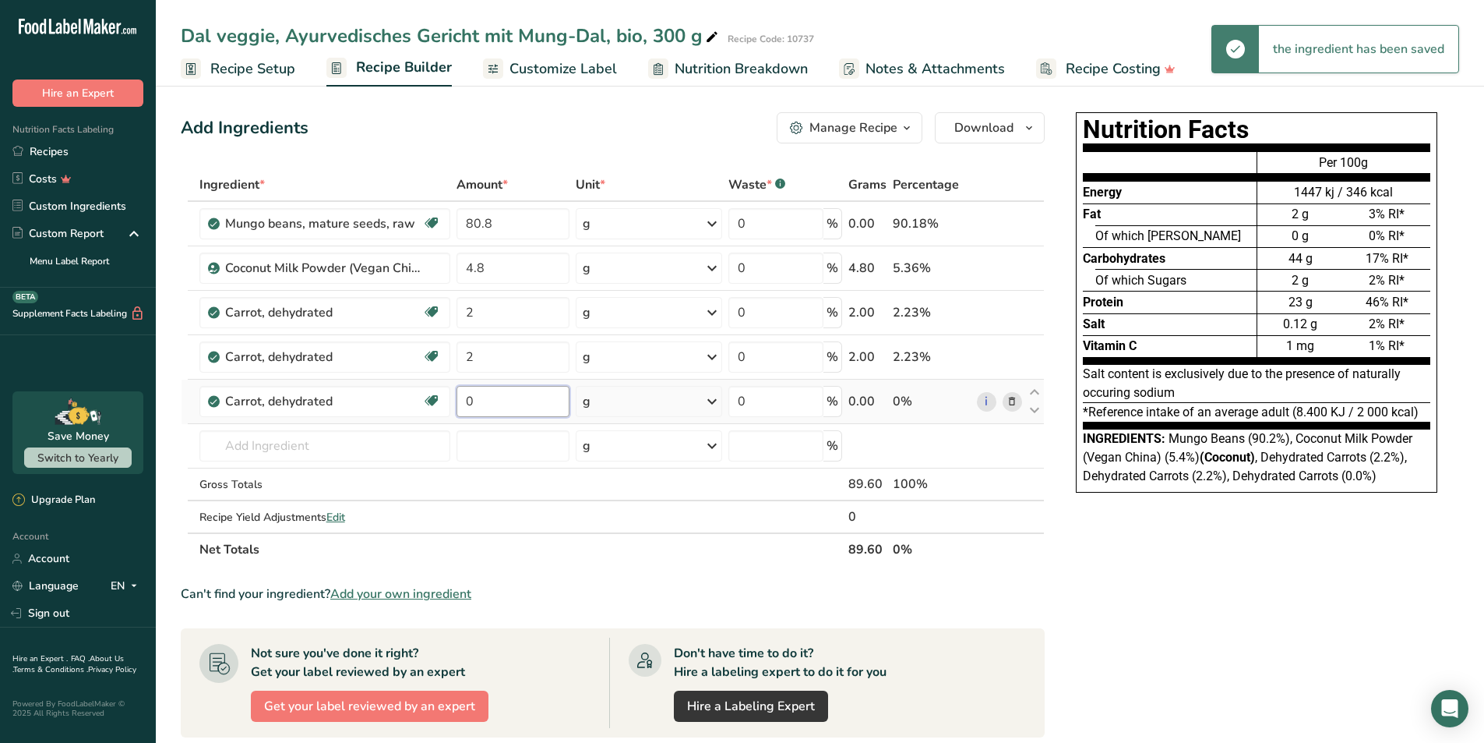
drag, startPoint x: 477, startPoint y: 398, endPoint x: 465, endPoint y: 398, distance: 11.7
click at [465, 398] on input "0" at bounding box center [513, 401] width 113 height 31
type input "4"
click at [232, 440] on div "Ingredient * Amount * Unit * Waste * .a-a{fill:#347362;}.b-a{fill:#fff;} Grams …" at bounding box center [613, 366] width 864 height 397
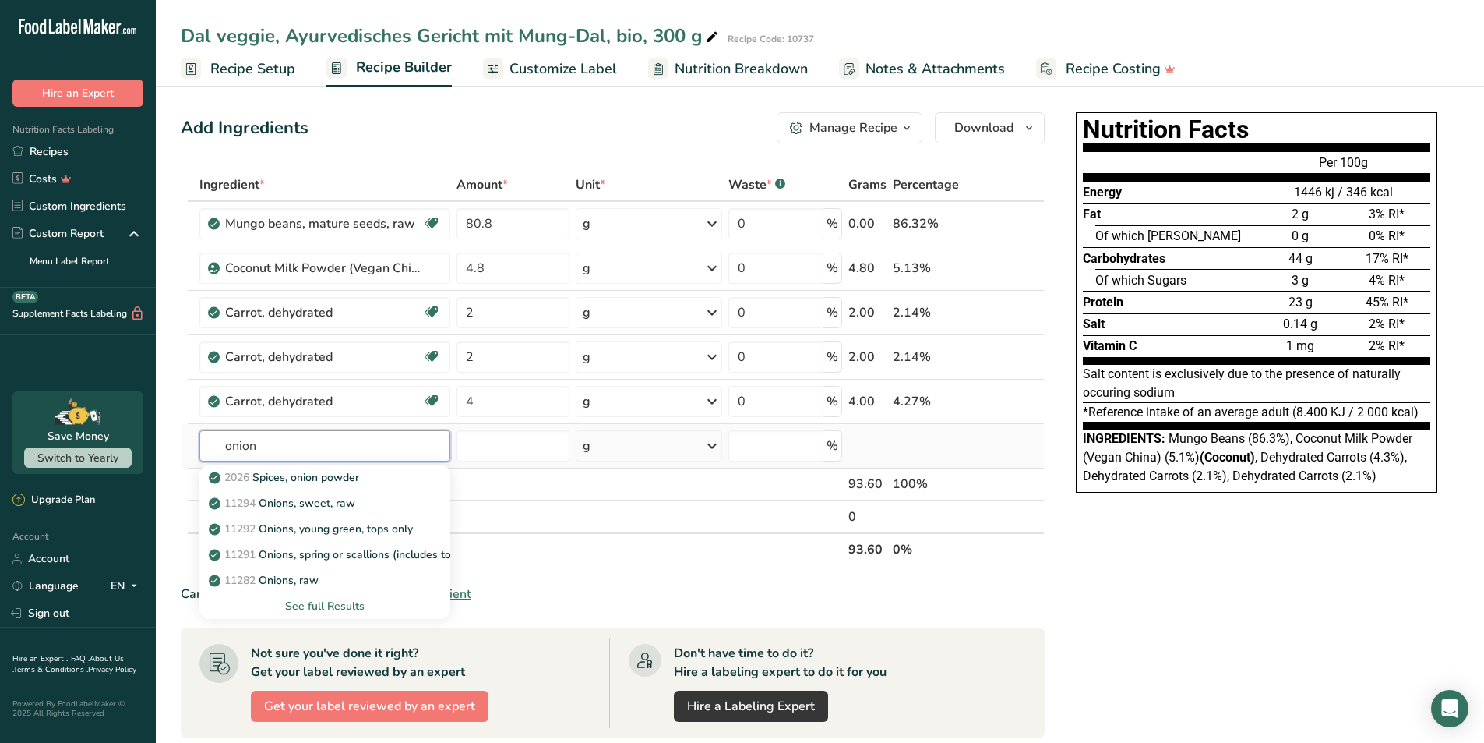
type input "onion"
click at [340, 602] on div "See full Results" at bounding box center [325, 606] width 226 height 16
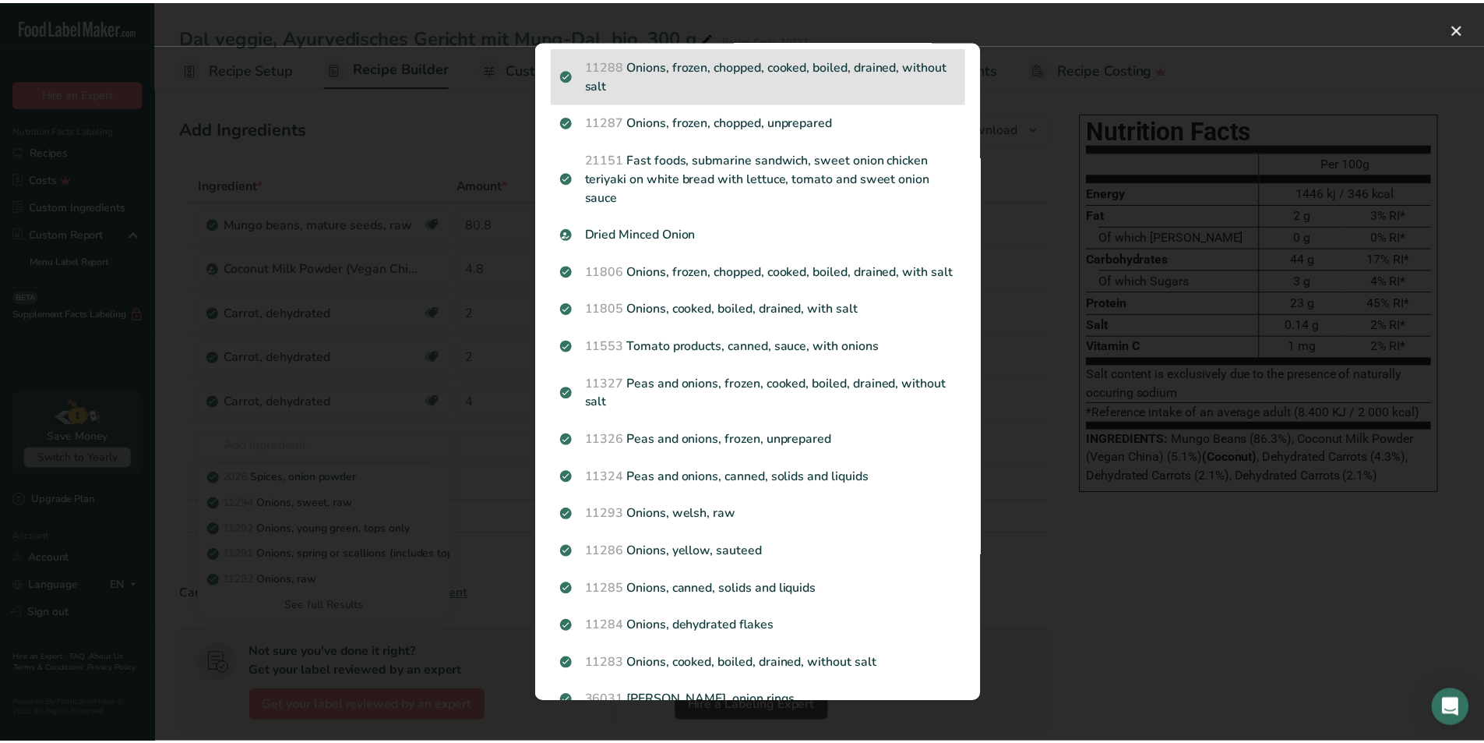
scroll to position [1558, 0]
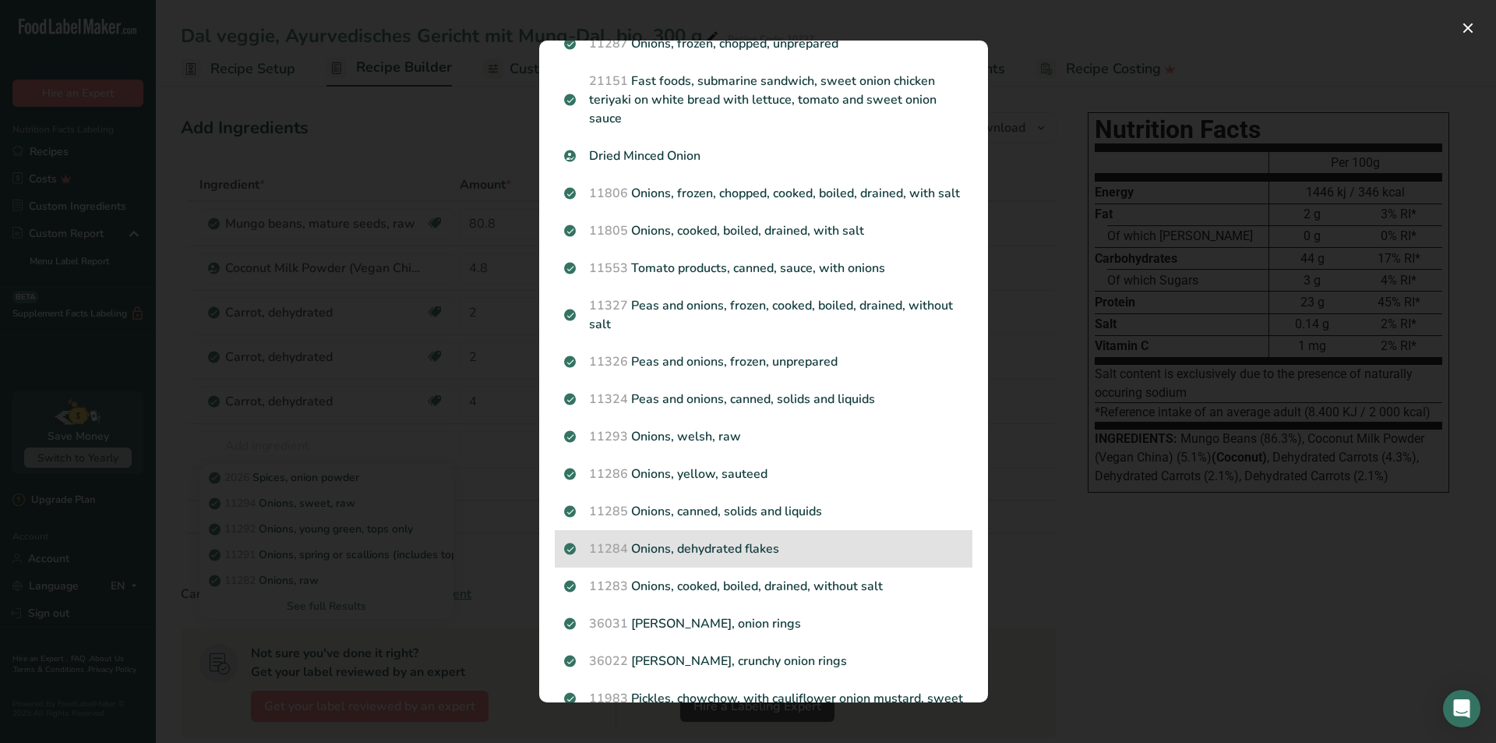
click at [721, 558] on p "11284 Onions, dehydrated flakes" at bounding box center [763, 548] width 399 height 19
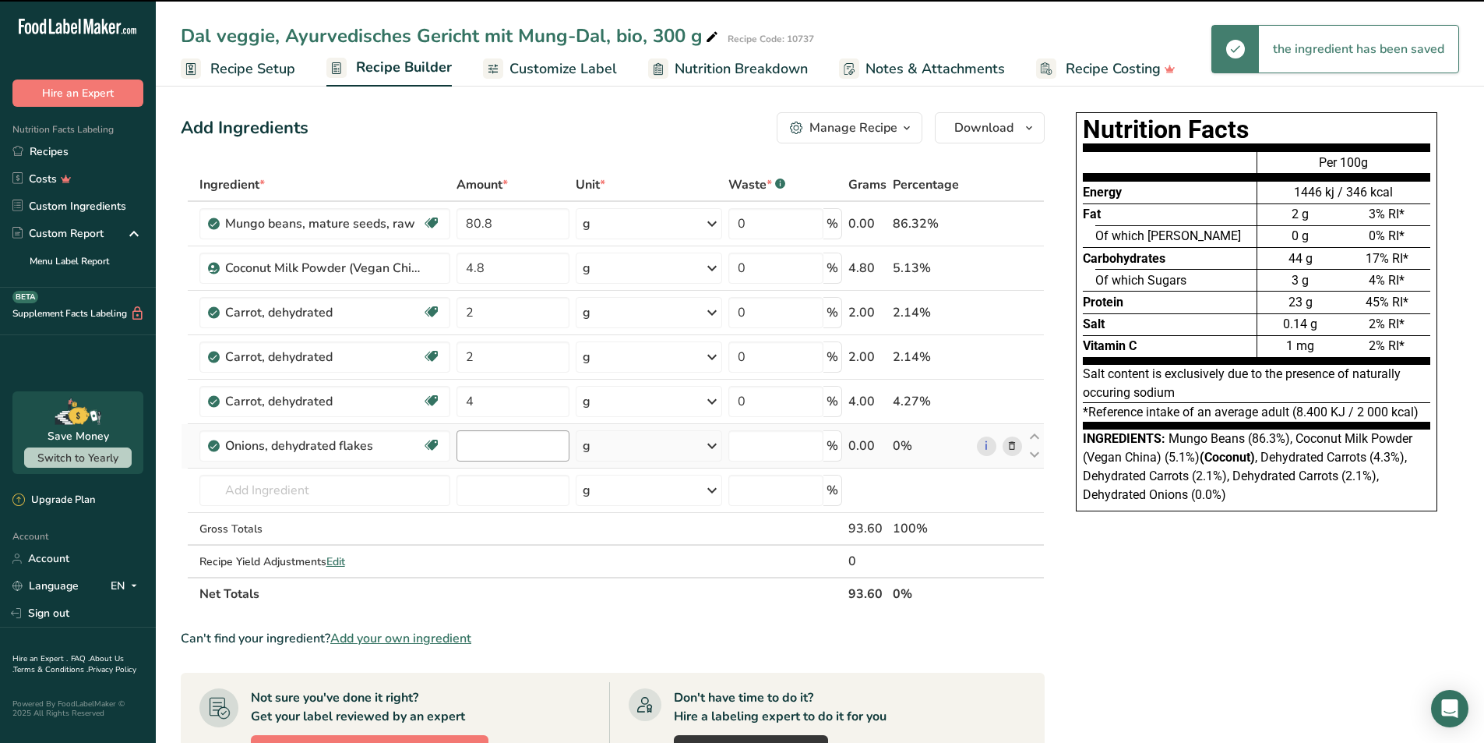
type input "0"
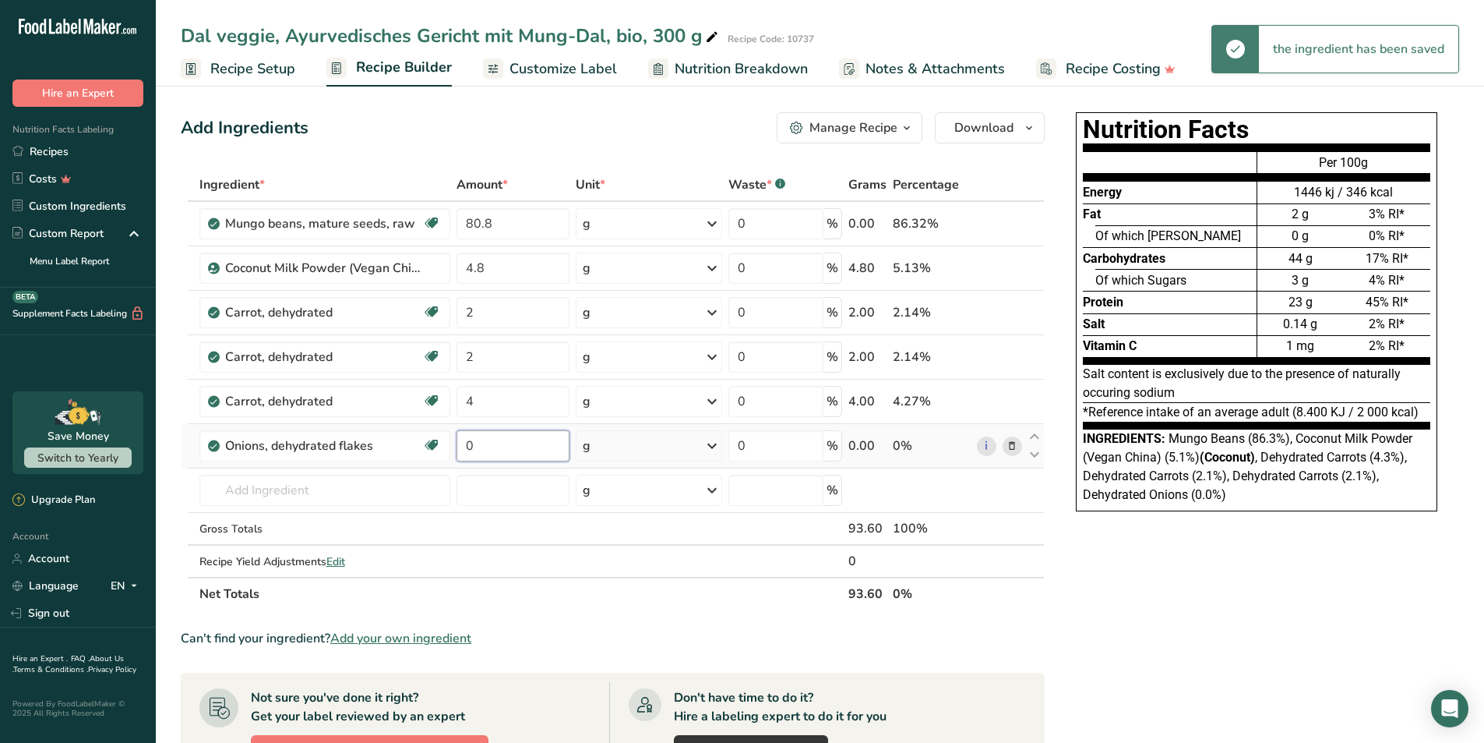
drag, startPoint x: 485, startPoint y: 448, endPoint x: 464, endPoint y: 446, distance: 21.2
click at [464, 446] on input "0" at bounding box center [513, 445] width 113 height 31
type input "1.2"
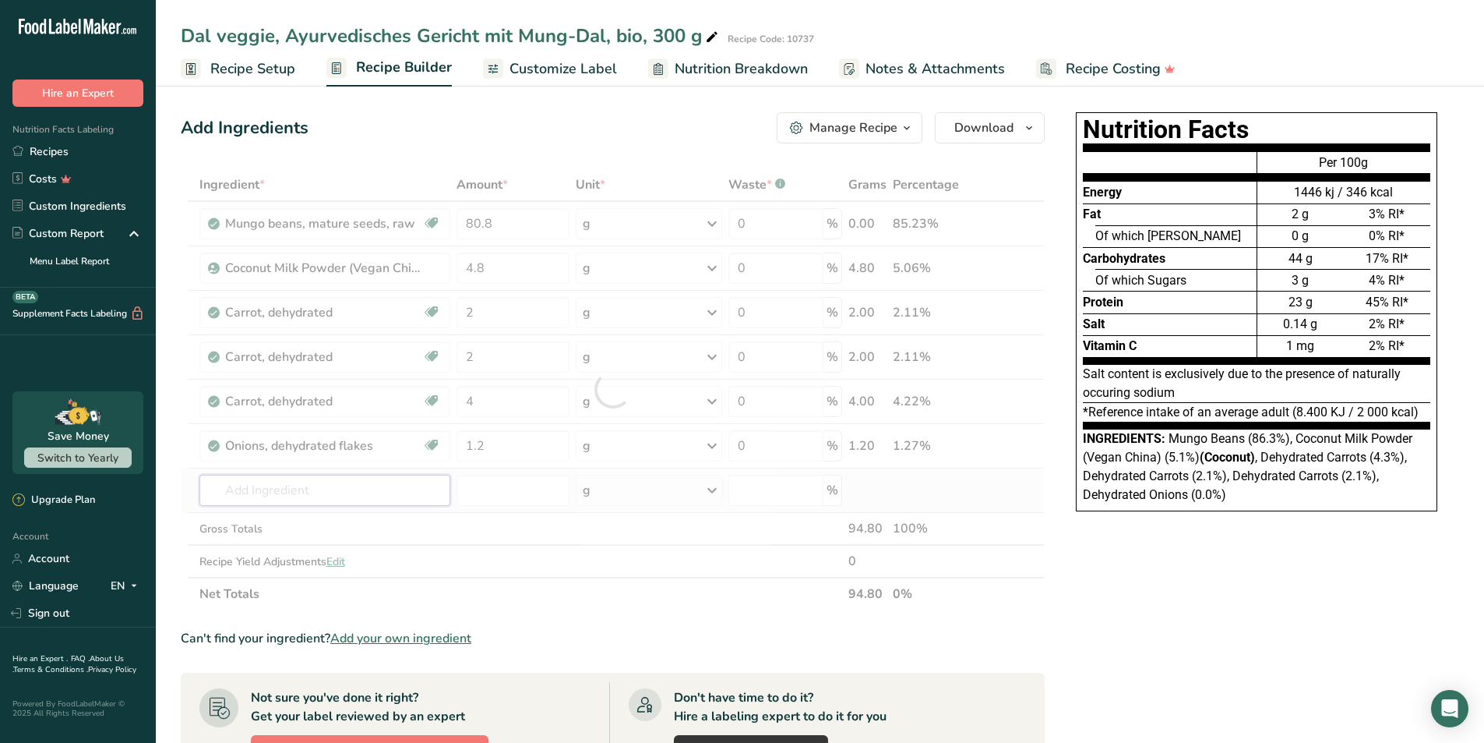
click at [346, 488] on div "Ingredient * Amount * Unit * Waste * .a-a{fill:#347362;}.b-a{fill:#fff;} Grams …" at bounding box center [613, 389] width 864 height 442
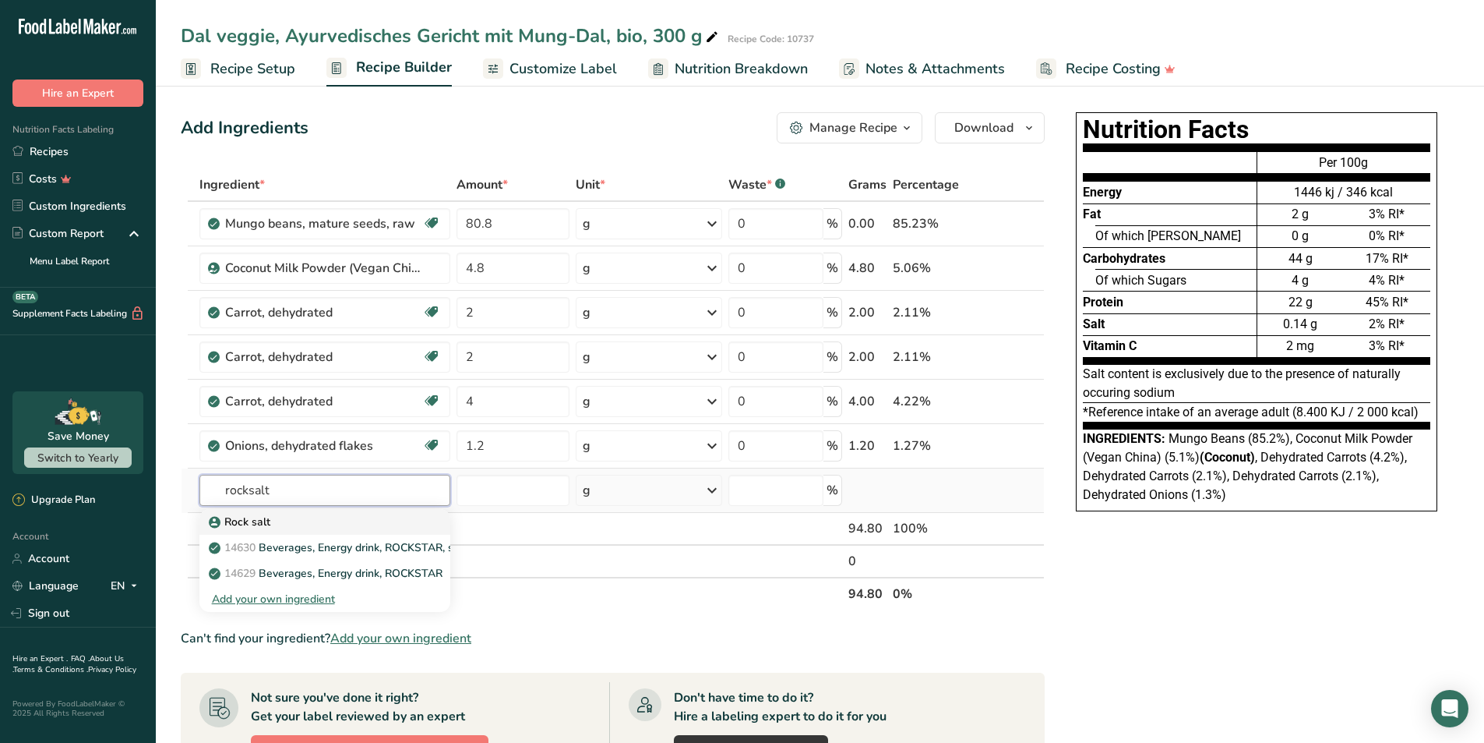
type input "rocksalt"
click at [263, 514] on p "Rock salt" at bounding box center [241, 521] width 58 height 16
type input "Rock salt"
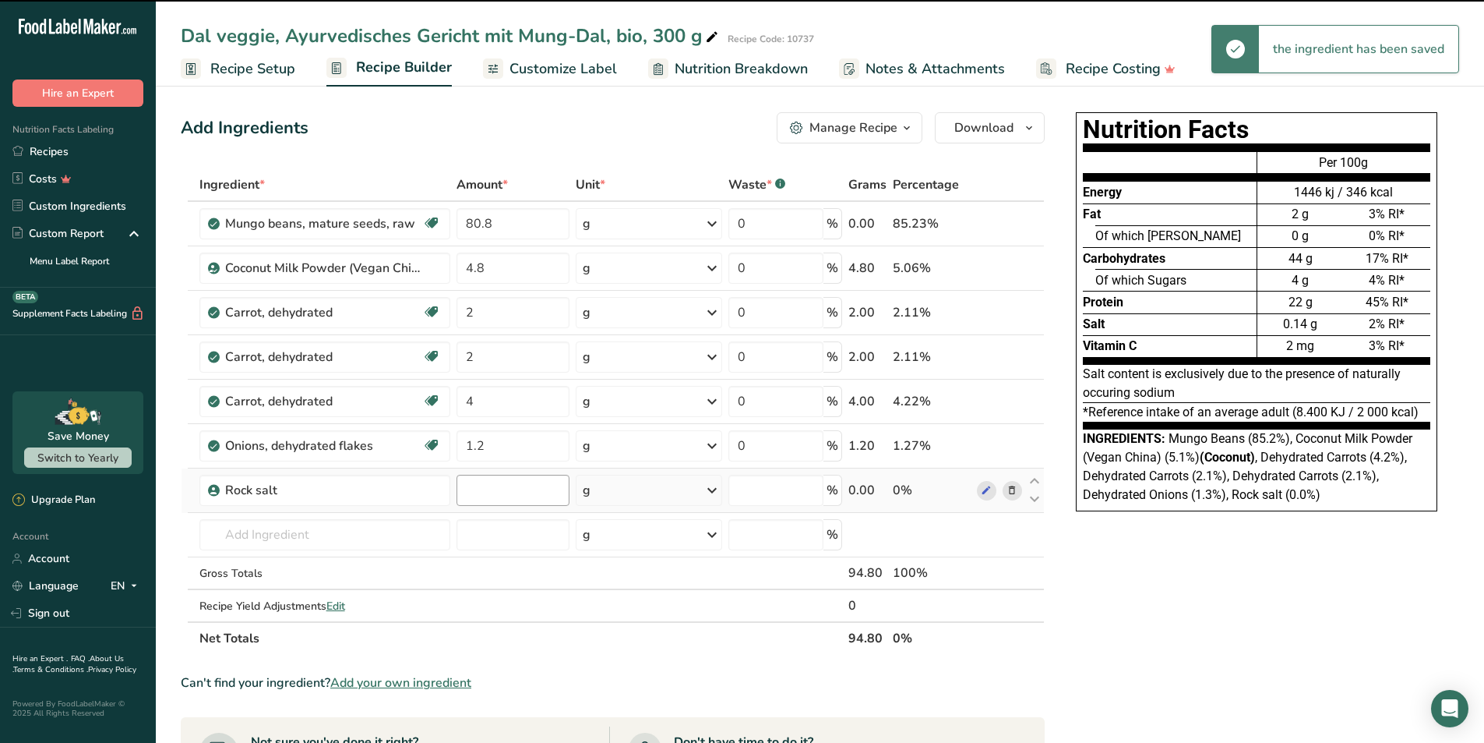
type input "0"
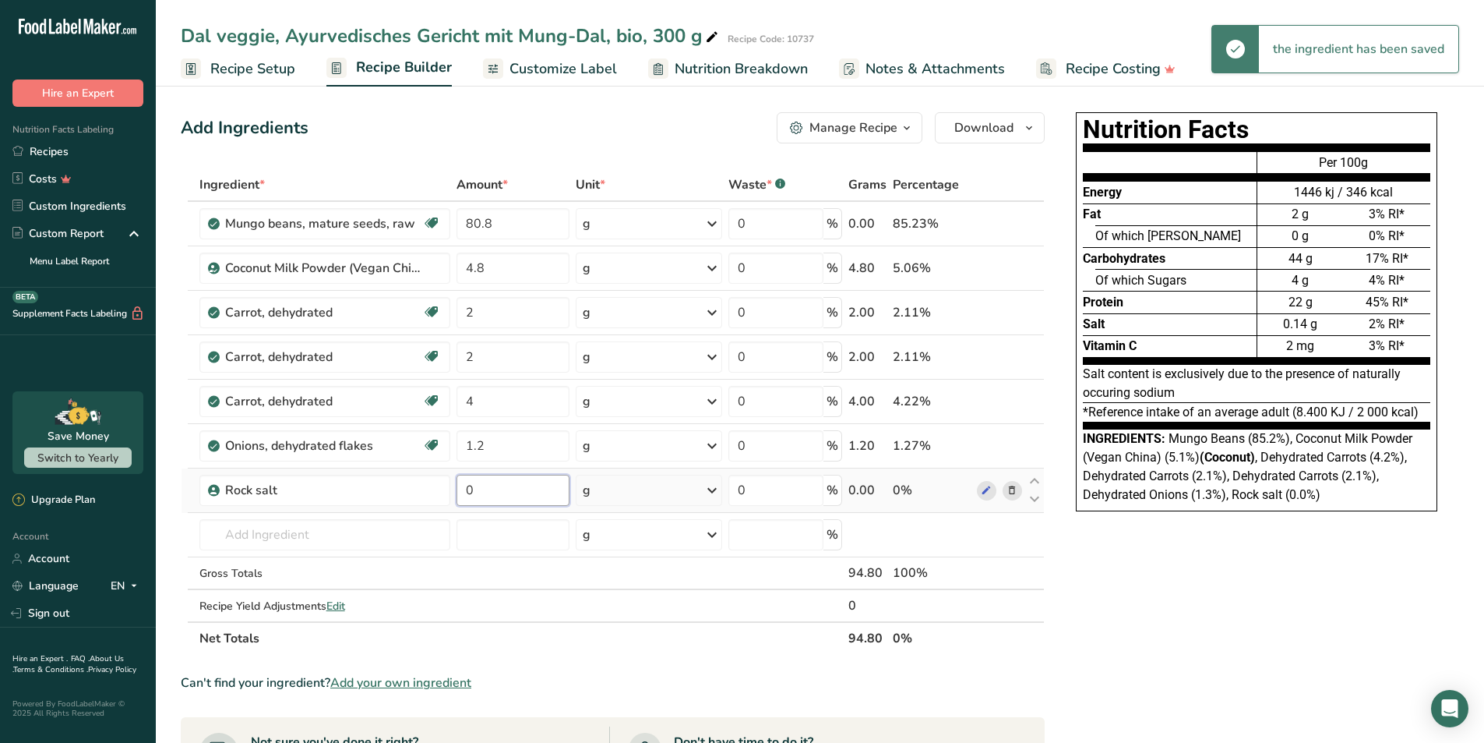
drag, startPoint x: 492, startPoint y: 492, endPoint x: 454, endPoint y: 492, distance: 37.4
click at [454, 492] on td "0" at bounding box center [512, 490] width 119 height 44
type input "1.2"
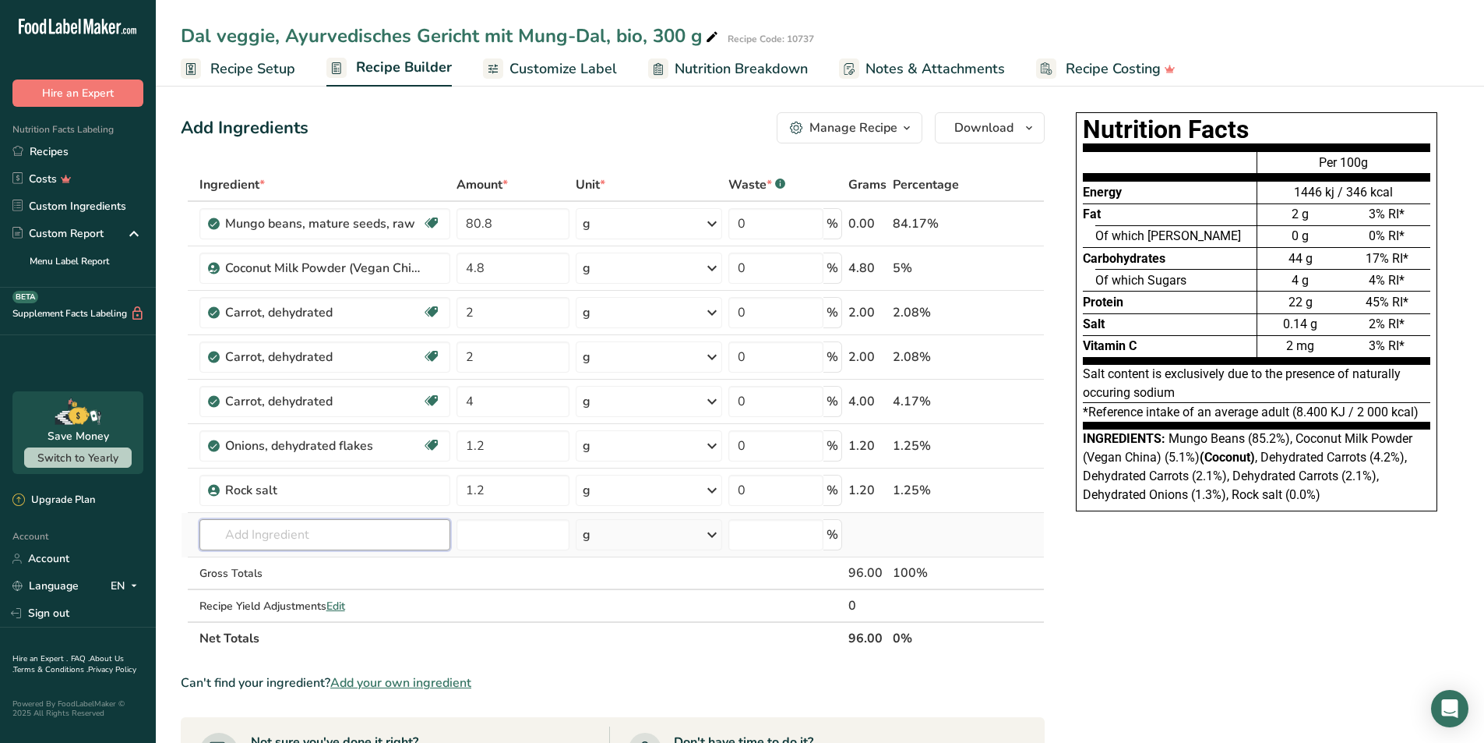
click at [318, 541] on div "Ingredient * Amount * Unit * Waste * .a-a{fill:#347362;}.b-a{fill:#fff;} Grams …" at bounding box center [613, 411] width 864 height 486
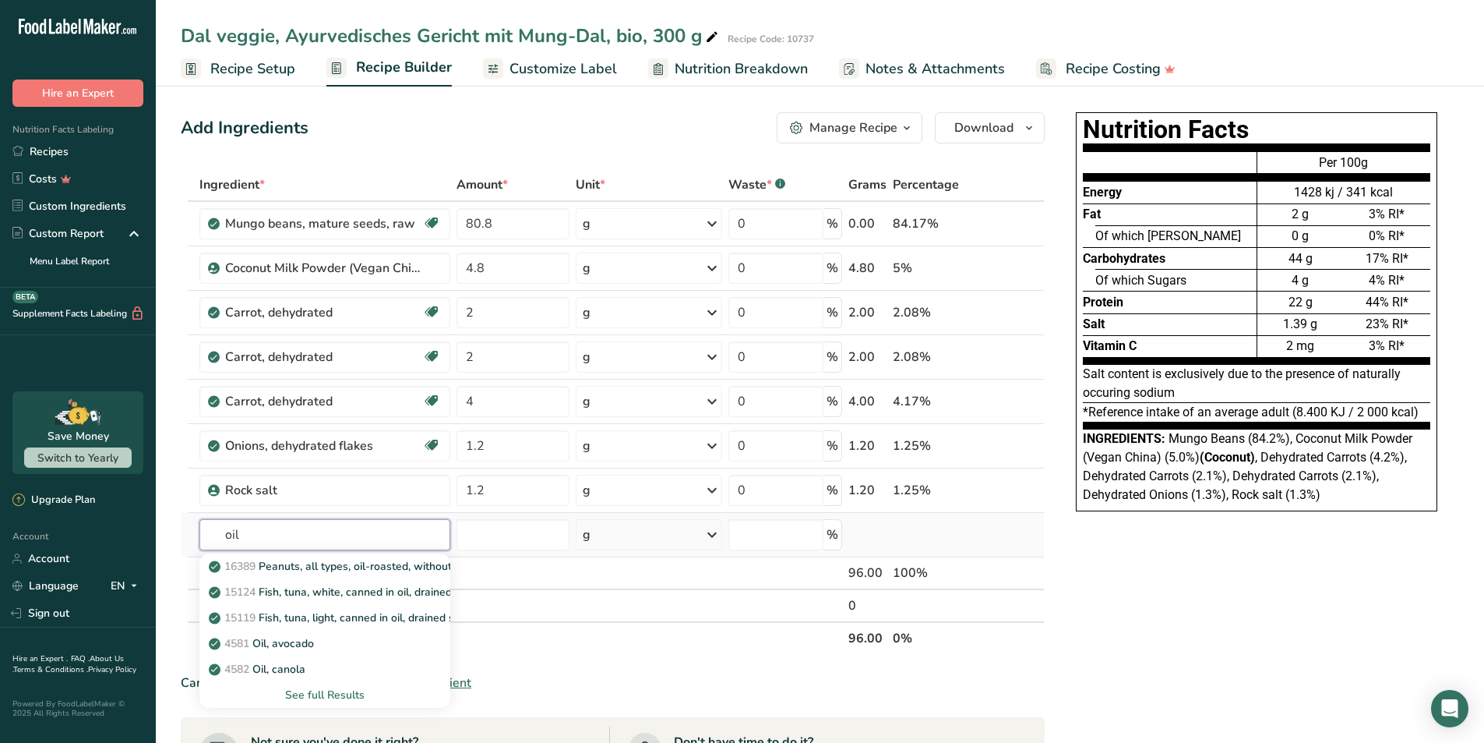
type input "oil"
click at [330, 693] on div "See full Results" at bounding box center [325, 694] width 226 height 16
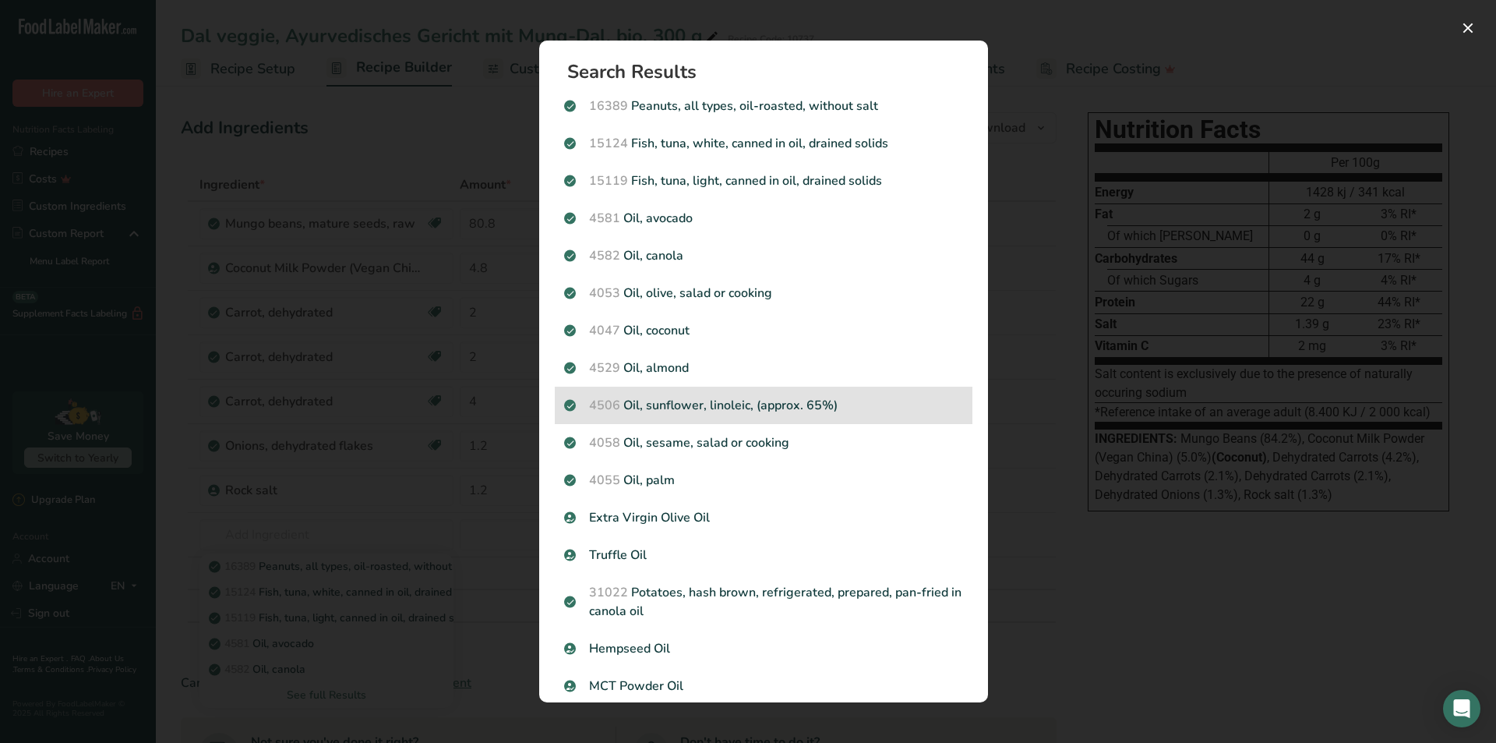
click at [702, 404] on p "4506 Oil, sunflower, linoleic, (approx. 65%)" at bounding box center [763, 405] width 399 height 19
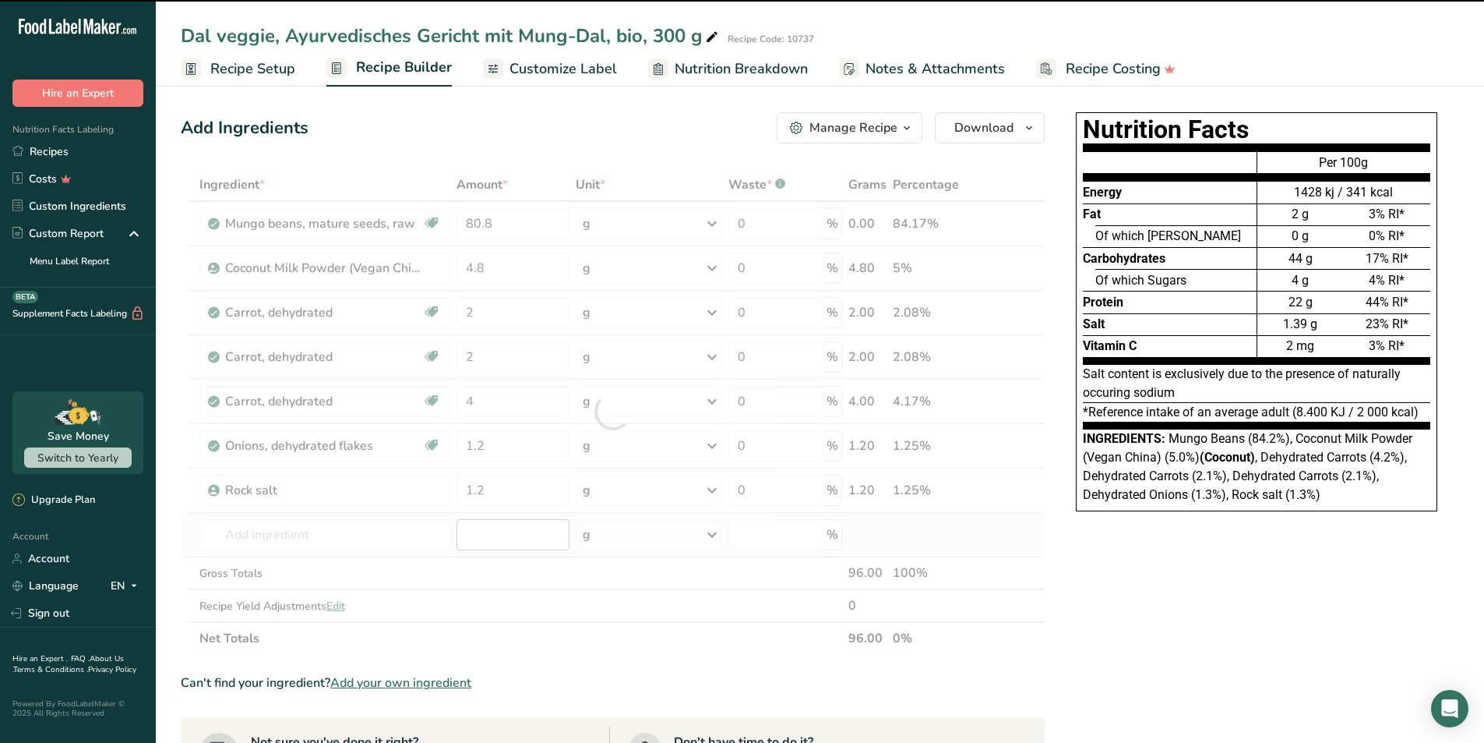
type input "0"
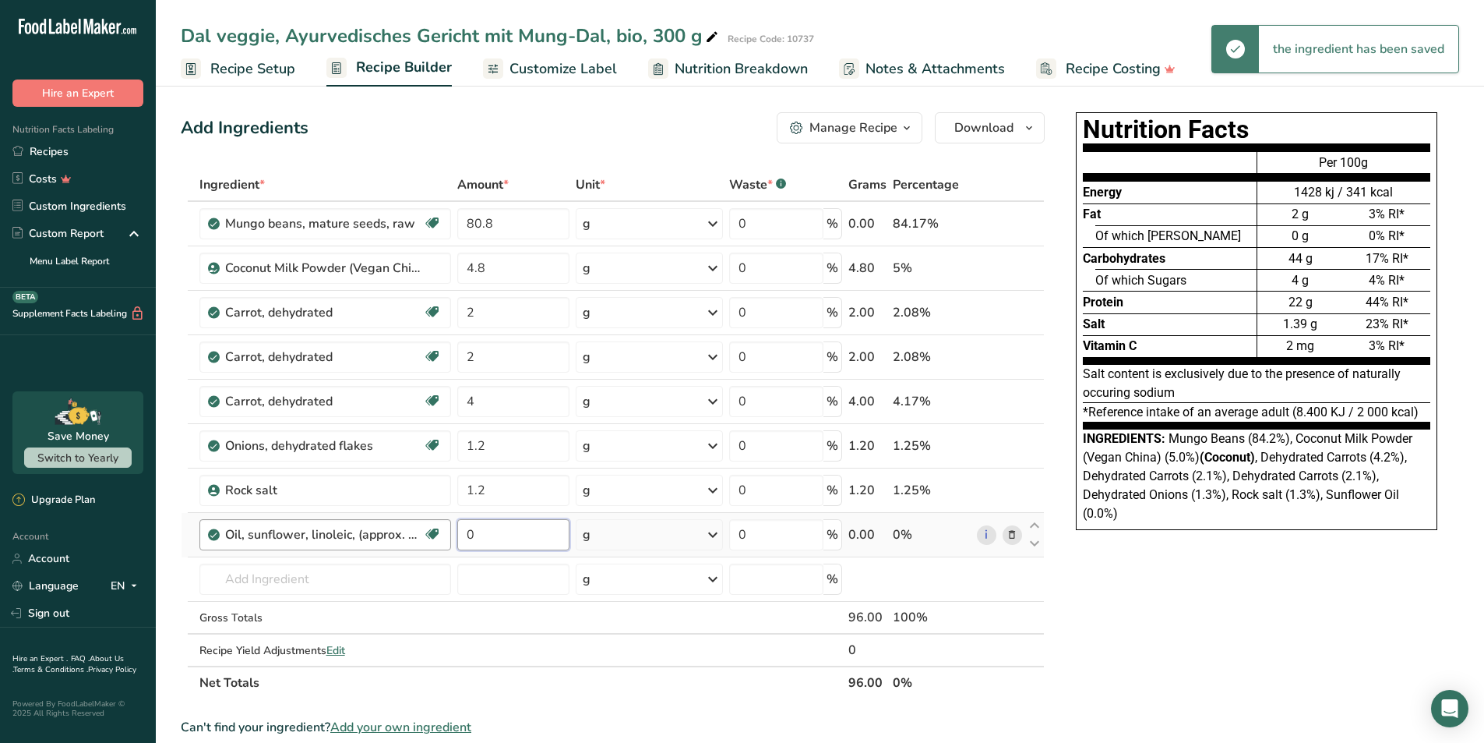
drag, startPoint x: 485, startPoint y: 535, endPoint x: 446, endPoint y: 522, distance: 40.9
click at [446, 522] on tr "Oil, sunflower, linoleic, (approx. 65%) Dairy free Gluten free Vegan Vegetarian…" at bounding box center [613, 535] width 863 height 44
type input "1.2"
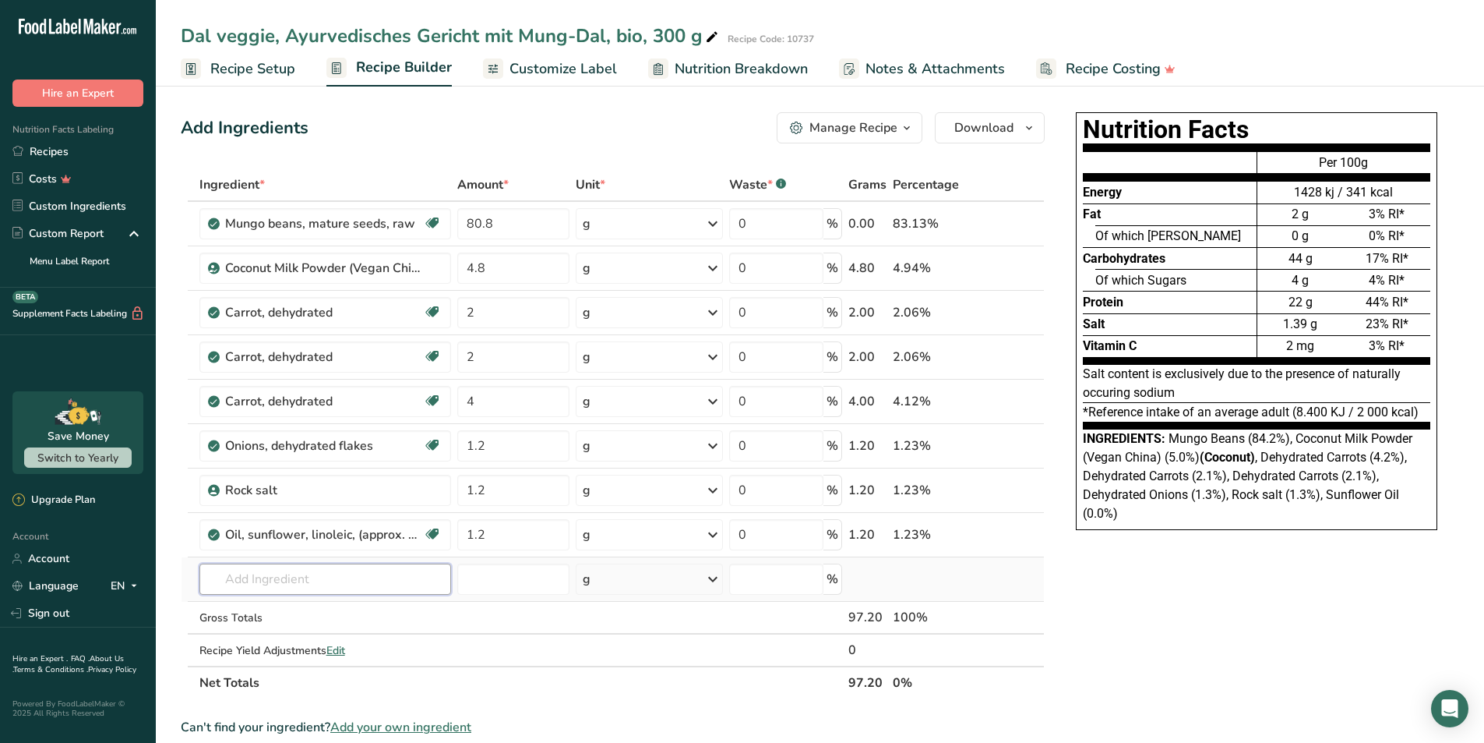
click at [315, 578] on div "Ingredient * Amount * Unit * Waste * .a-a{fill:#347362;}.b-a{fill:#fff;} Grams …" at bounding box center [613, 433] width 864 height 531
type input "cumin"
click at [308, 470] on p "2014 Spices, cumin seed" at bounding box center [280, 473] width 136 height 16
type input "Spices, cumin seed"
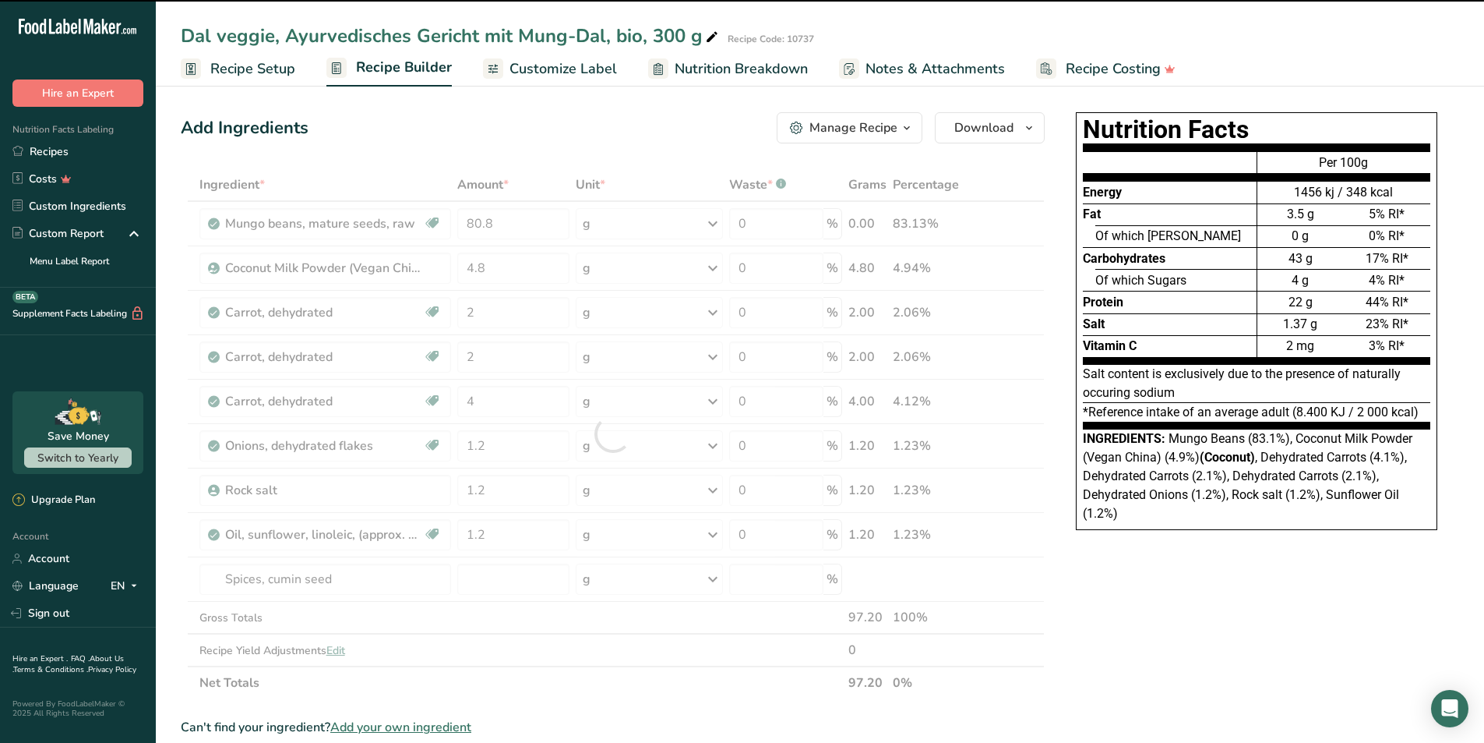
type input "0"
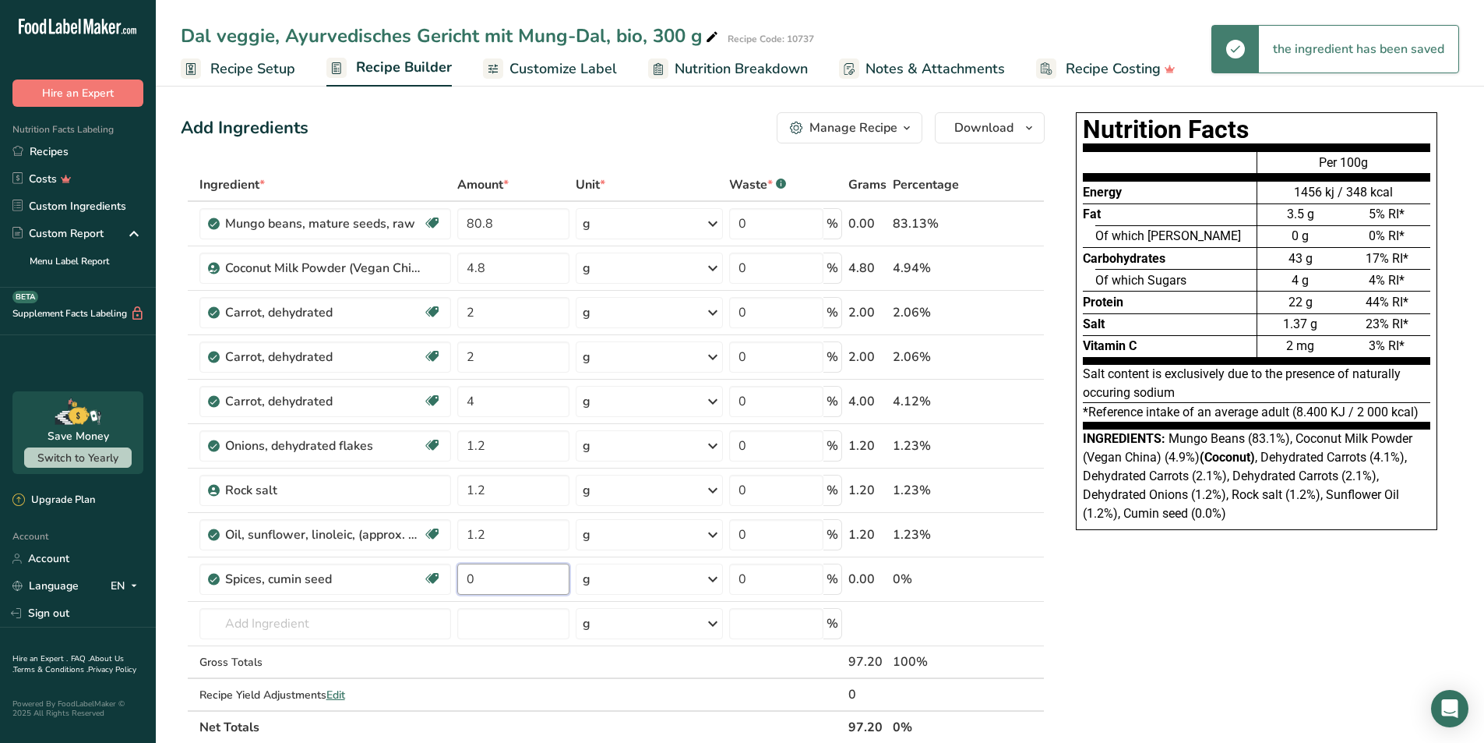
click at [497, 577] on input "0" at bounding box center [513, 578] width 112 height 31
type input "0.8"
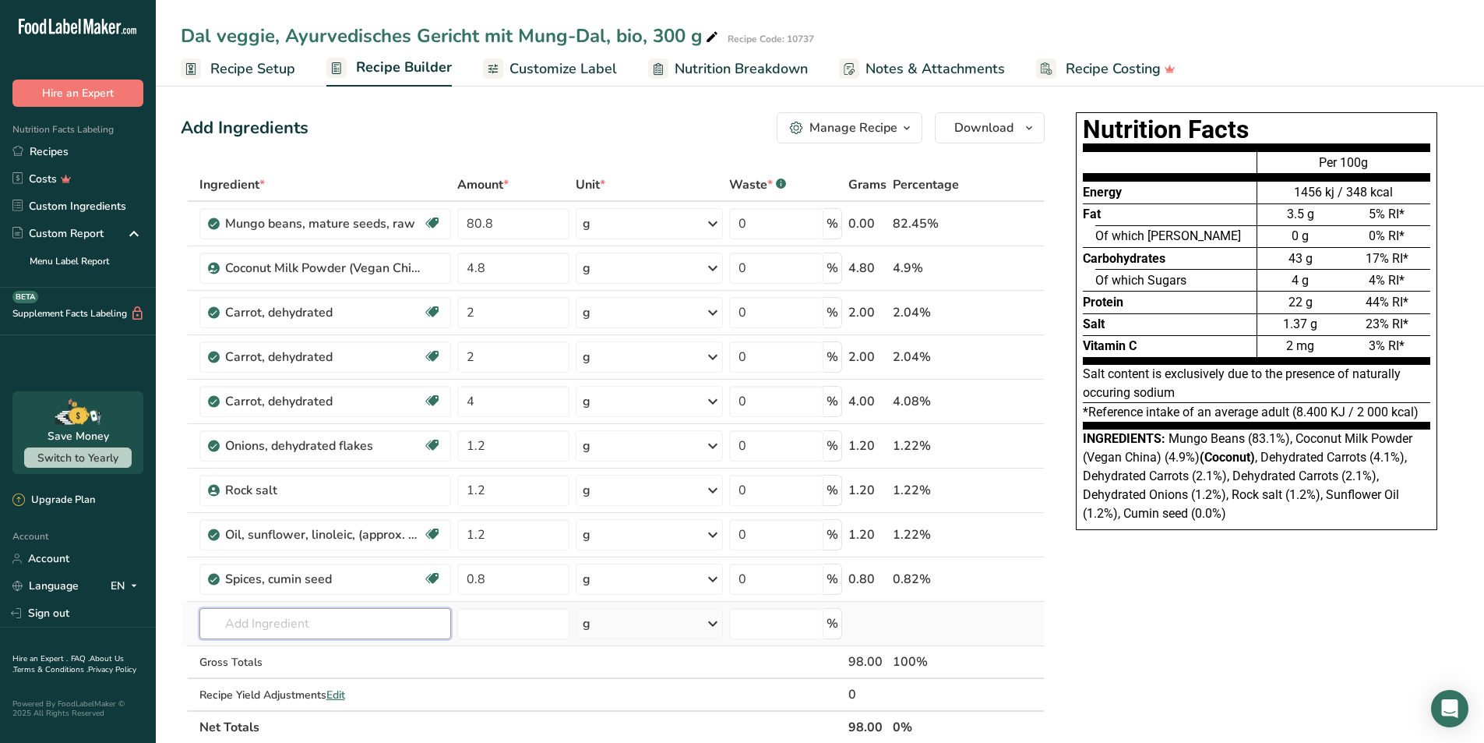
click at [316, 626] on div "Ingredient * Amount * Unit * Waste * .a-a{fill:#347362;}.b-a{fill:#fff;} Grams …" at bounding box center [613, 455] width 864 height 575
paste input "leek"
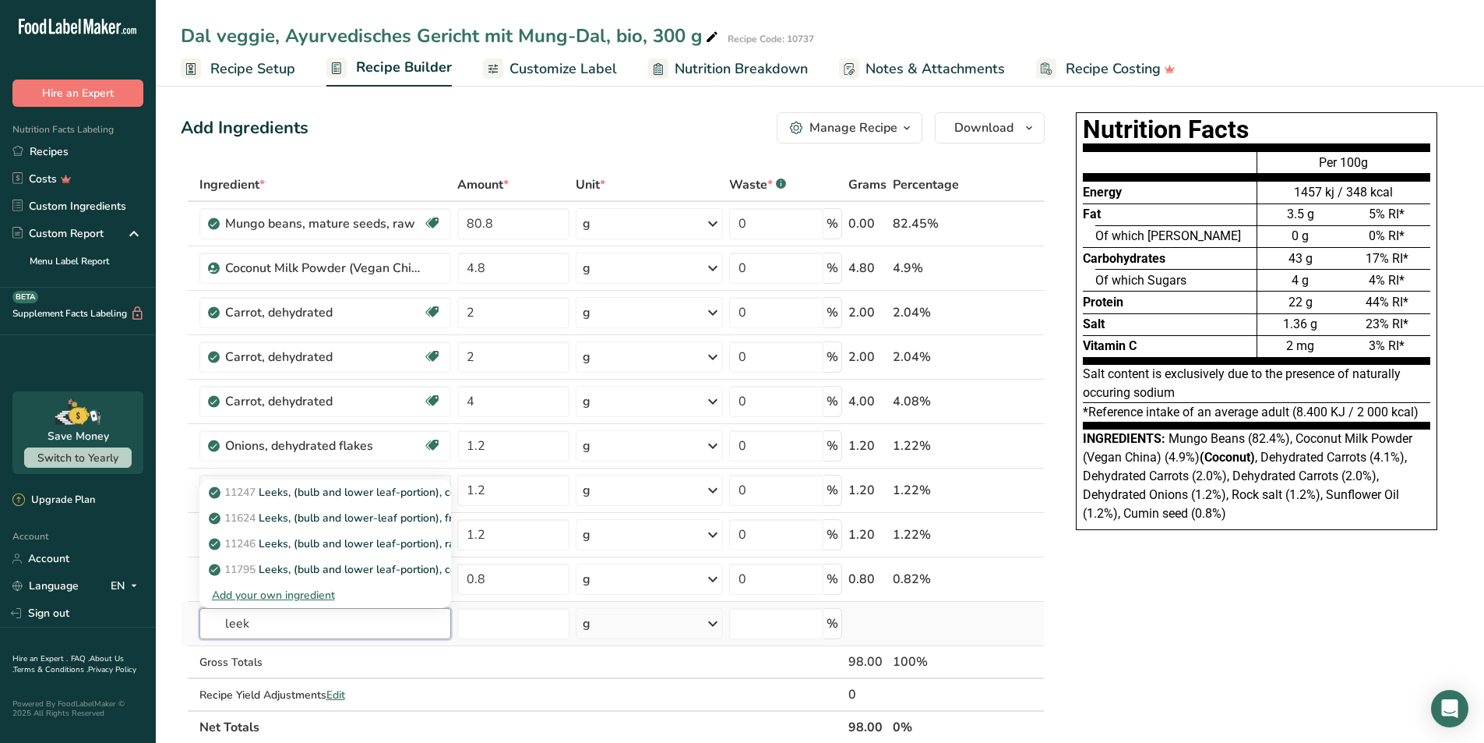
type input "leek"
click at [263, 591] on div "Add your own ingredient" at bounding box center [325, 595] width 227 height 16
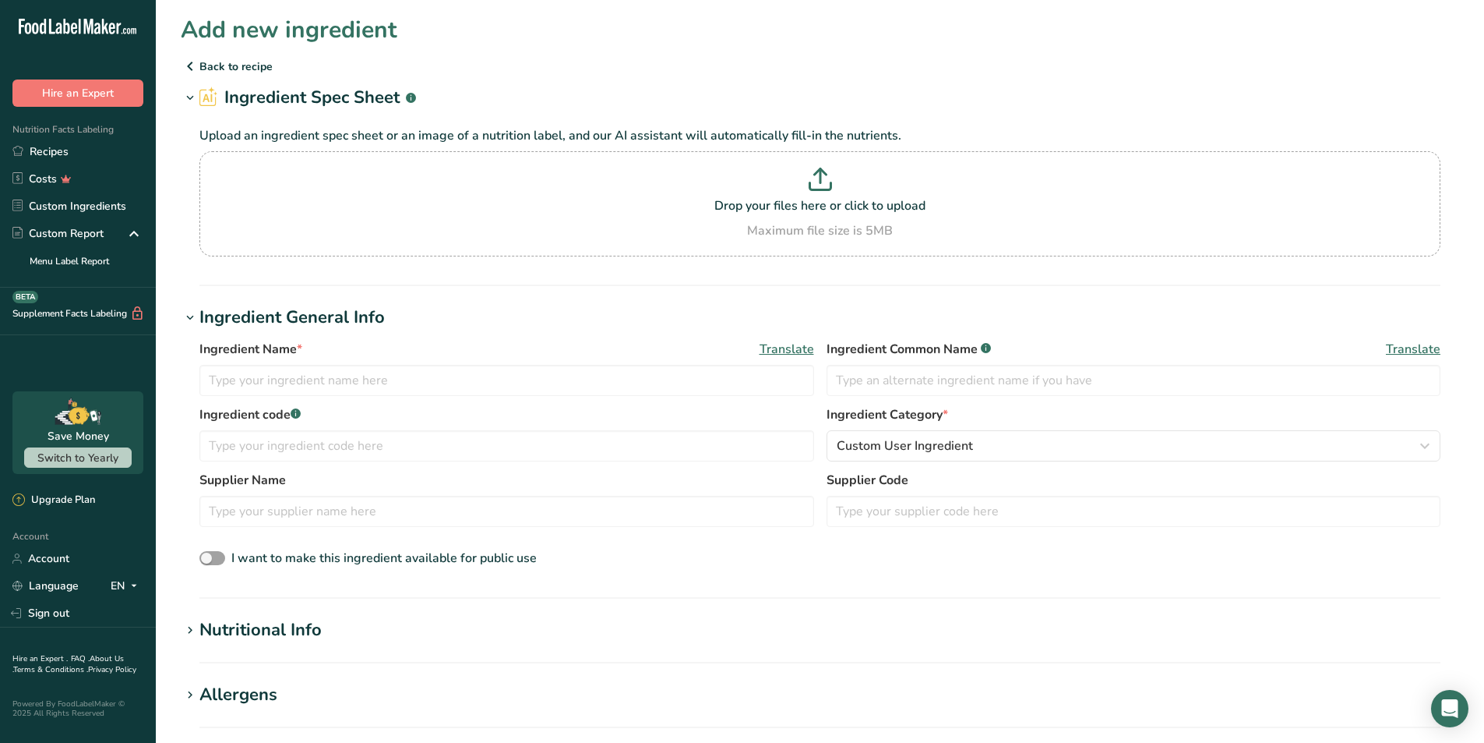
click at [186, 65] on icon at bounding box center [190, 66] width 19 height 28
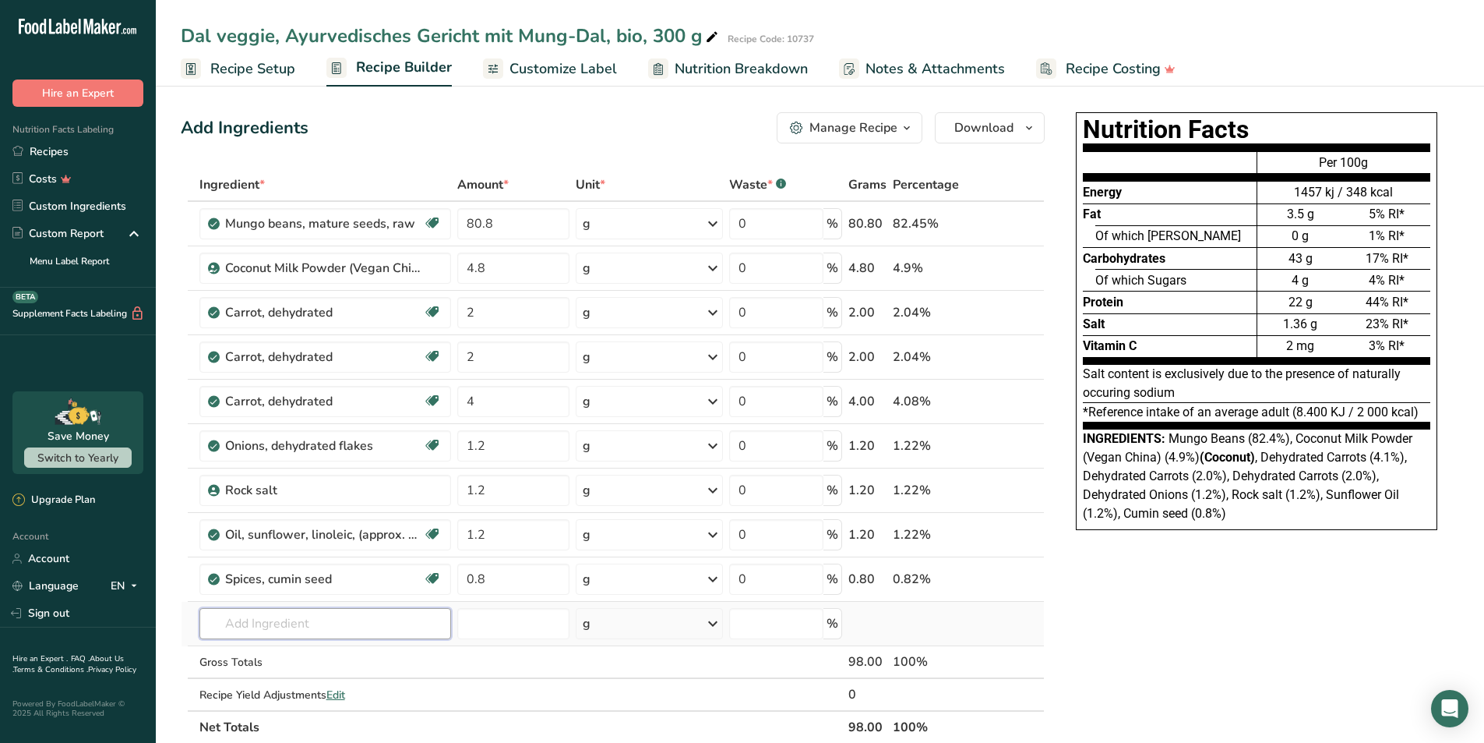
click at [291, 619] on input "text" at bounding box center [325, 623] width 252 height 31
paste input "leek"
type input "leek"
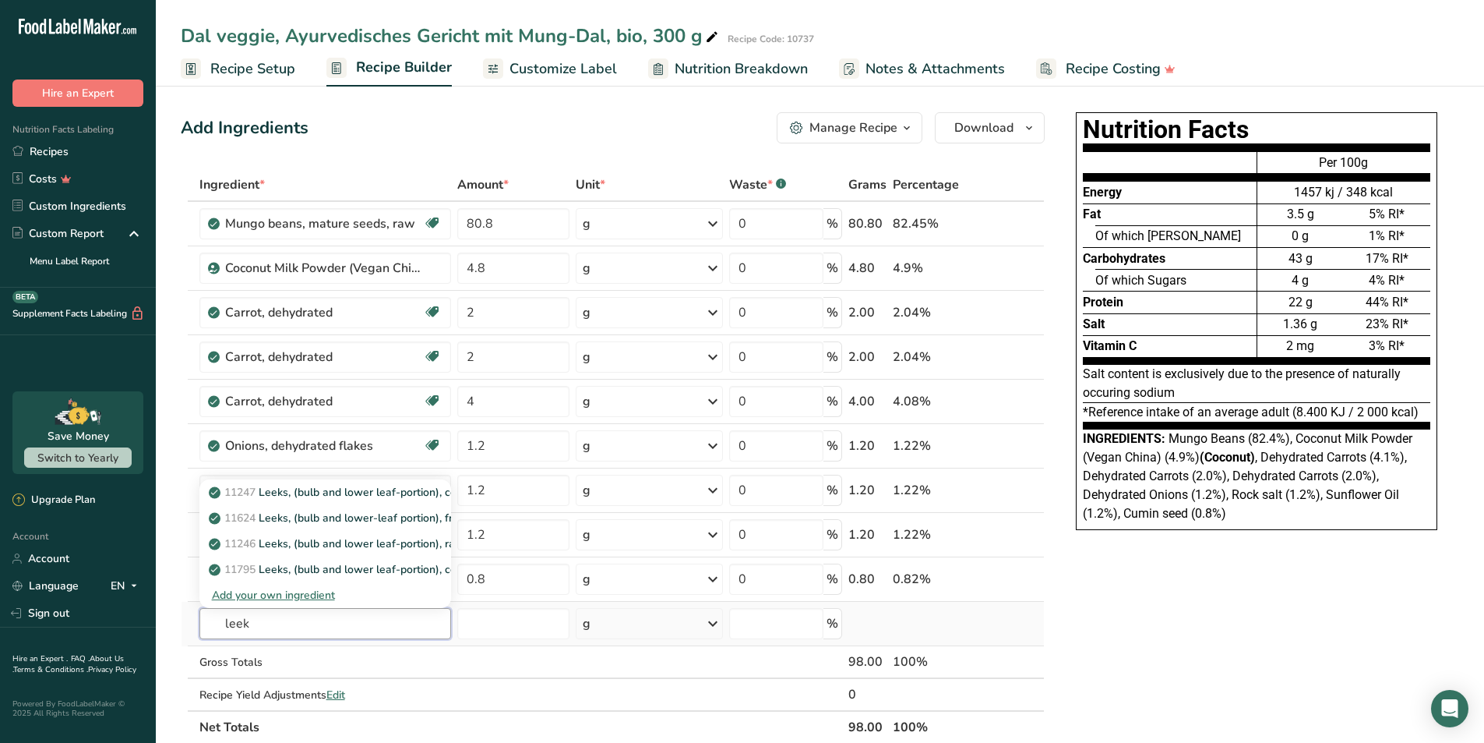
drag, startPoint x: 273, startPoint y: 619, endPoint x: 182, endPoint y: 623, distance: 90.5
click at [182, 623] on tr "leek 11247 Leeks, (bulb and lower leaf-portion), cooked, boiled, drained, witho…" at bounding box center [613, 624] width 863 height 44
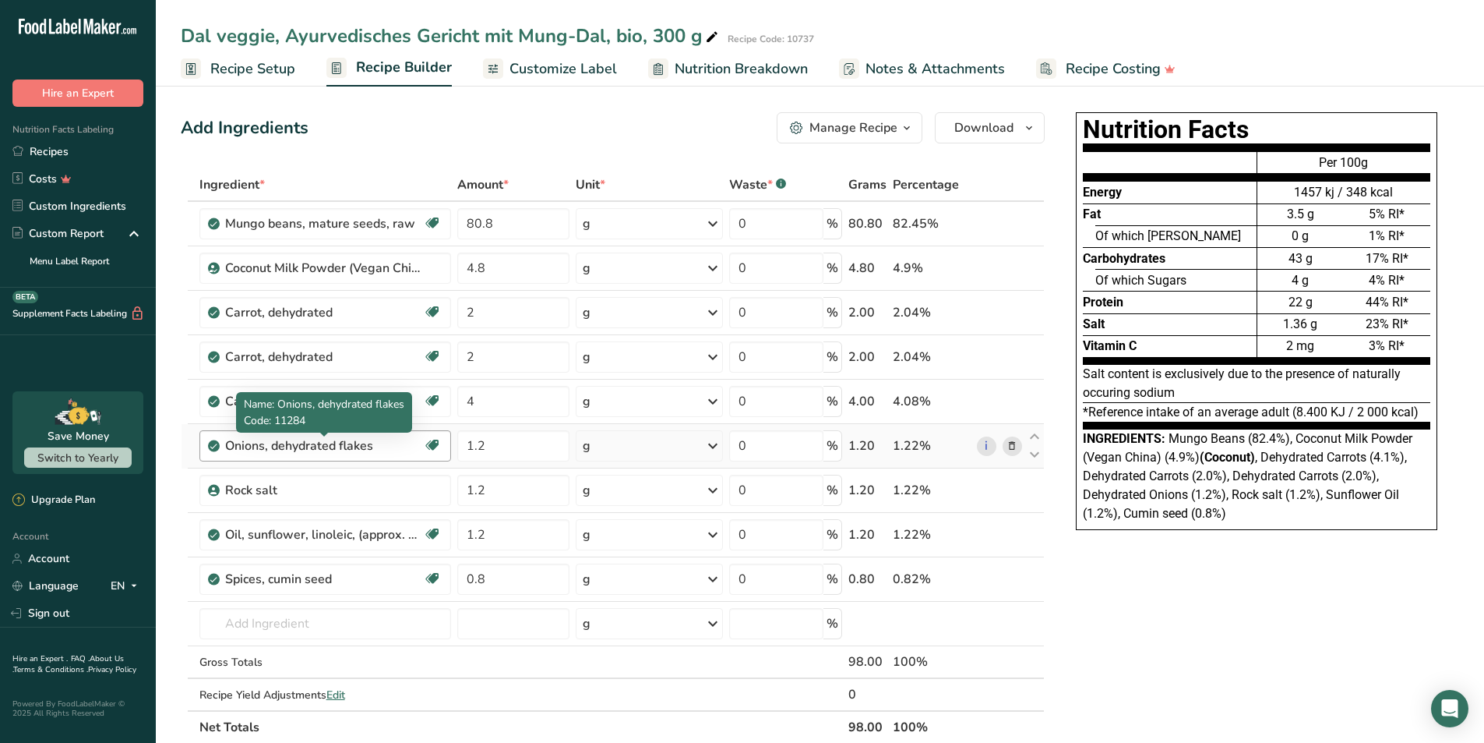
click at [265, 446] on div "Onions, dehydrated flakes" at bounding box center [322, 445] width 195 height 19
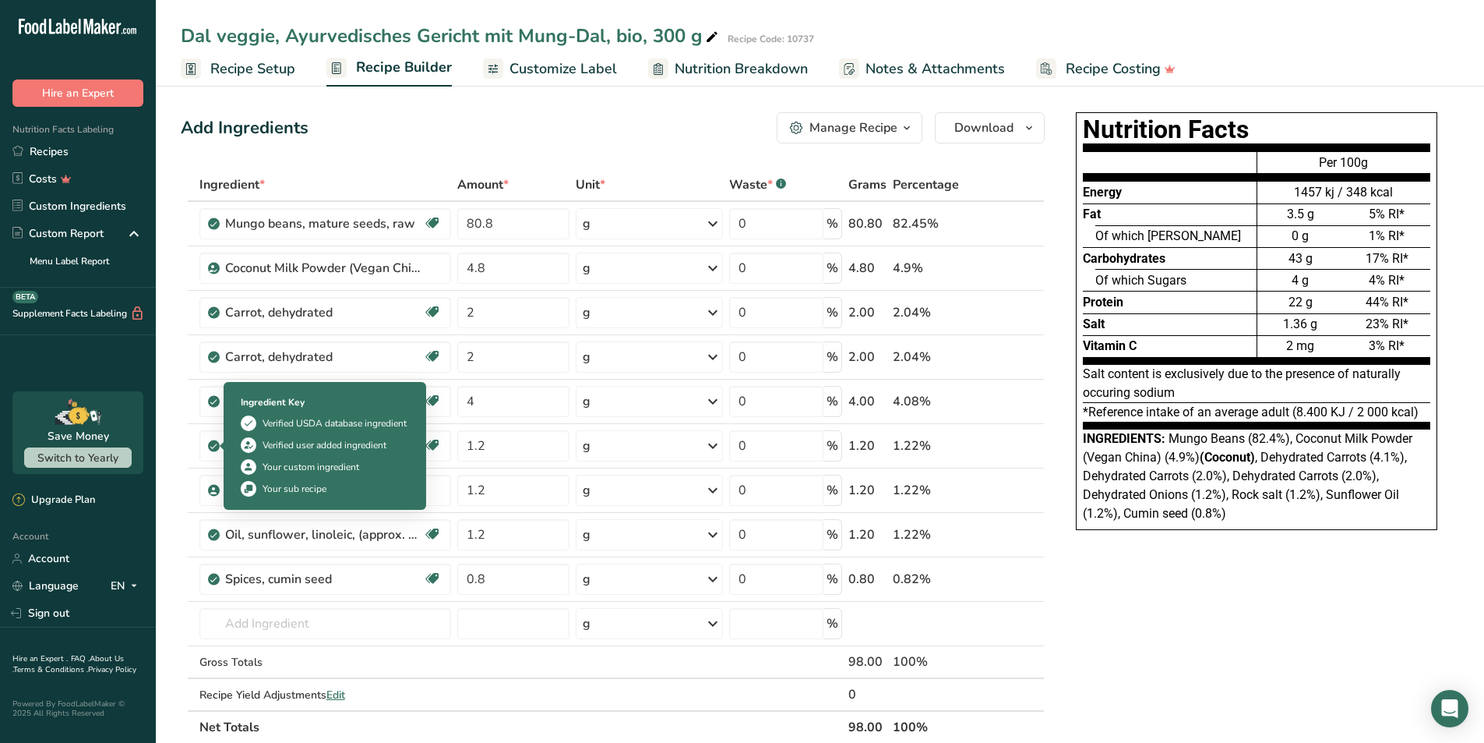
drag, startPoint x: 376, startPoint y: 448, endPoint x: 225, endPoint y: 452, distance: 150.4
click at [218, 452] on td "Onions, dehydrated flakes Source of Antioxidants [MEDICAL_DATA] Effect Dairy fr…" at bounding box center [325, 446] width 258 height 44
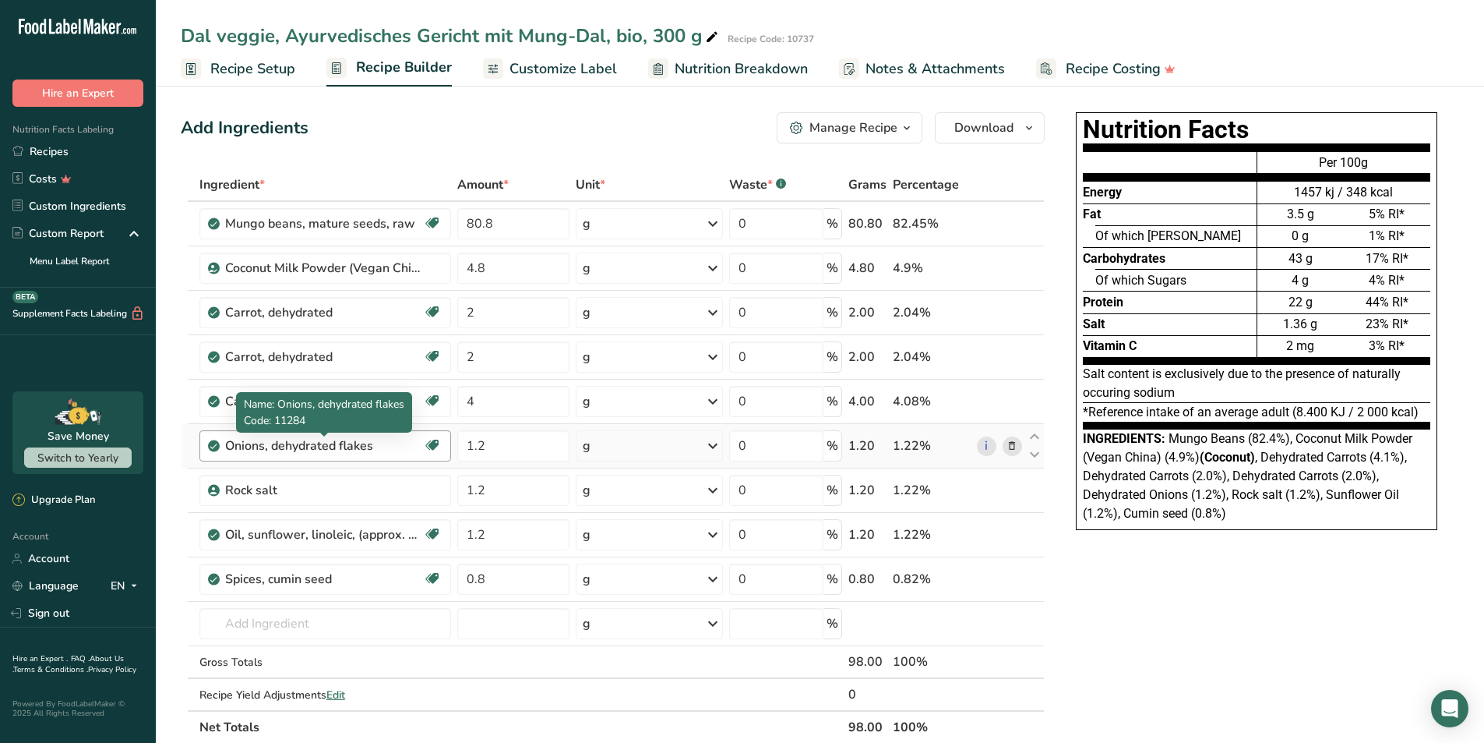
copy div "Onions, dehydrated flakes"
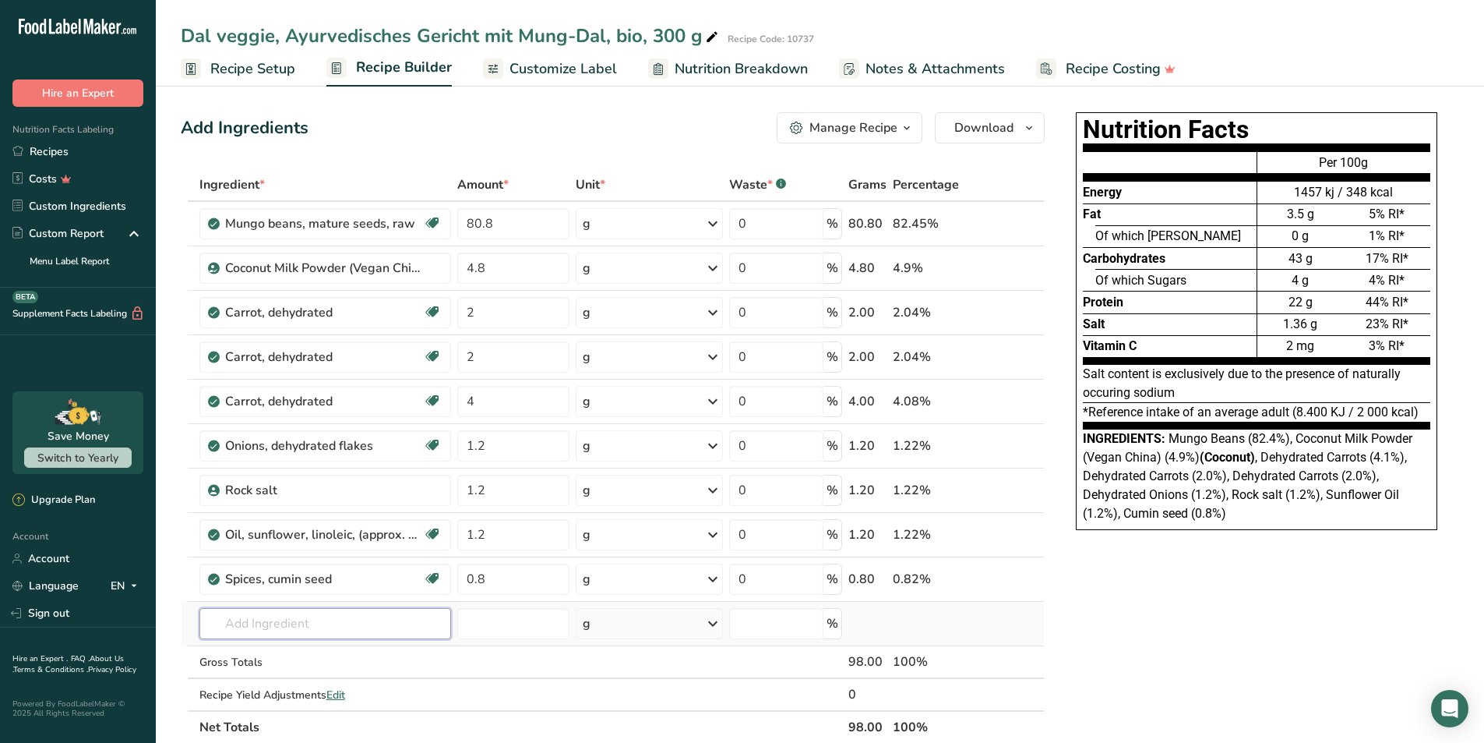
click at [254, 621] on input "text" at bounding box center [325, 623] width 252 height 31
paste input "Onions, dehydrated flakes"
type input "Onions, dehydrated flakes"
click at [325, 568] on p "11284 Onions, dehydrated flakes" at bounding box center [301, 569] width 178 height 16
type input "Onions, dehydrated flakes"
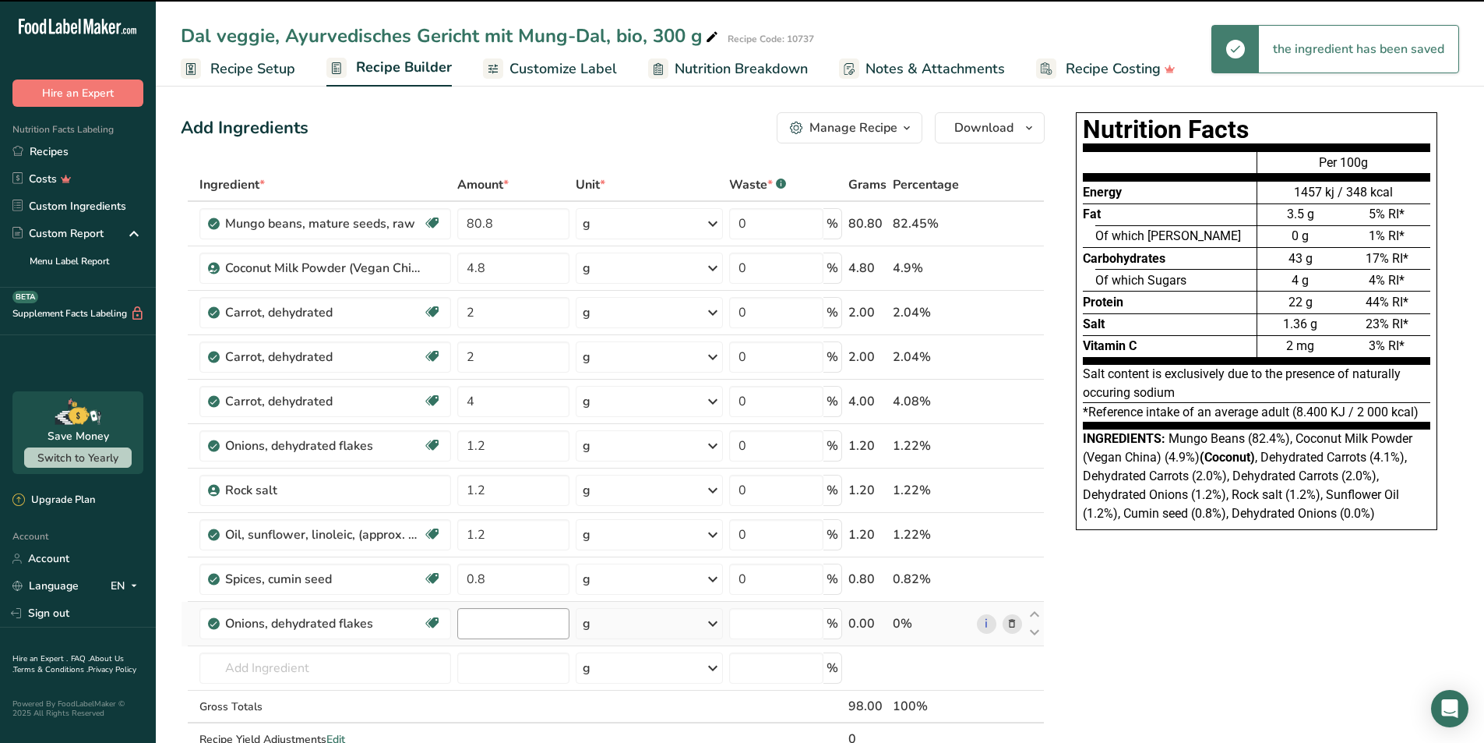
type input "0"
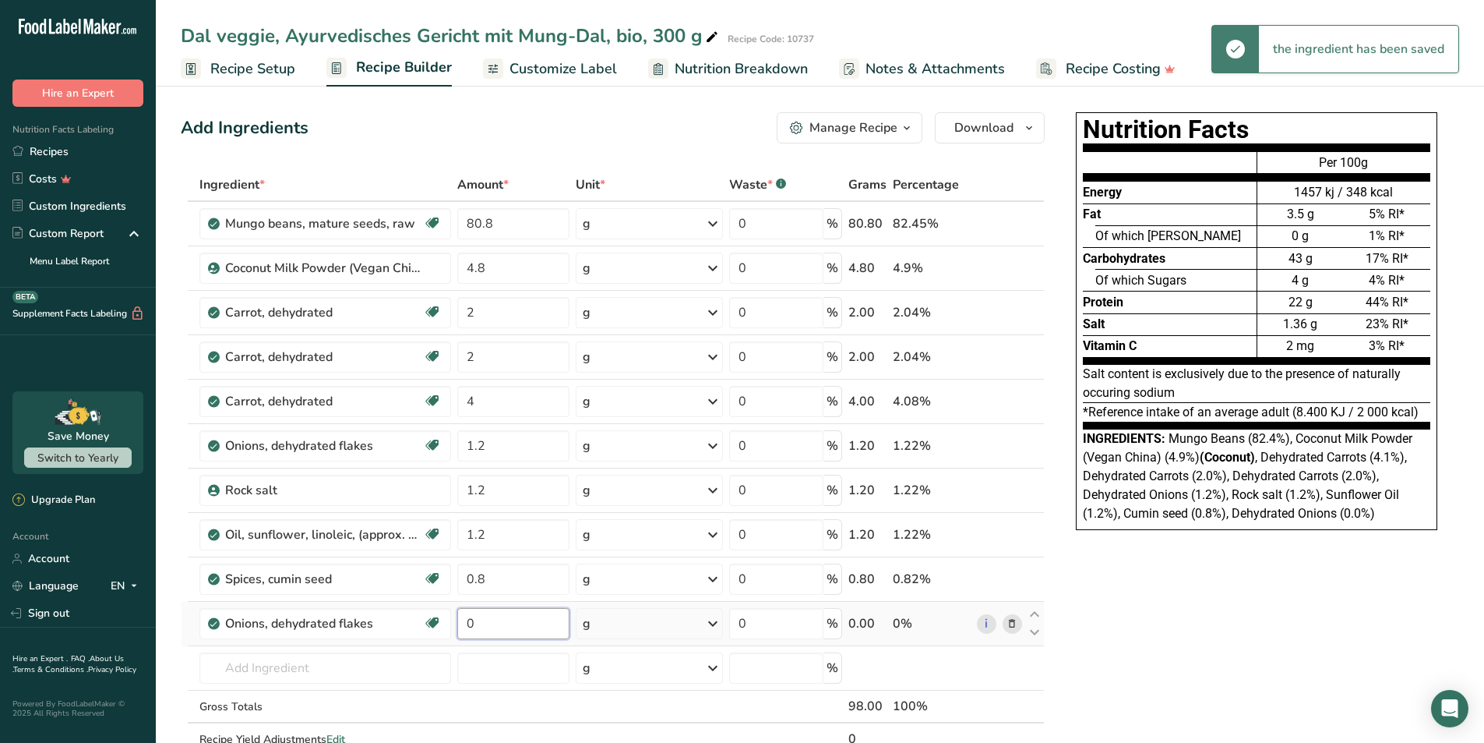
click at [481, 626] on input "0" at bounding box center [513, 623] width 112 height 31
type input "0.8"
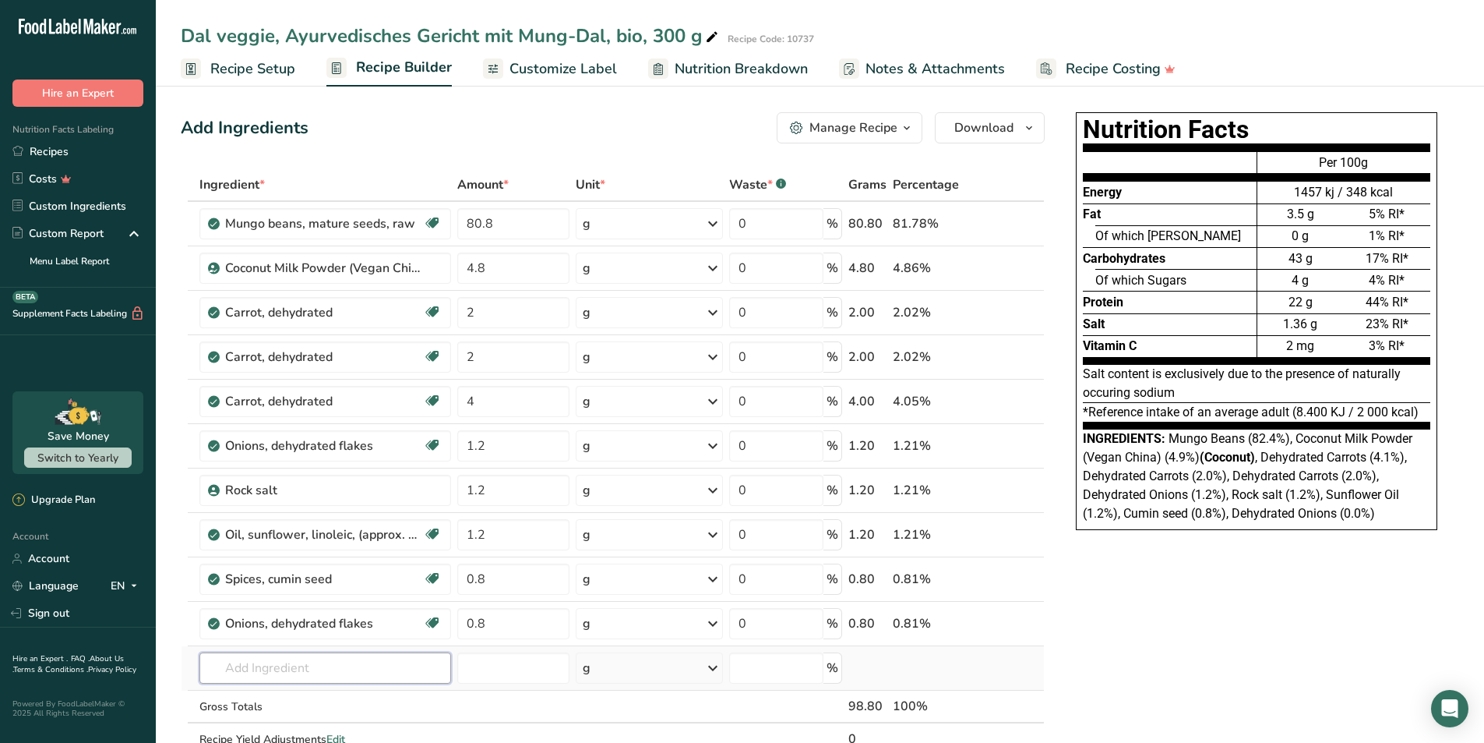
click at [261, 675] on div "Ingredient * Amount * Unit * Waste * .a-a{fill:#347362;}.b-a{fill:#fff;} Grams …" at bounding box center [613, 477] width 864 height 619
type input "Ginger"
click at [293, 695] on p "2021 Spices, ginger, ground" at bounding box center [287, 699] width 150 height 16
type input "Spices, ginger, ground"
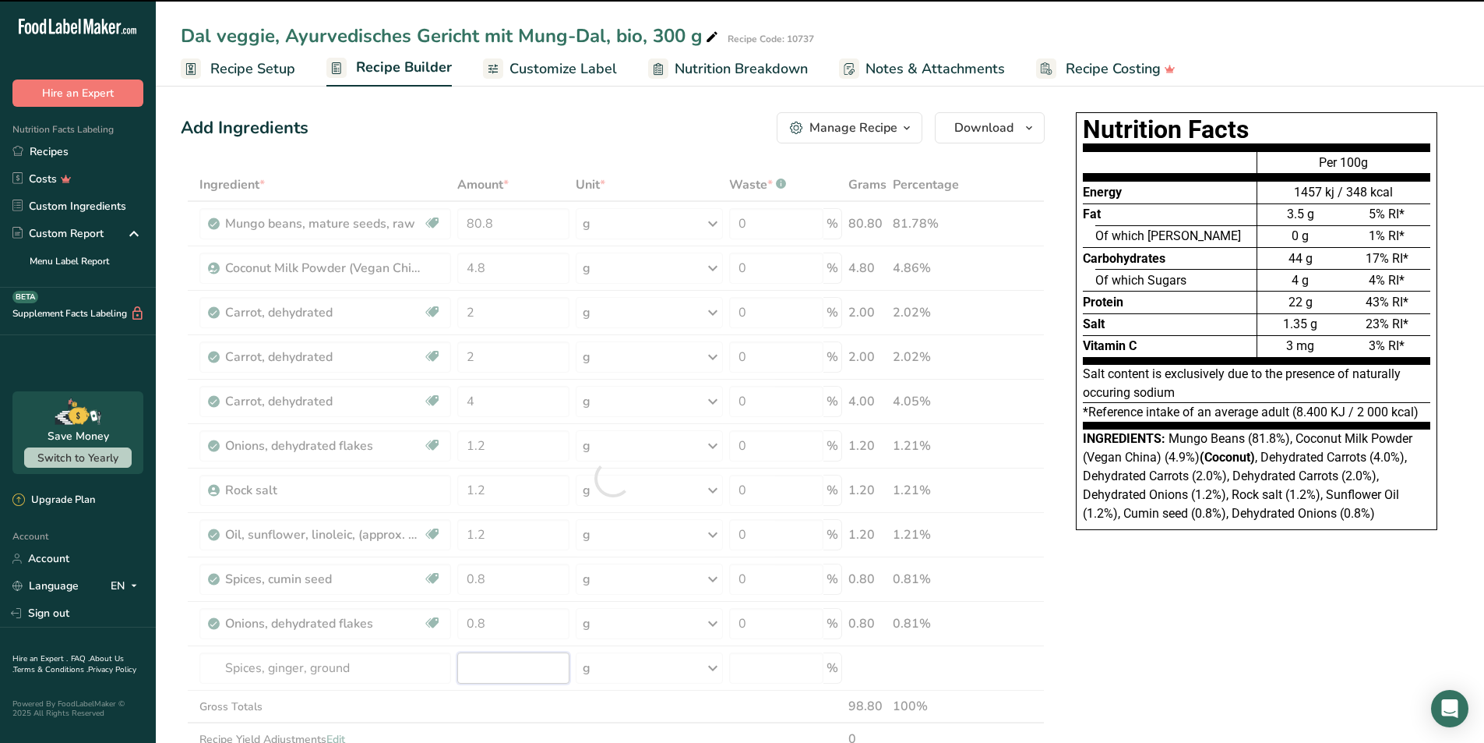
click at [483, 666] on input "number" at bounding box center [513, 667] width 112 height 31
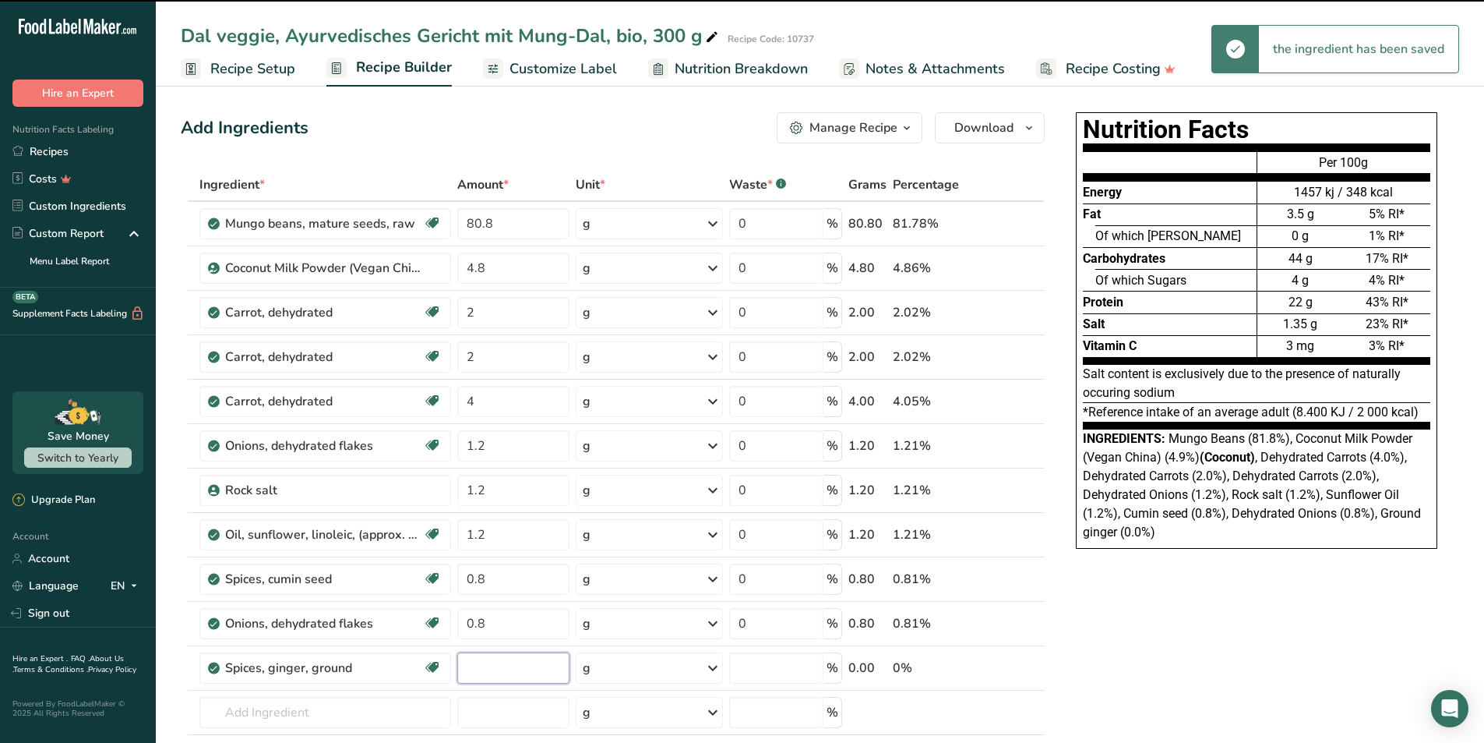
type input "0"
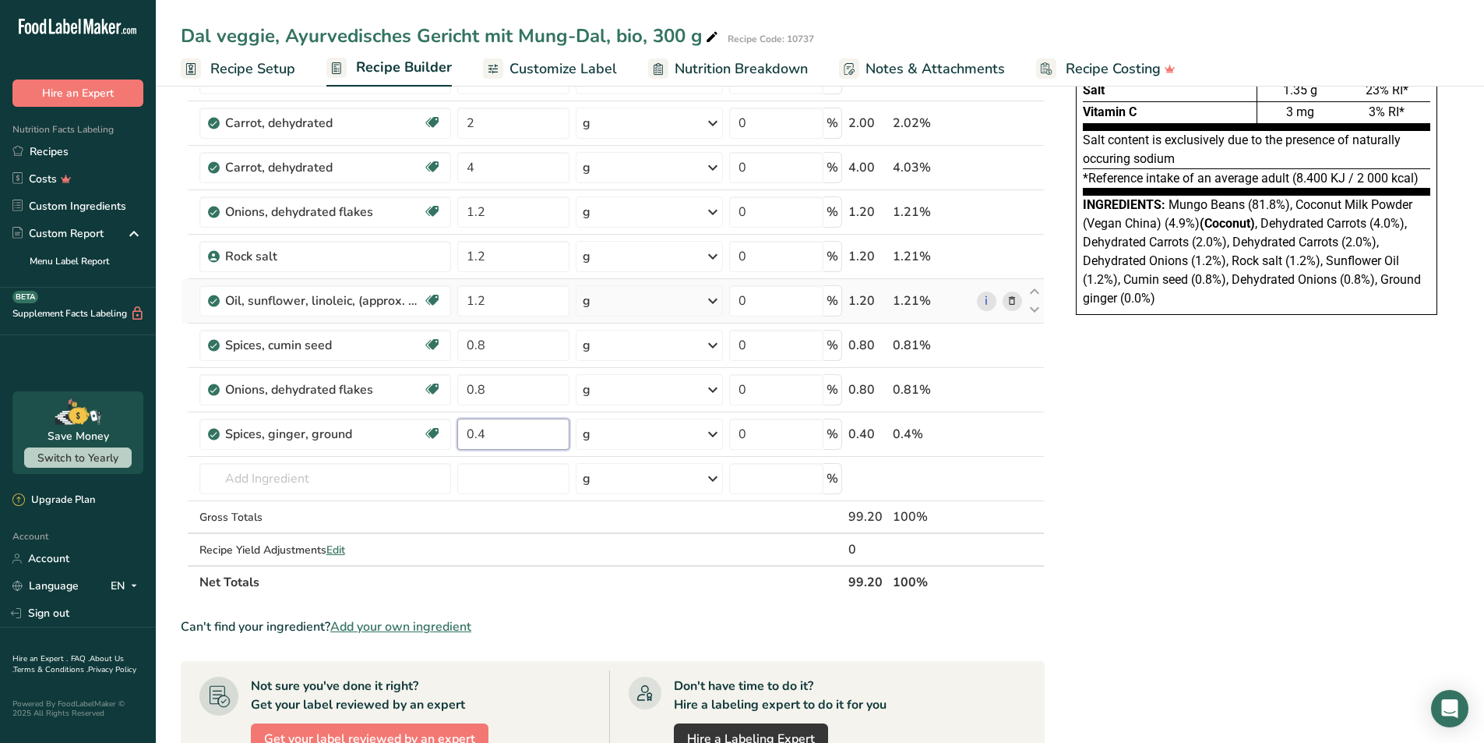
scroll to position [312, 0]
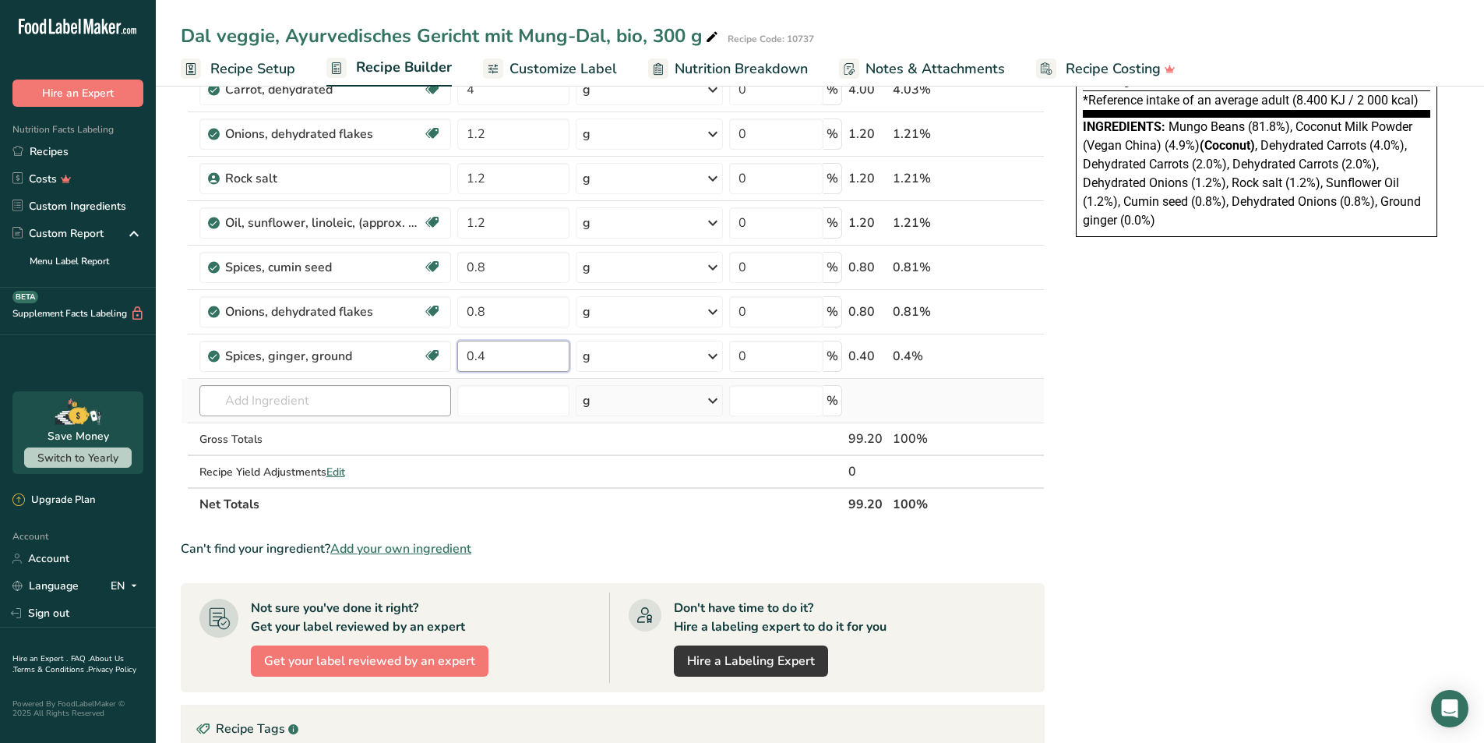
type input "0.4"
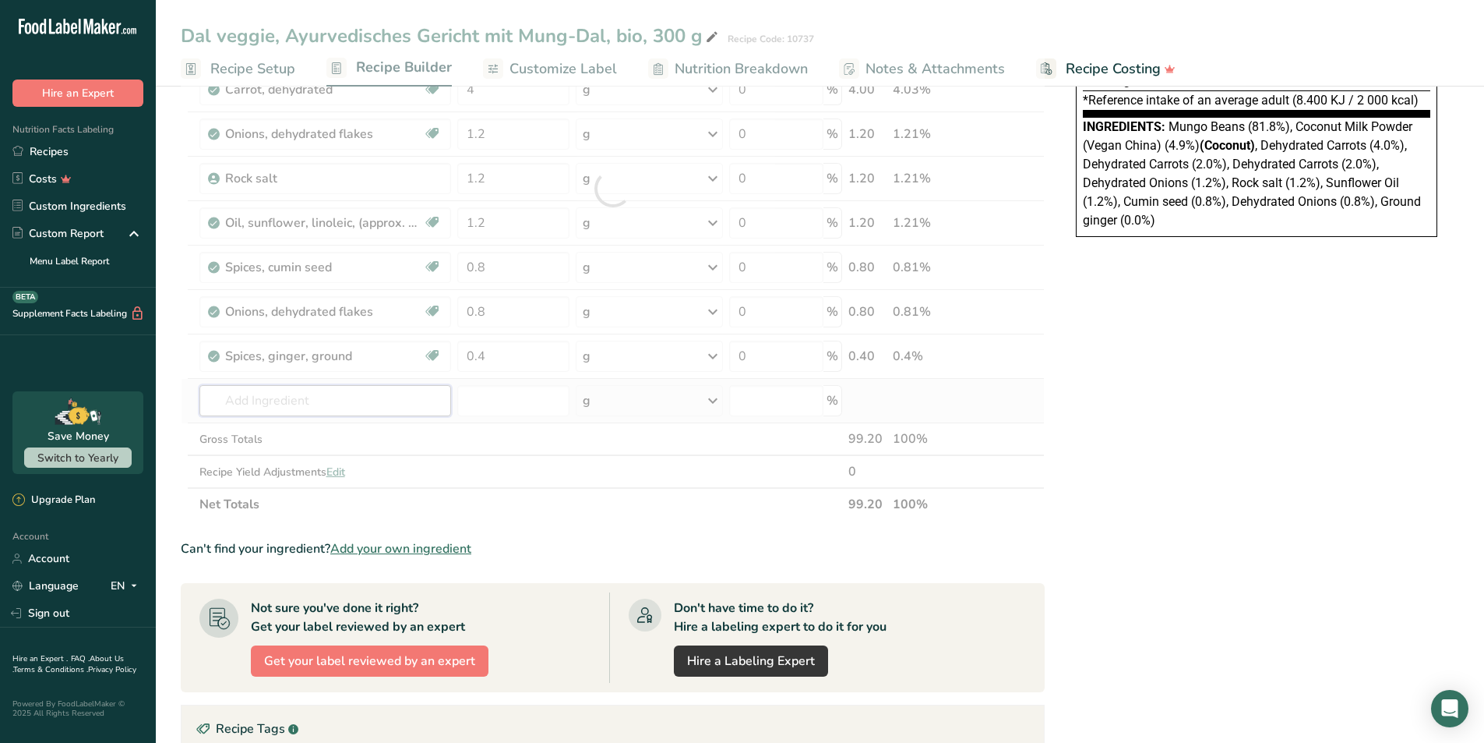
click at [287, 404] on div "Ingredient * Amount * Unit * Waste * .a-a{fill:#347362;}.b-a{fill:#fff;} Grams …" at bounding box center [613, 189] width 864 height 664
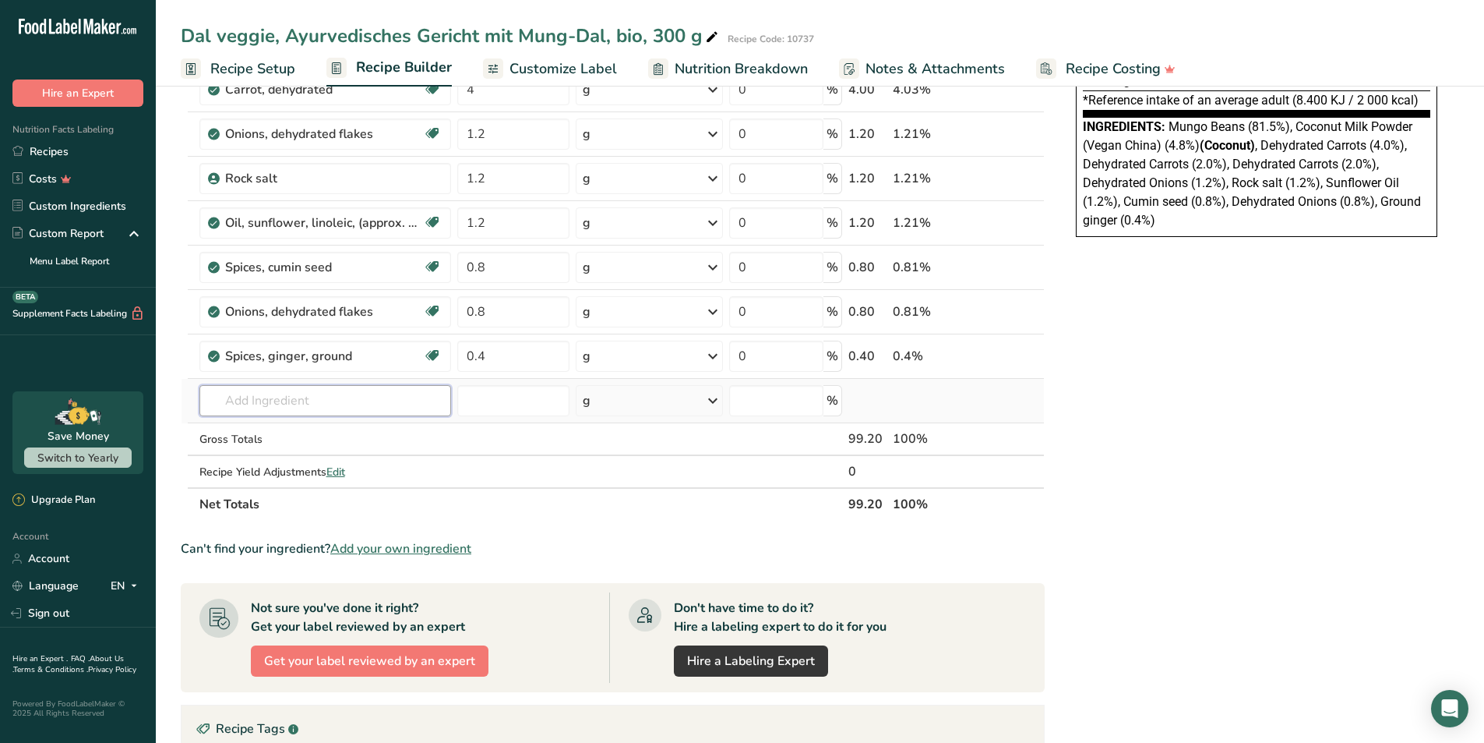
paste input "coriander"
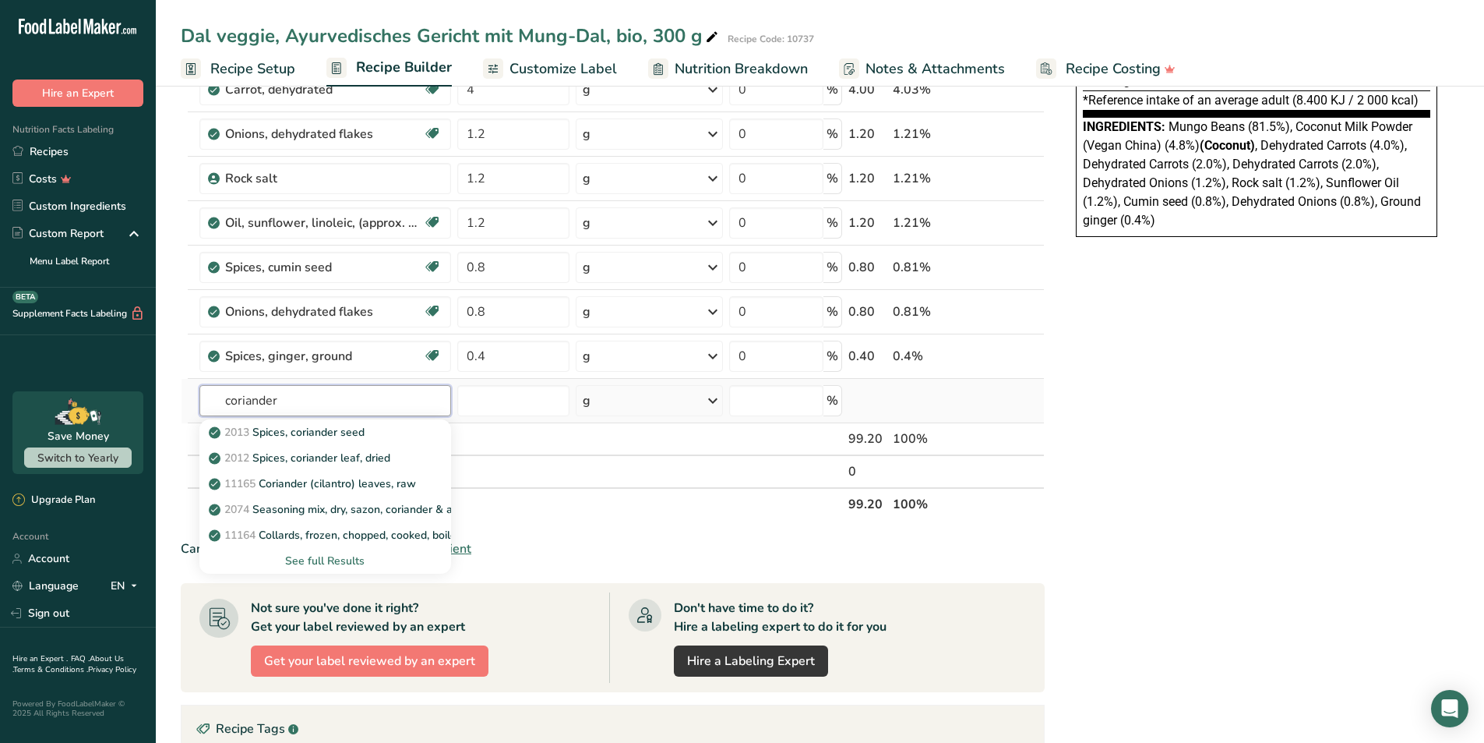
type input "coriander"
click at [337, 559] on div "See full Results" at bounding box center [325, 560] width 227 height 16
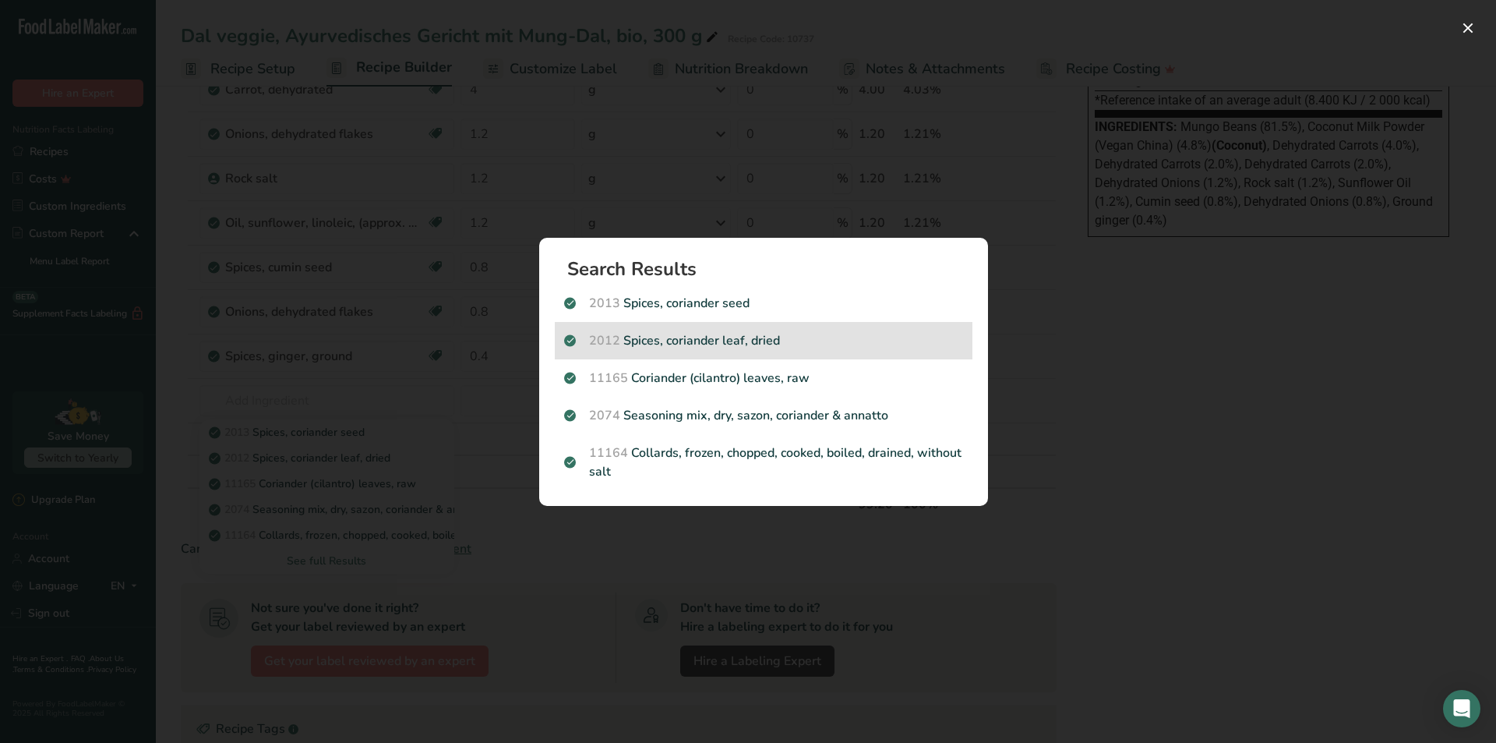
click at [714, 335] on p "2012 Spices, coriander leaf, dried" at bounding box center [763, 340] width 399 height 19
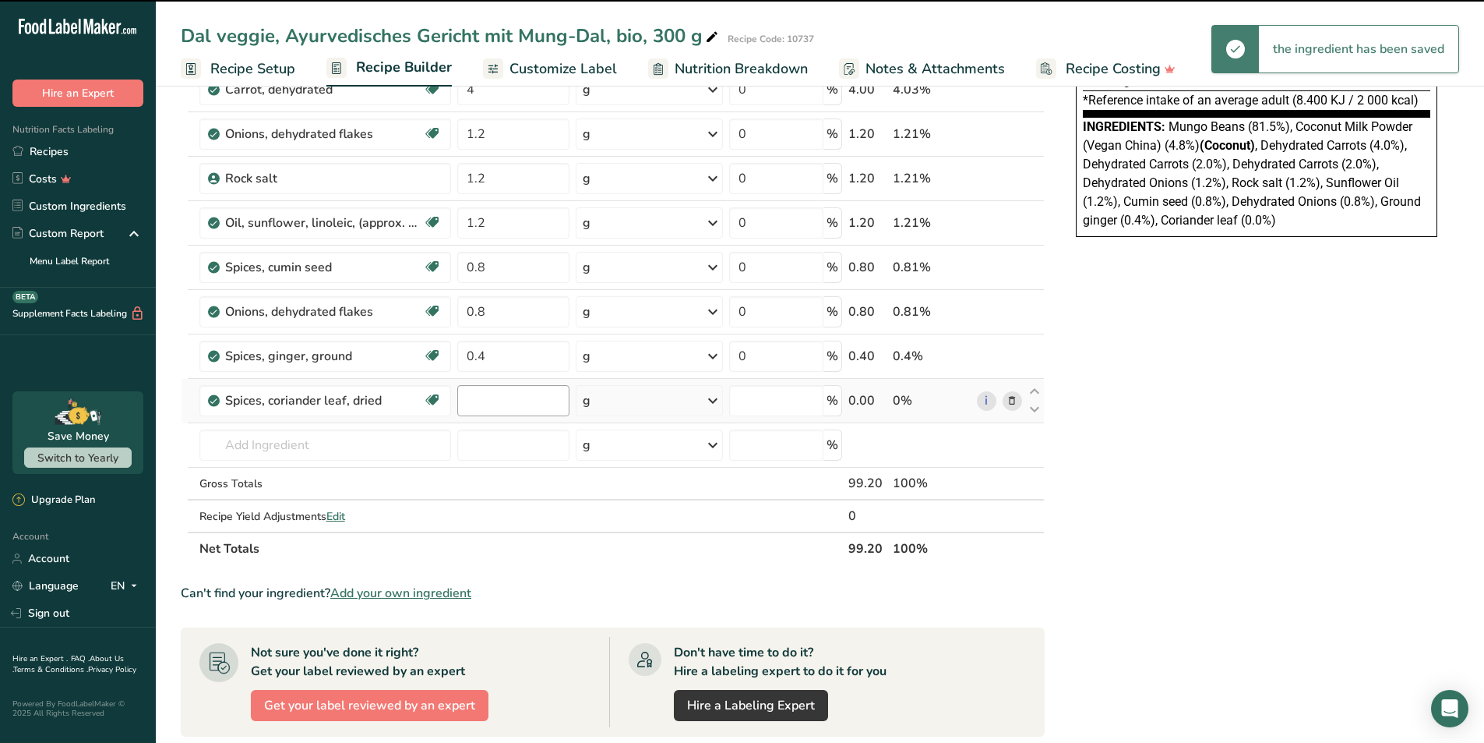
type input "0"
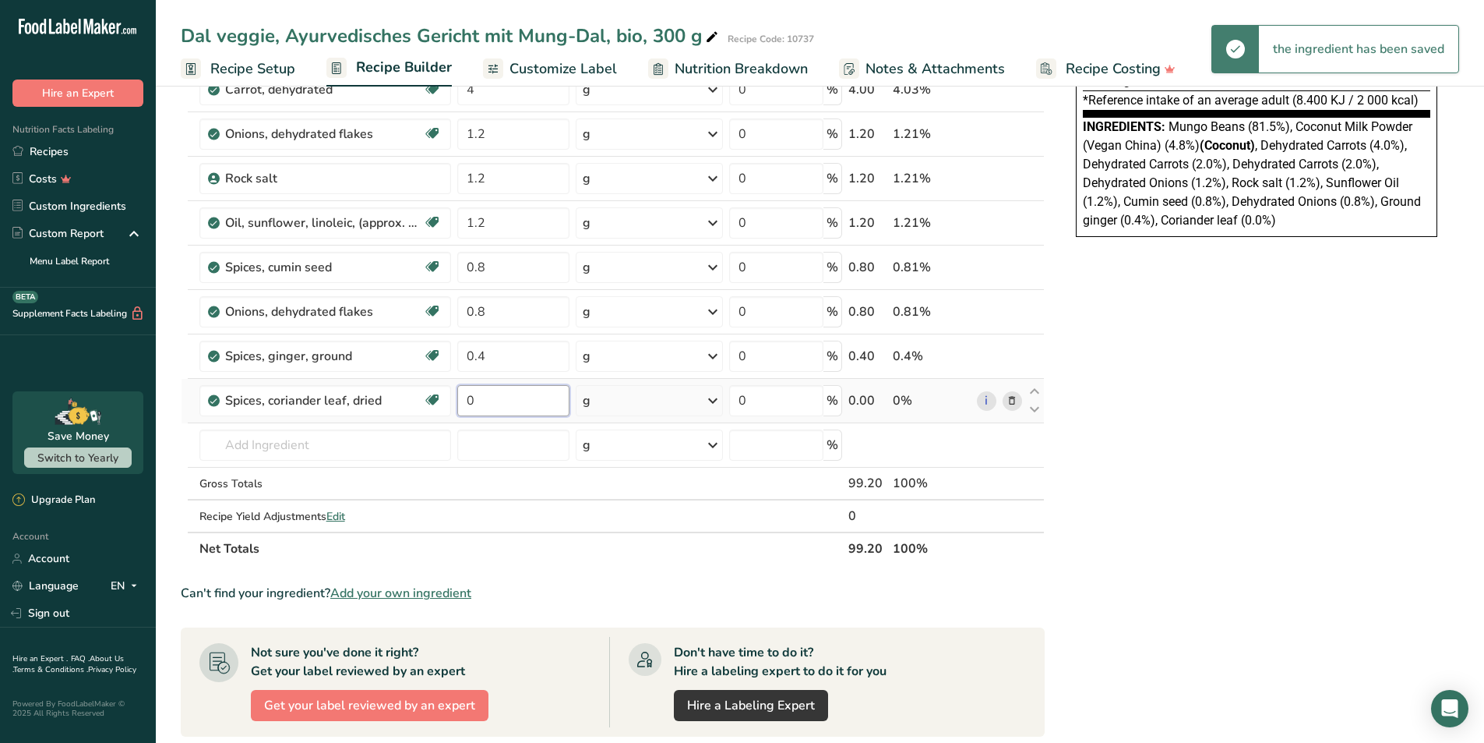
click at [489, 403] on input "0" at bounding box center [513, 400] width 112 height 31
type input "0.4"
click at [292, 443] on div "Ingredient * Amount * Unit * Waste * .a-a{fill:#347362;}.b-a{fill:#fff;} Grams …" at bounding box center [613, 211] width 864 height 708
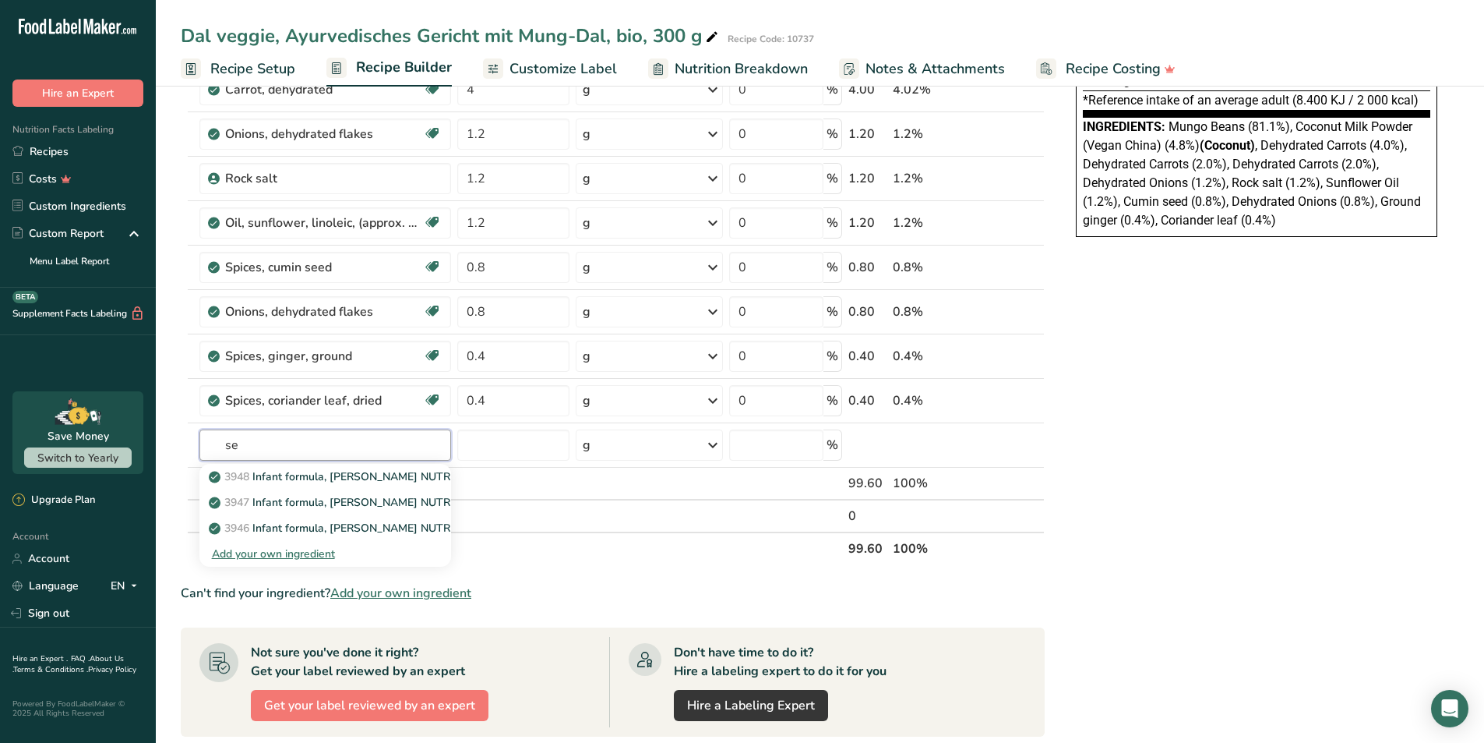
type input "s"
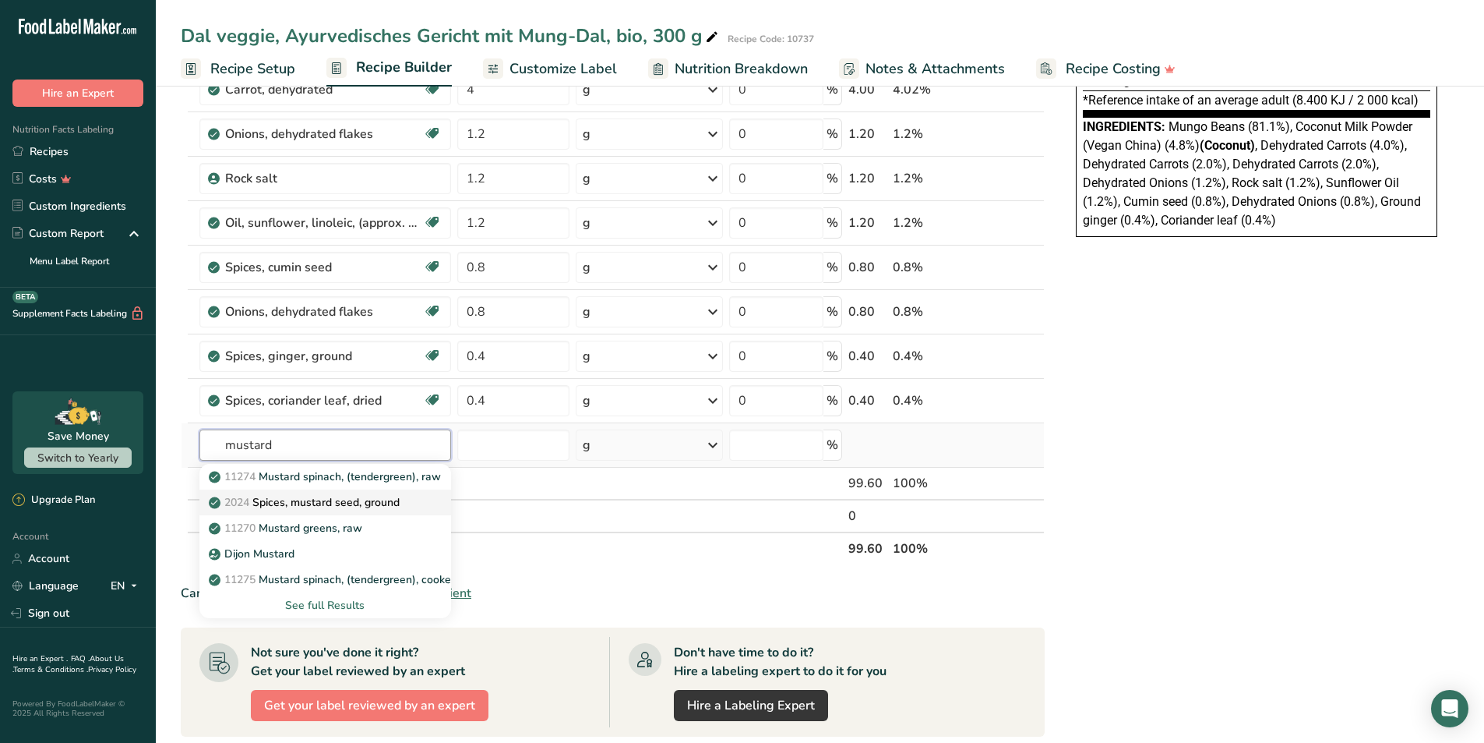
type input "mustard"
click at [299, 496] on p "2024 Spices, mustard seed, ground" at bounding box center [306, 502] width 188 height 16
type input "Spices, mustard seed, ground"
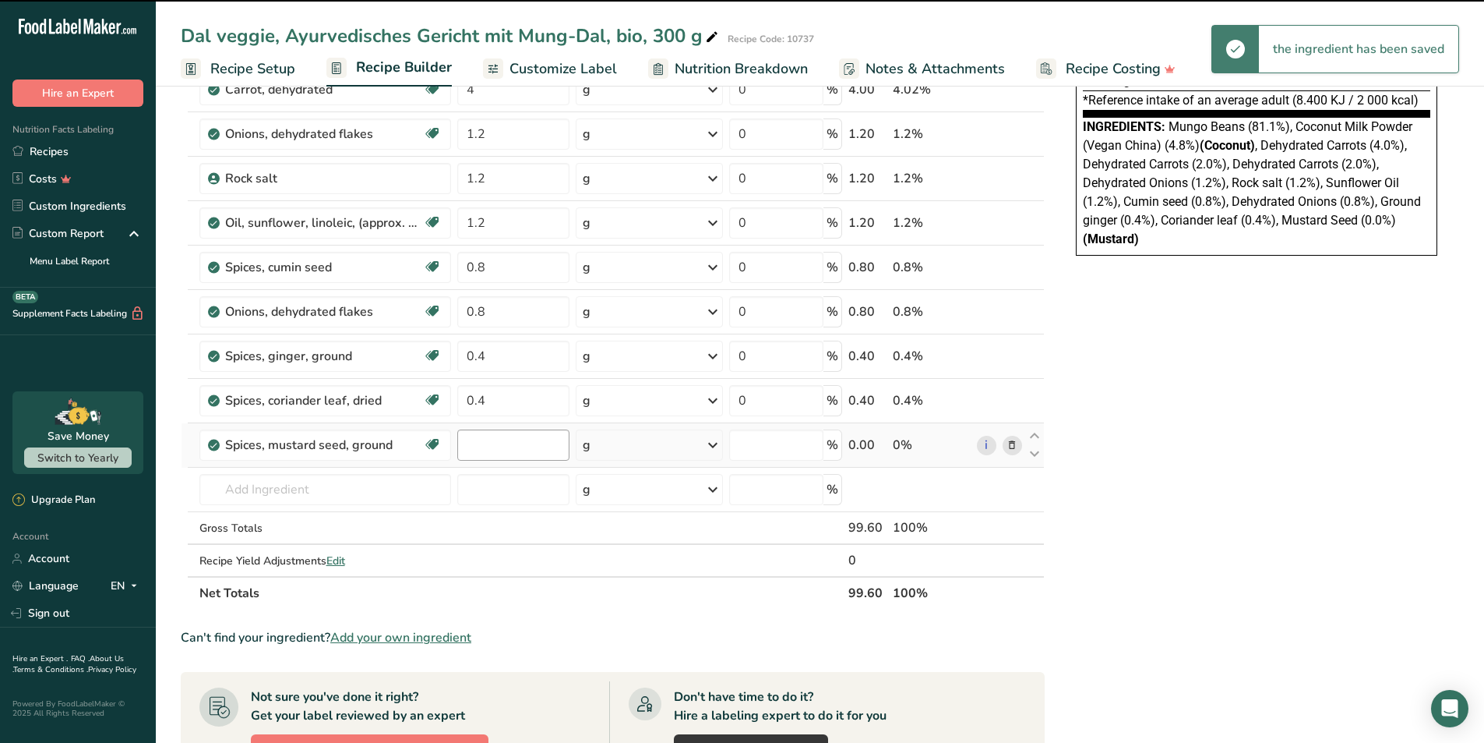
type input "0"
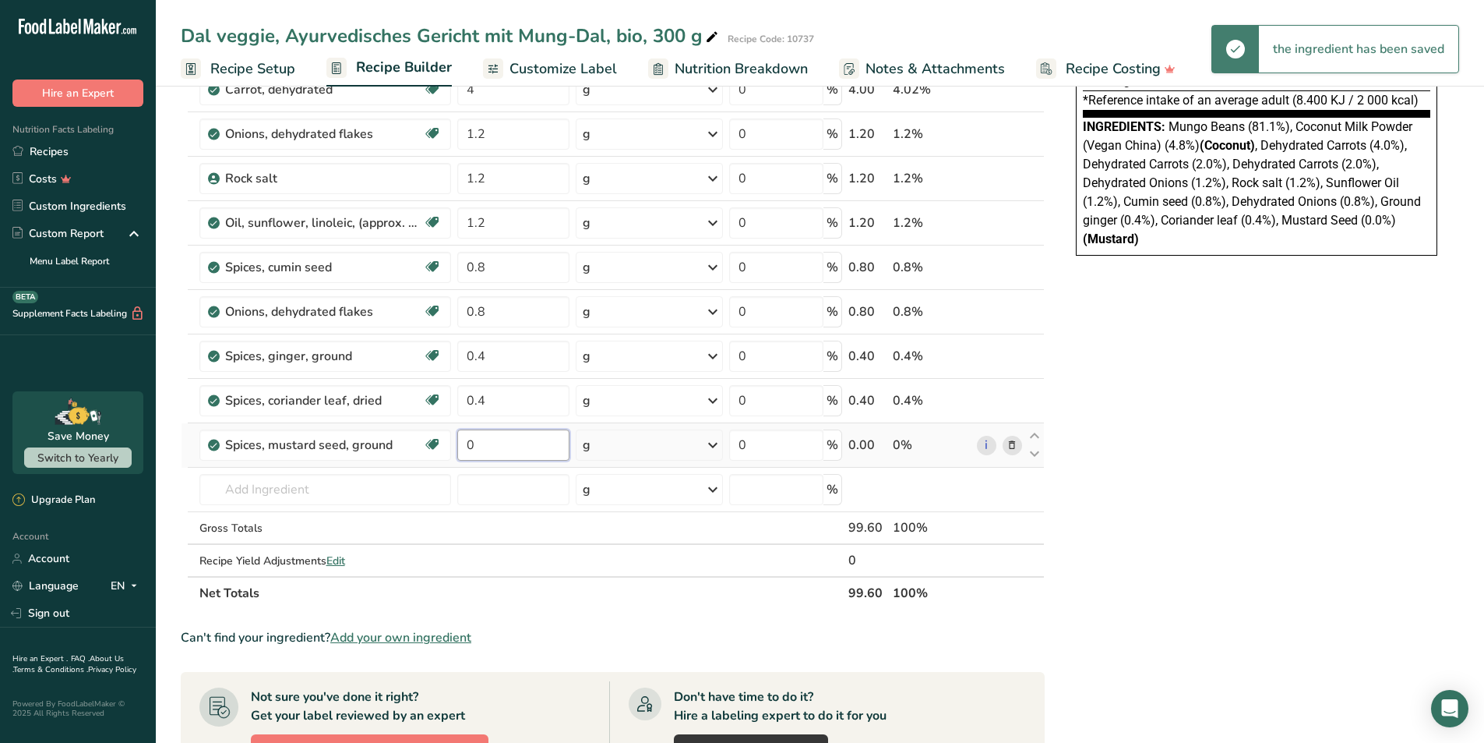
click at [485, 446] on input "0" at bounding box center [513, 444] width 112 height 31
type input "0.2"
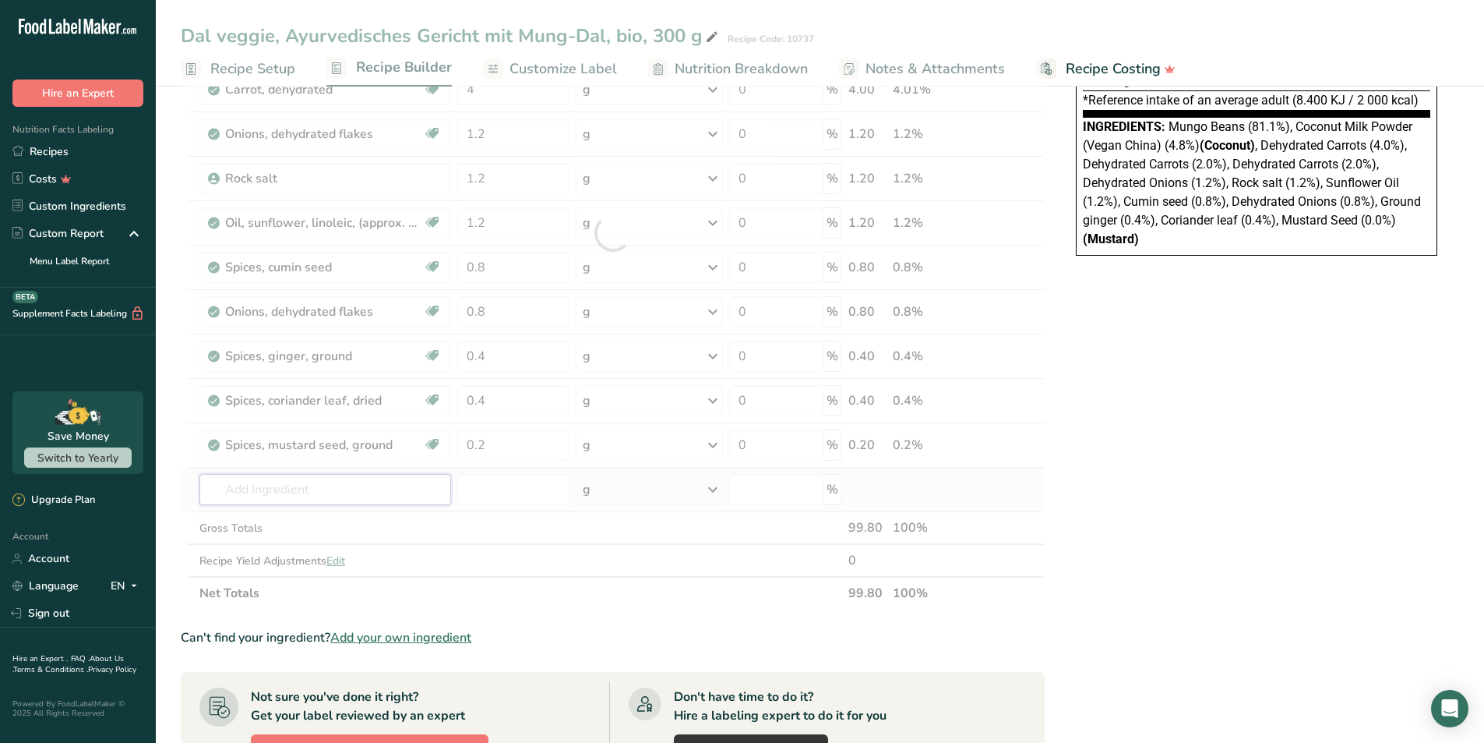
click at [242, 485] on div "Ingredient * Amount * Unit * Waste * .a-a{fill:#347362;}.b-a{fill:#fff;} Grams …" at bounding box center [613, 233] width 864 height 753
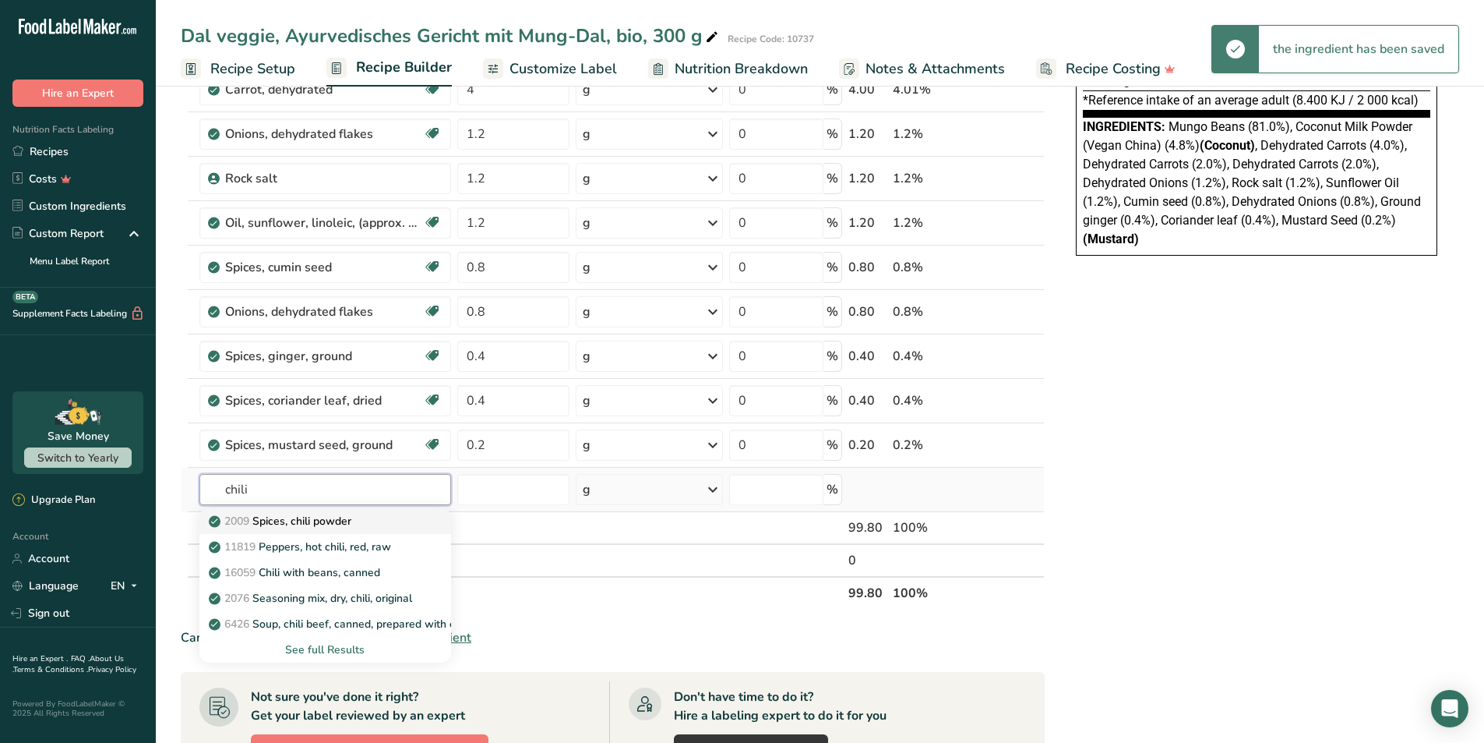
type input "chili"
click at [273, 524] on p "2009 Spices, chili powder" at bounding box center [281, 521] width 139 height 16
type input "Spices, chili powder"
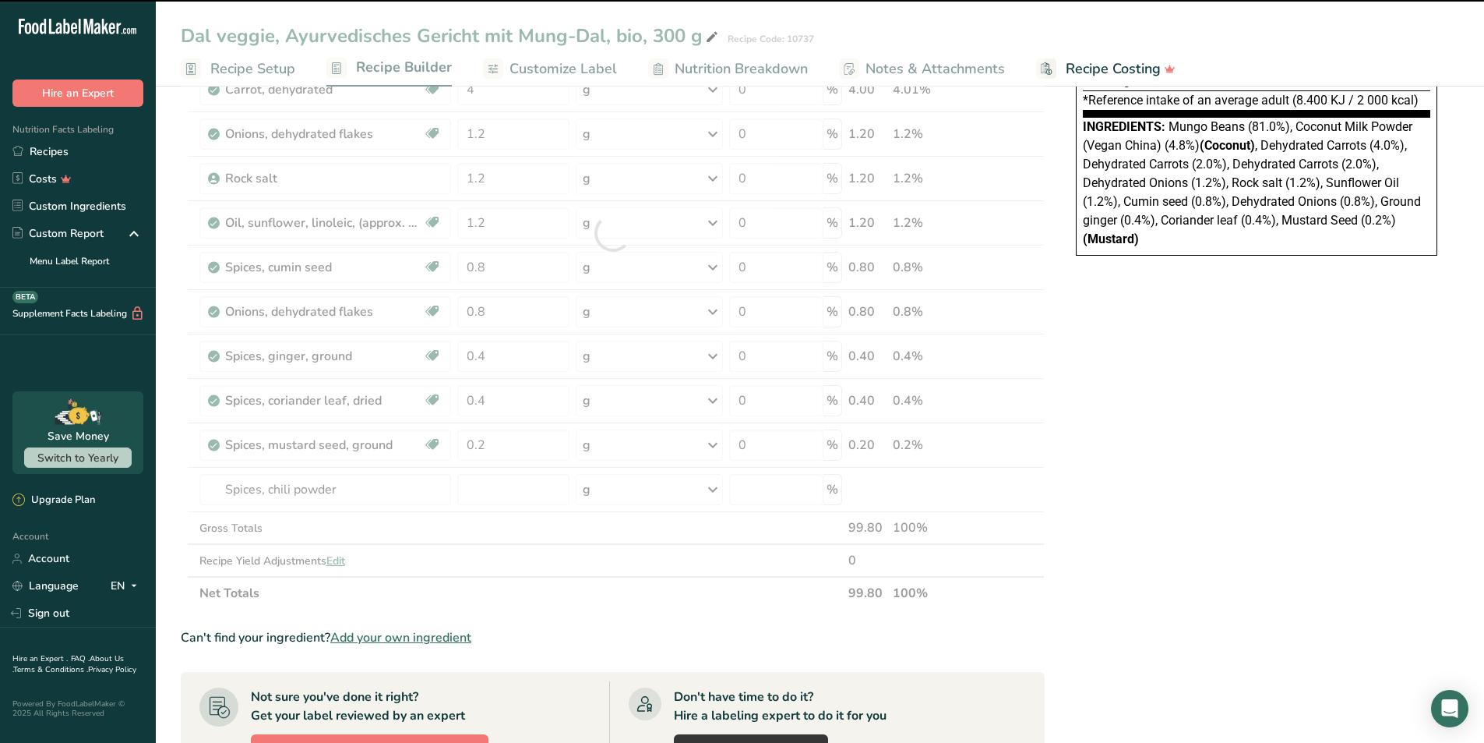
type input "0"
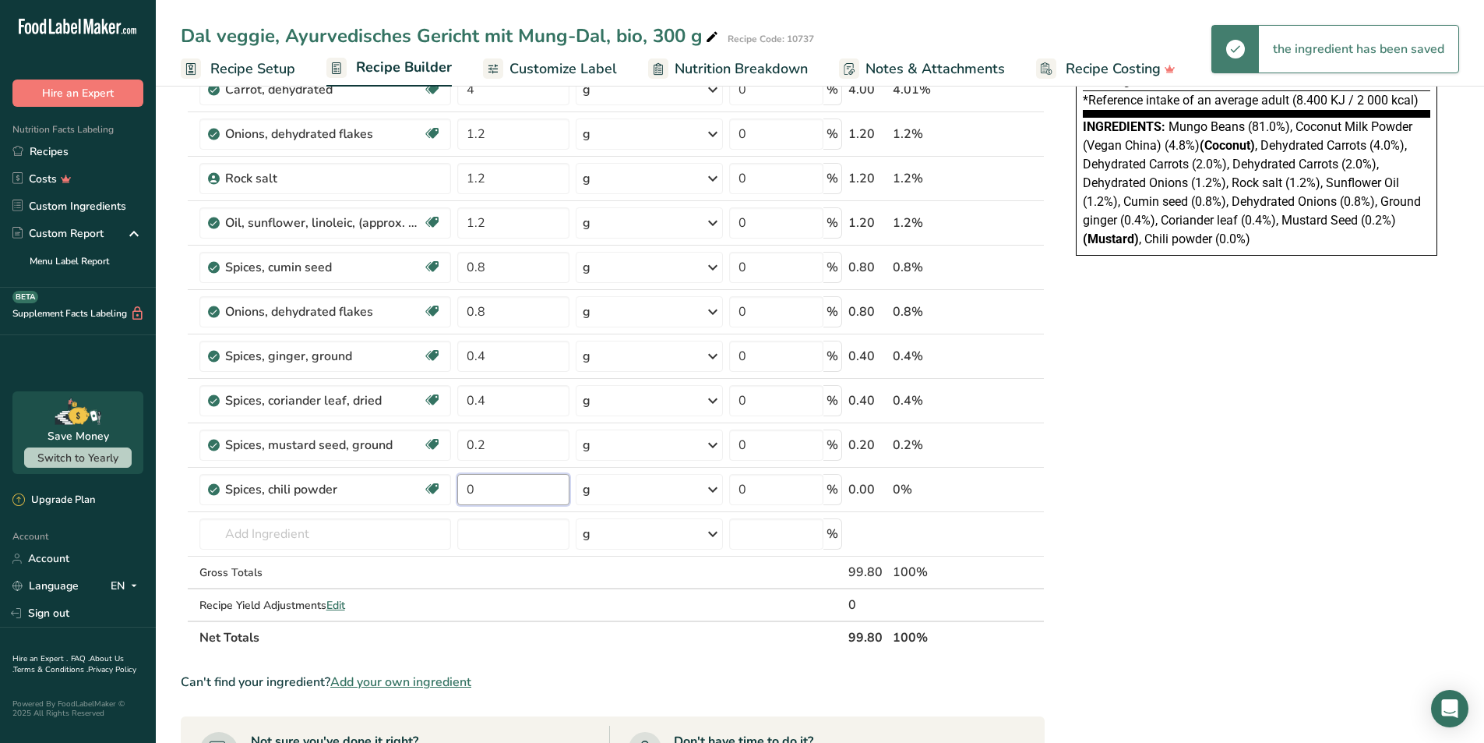
click at [490, 486] on input "0" at bounding box center [513, 489] width 112 height 31
type input "0.1"
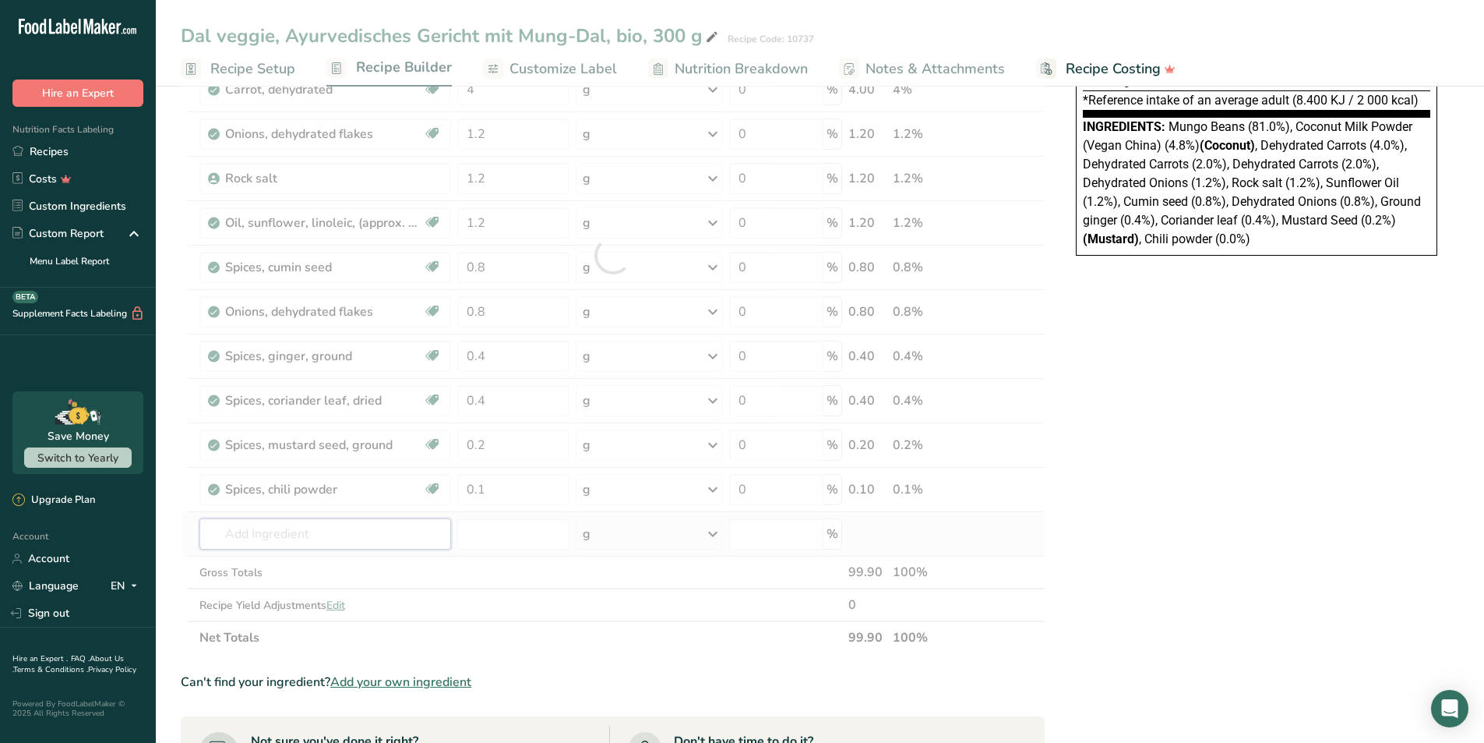
click at [311, 535] on div "Ingredient * Amount * Unit * Waste * .a-a{fill:#347362;}.b-a{fill:#fff;} Grams …" at bounding box center [613, 255] width 864 height 797
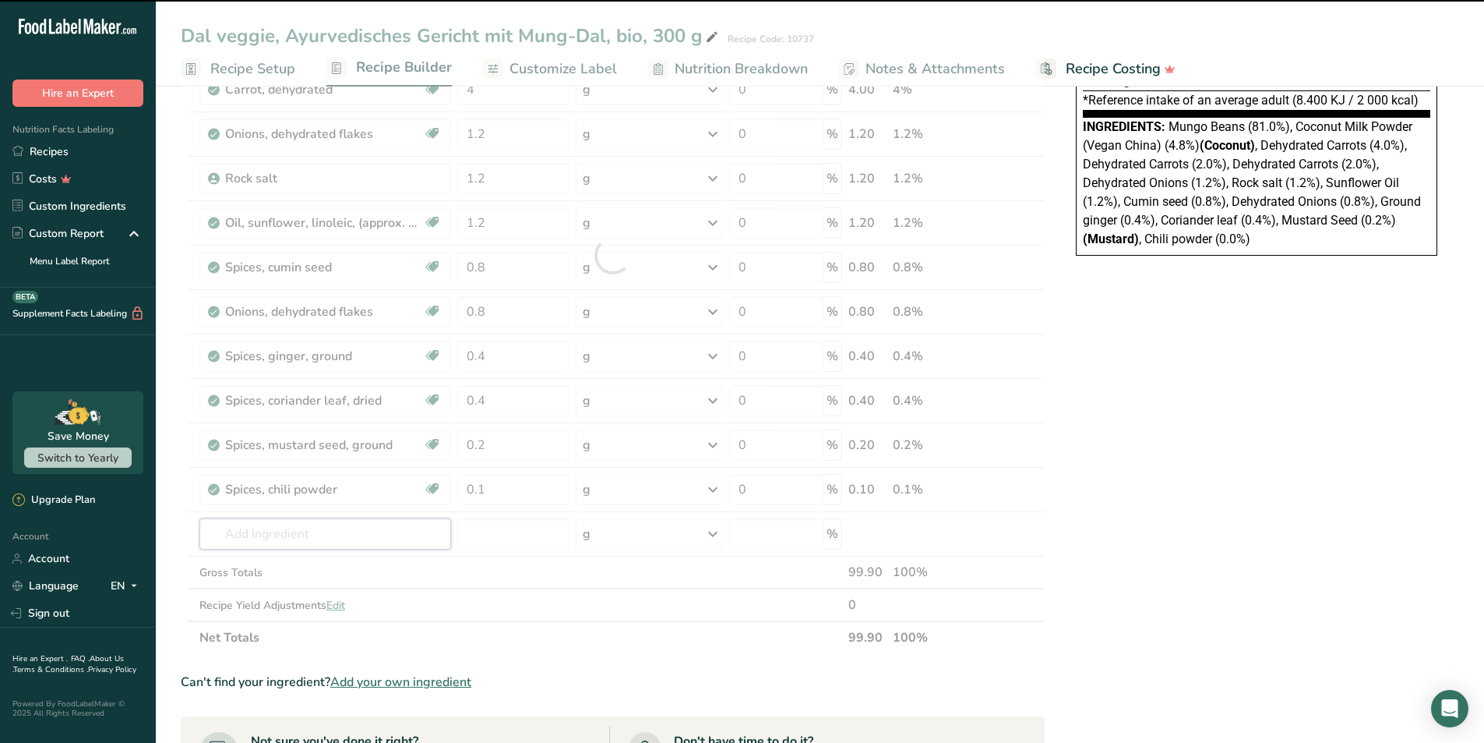
type input "a"
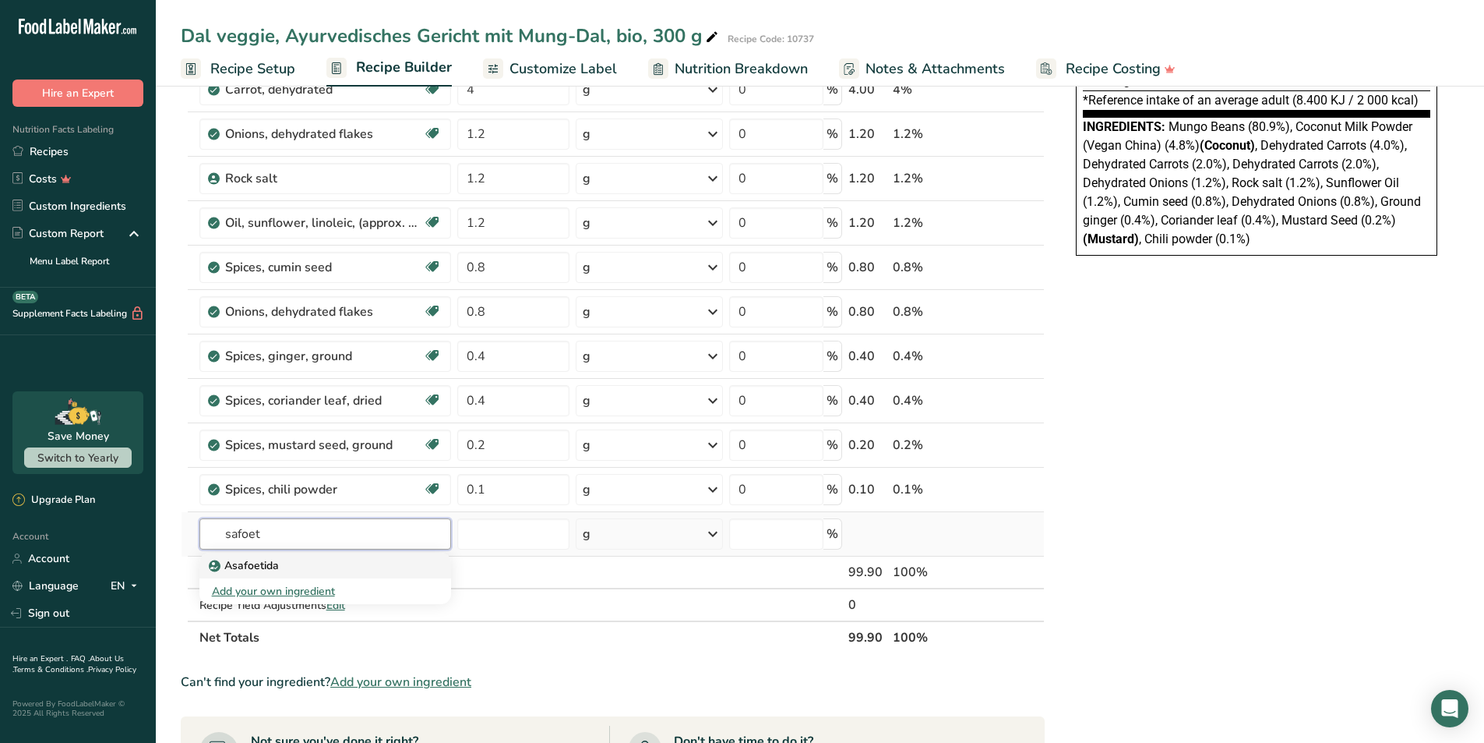
type input "safoet"
click at [245, 560] on p "Asafoetida" at bounding box center [245, 565] width 67 height 16
type input "Asafoetida"
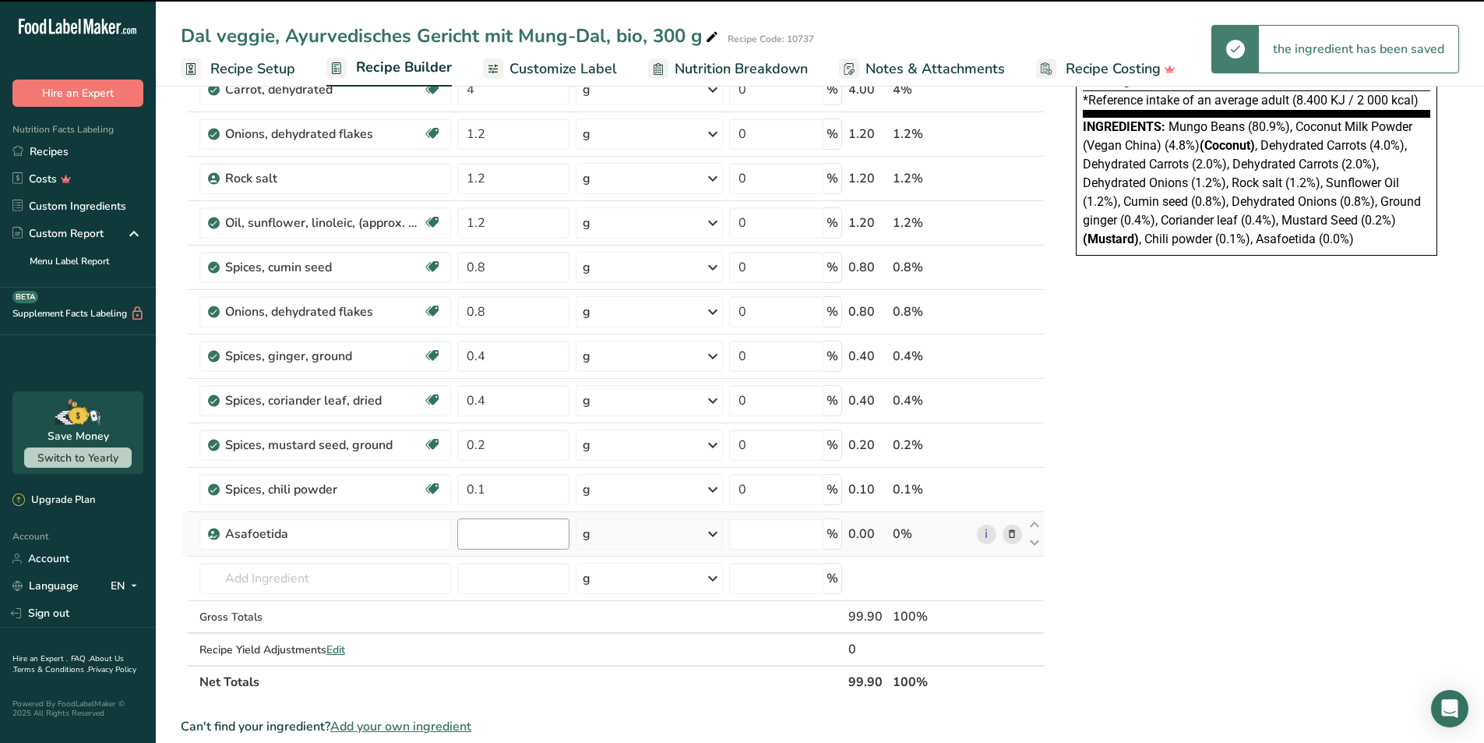
type input "0"
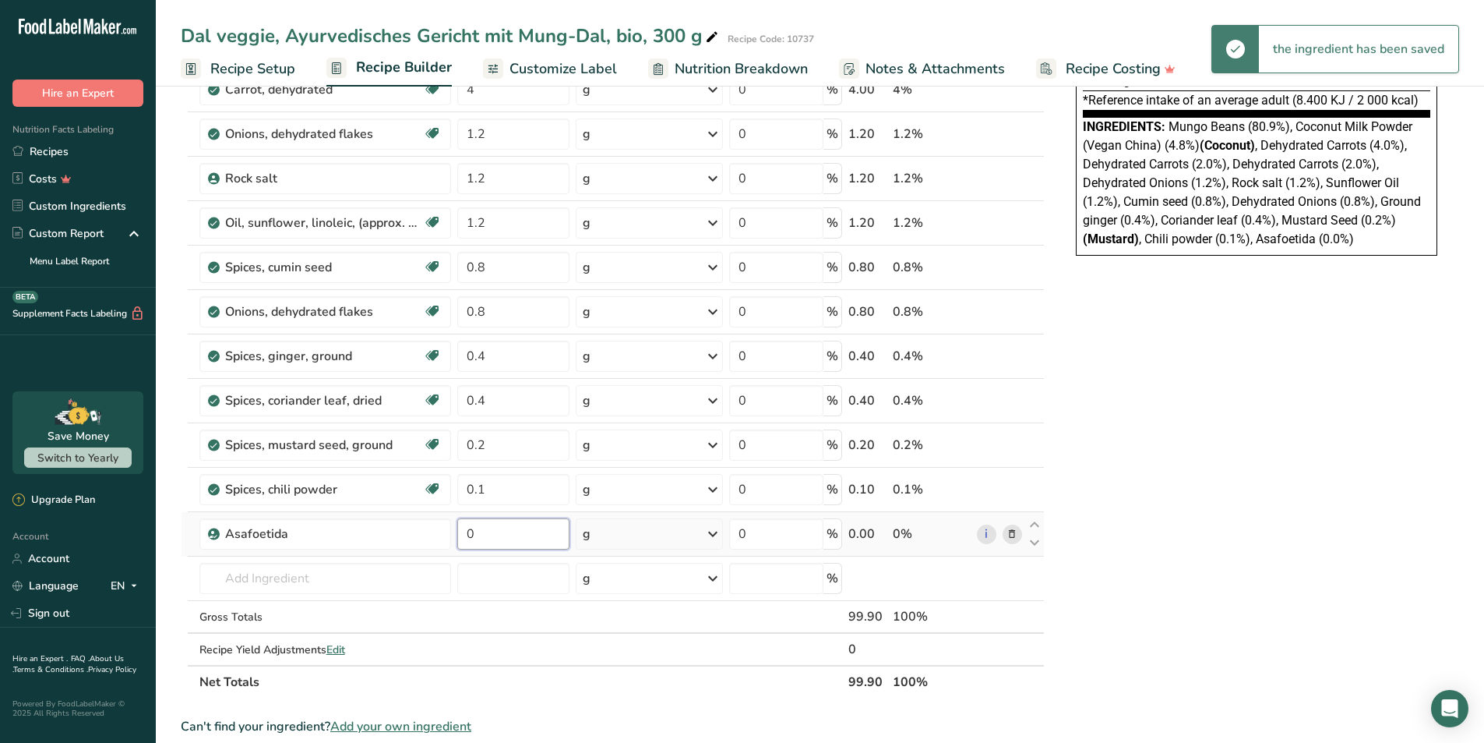
click at [480, 531] on input "0" at bounding box center [513, 533] width 112 height 31
type input "0.1"
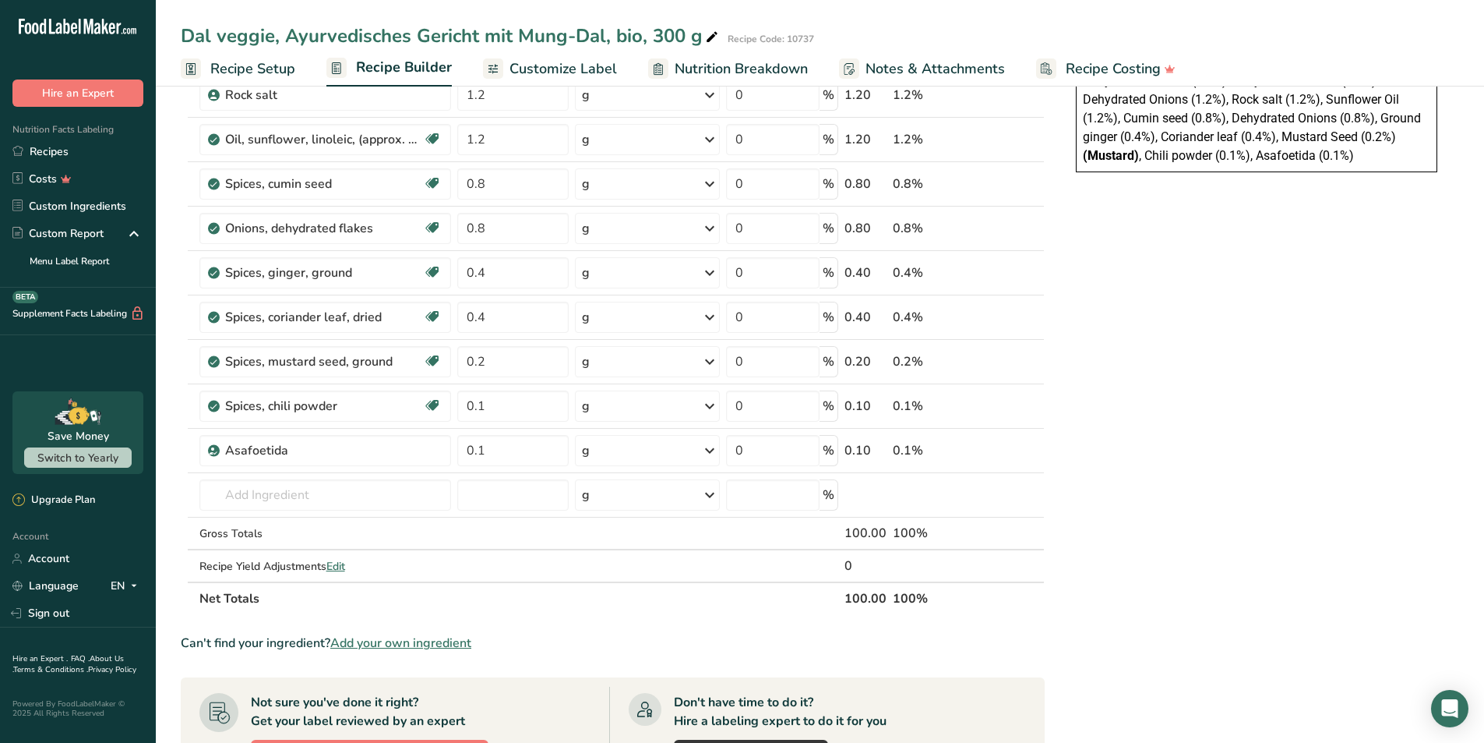
scroll to position [0, 0]
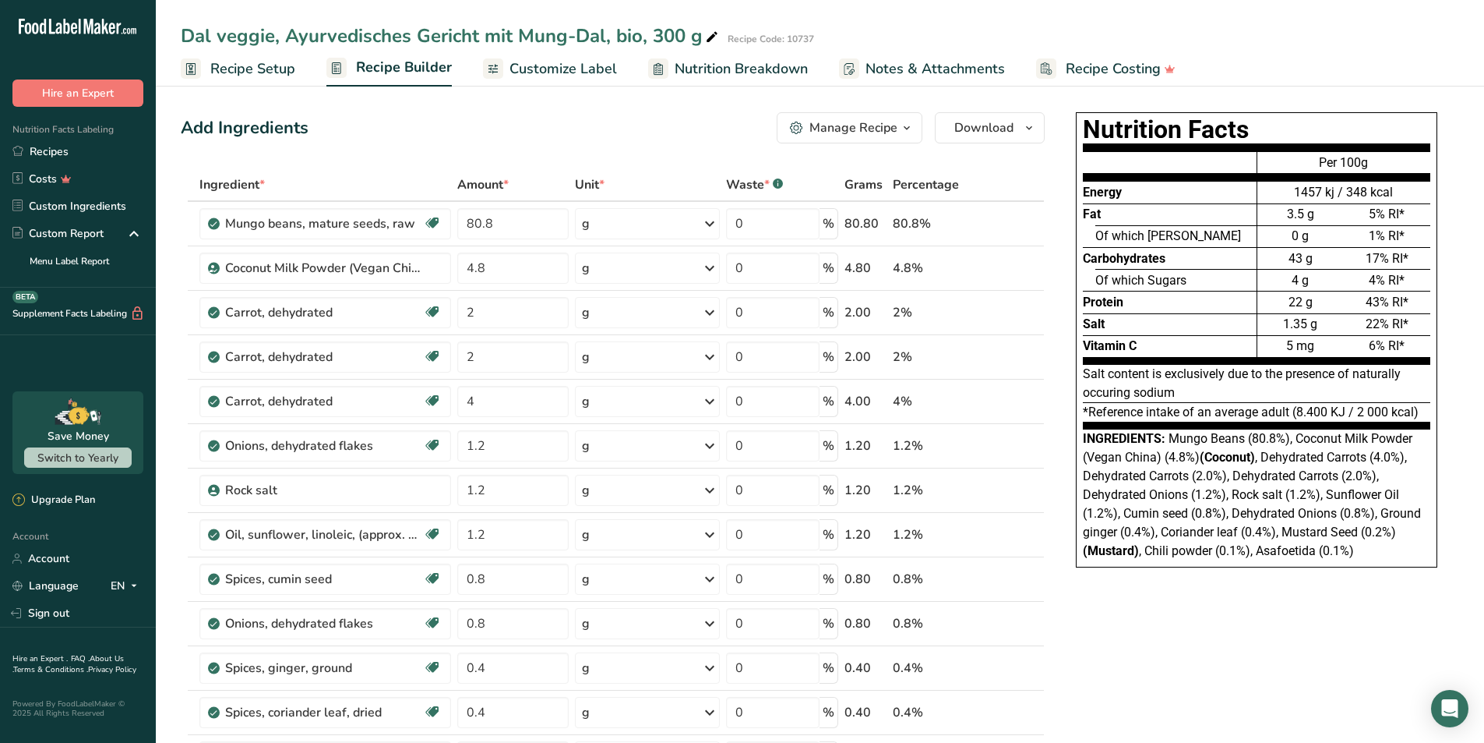
click at [549, 68] on span "Customize Label" at bounding box center [564, 68] width 108 height 21
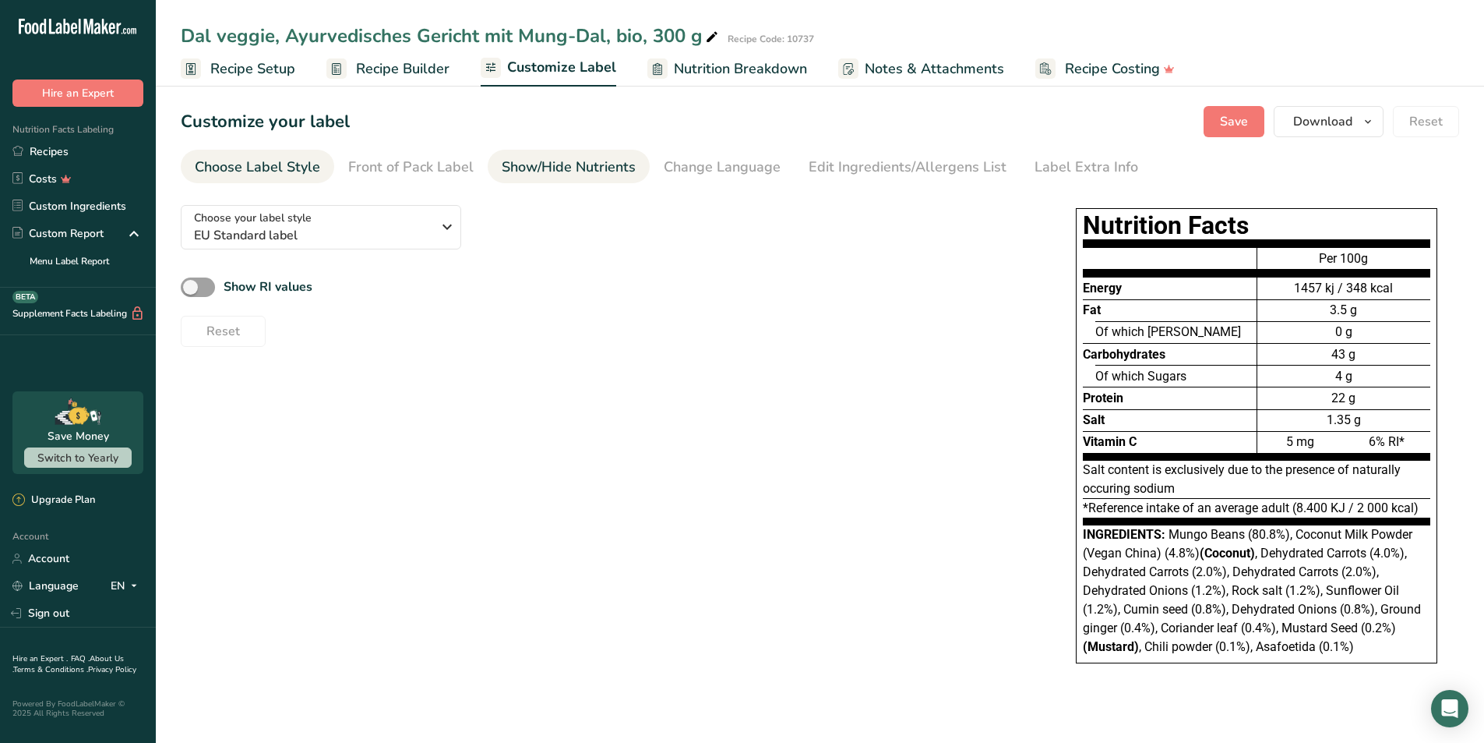
click at [535, 163] on div "Show/Hide Nutrients" at bounding box center [569, 167] width 134 height 21
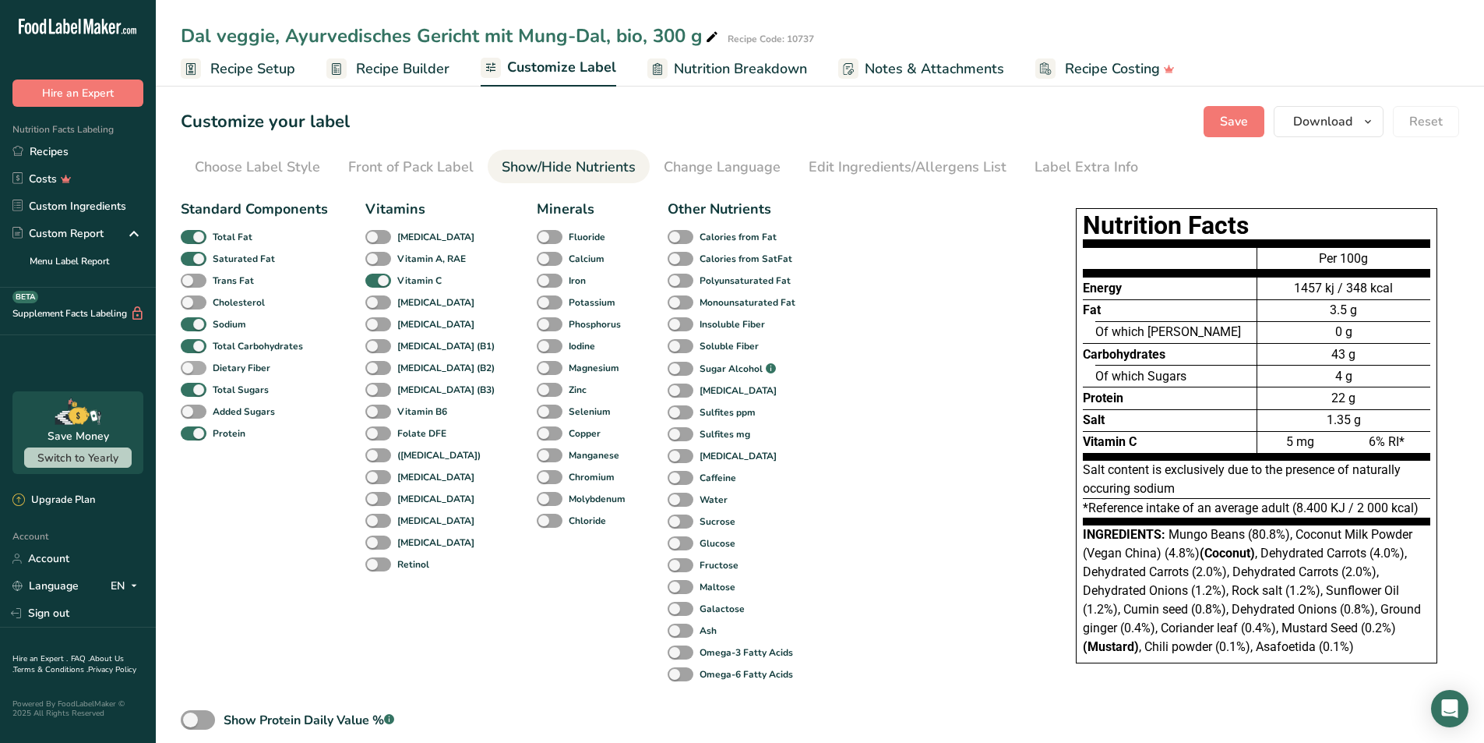
click at [201, 369] on span at bounding box center [194, 368] width 26 height 15
click at [191, 369] on input "Dietary Fiber" at bounding box center [186, 367] width 10 height 10
checkbox input "true"
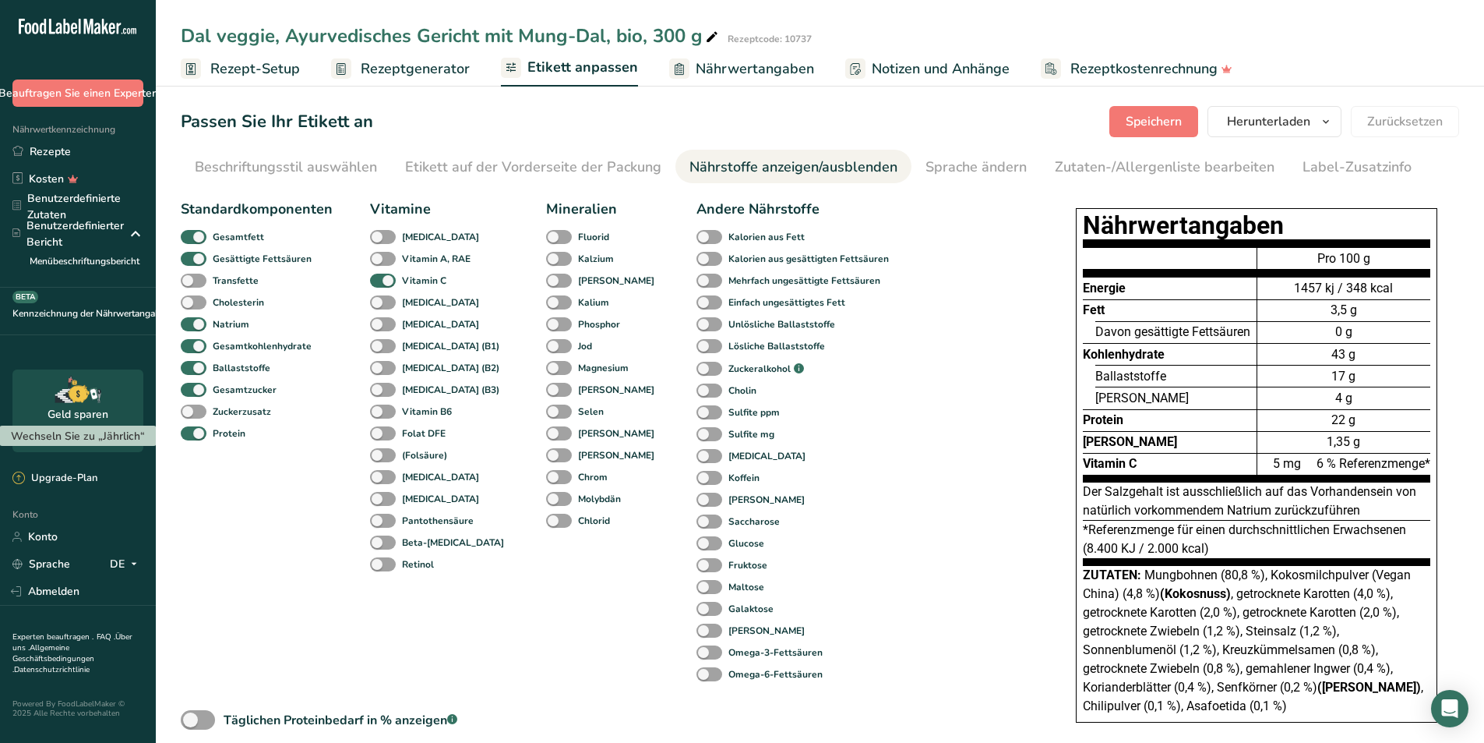
click at [1009, 305] on div "Standardkomponenten Gesamtfett Gesättigte Fettsäuren Transfette Cholesterin Nat…" at bounding box center [605, 485] width 849 height 587
drag, startPoint x: 1089, startPoint y: 225, endPoint x: 1431, endPoint y: 462, distance: 416.1
click at [1431, 462] on div "Nährwertangaben Energie [PERSON_NAME] gesättigte Fettsäuren Kohlenhydrate Balla…" at bounding box center [1257, 465] width 362 height 514
copy div "Nährwertangaben Energie [PERSON_NAME] gesättigte Fettsäuren Kohlenhydrate Balla…"
click at [1228, 282] on div "Energie" at bounding box center [1170, 288] width 174 height 22
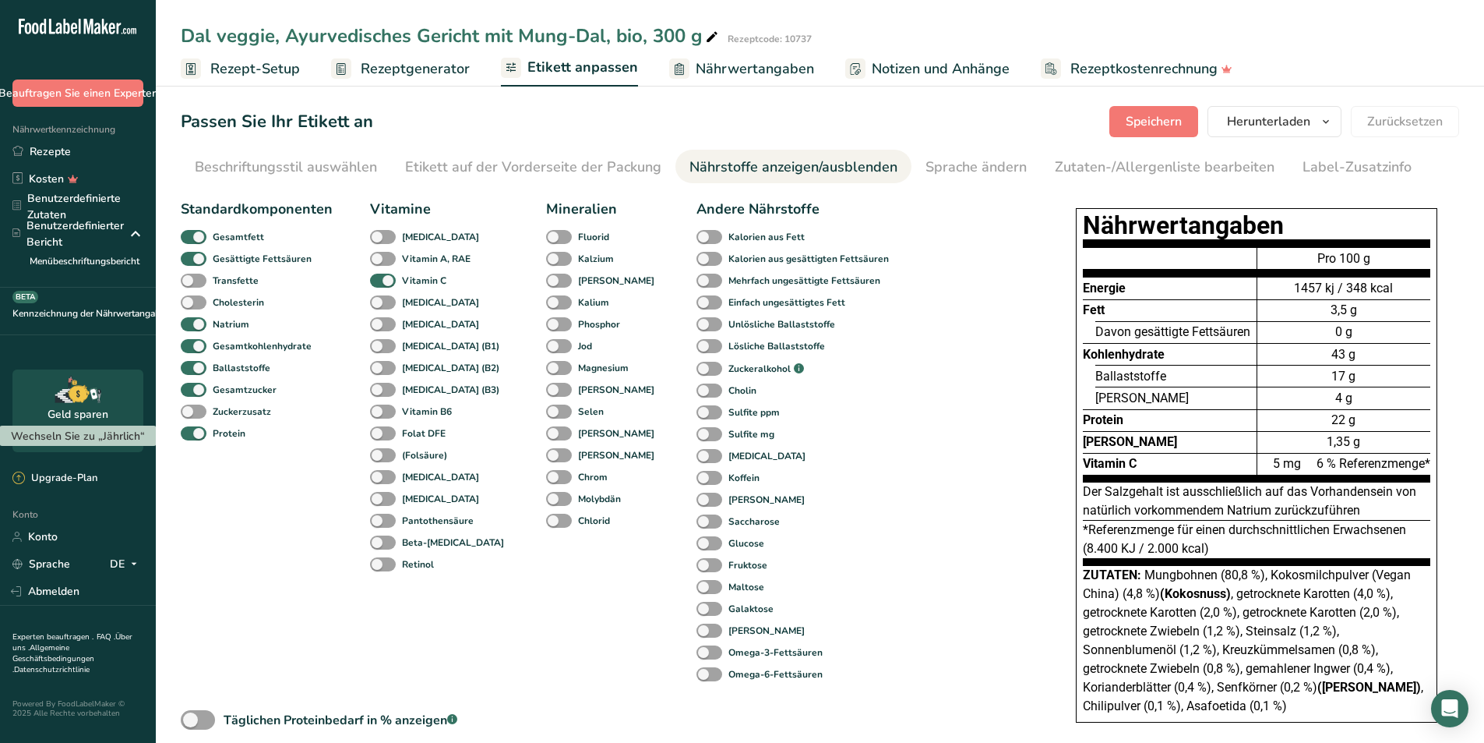
drag, startPoint x: 1091, startPoint y: 223, endPoint x: 1181, endPoint y: 440, distance: 235.4
click at [1191, 450] on div "Nährwertangaben Energie [PERSON_NAME] gesättigte Fettsäuren Kohlenhydrate Balla…" at bounding box center [1257, 465] width 362 height 514
click at [1302, 323] on div "0 g" at bounding box center [1344, 332] width 173 height 22
drag, startPoint x: 1316, startPoint y: 254, endPoint x: 1383, endPoint y: 435, distance: 192.8
click at [1383, 435] on div "Pro 100 g 1457 kj / 348 kcal 3,5 g 0 g 43 g 17 g 4 g 22 g 1,35 g 5 mg 6 % Refer…" at bounding box center [1344, 360] width 174 height 243
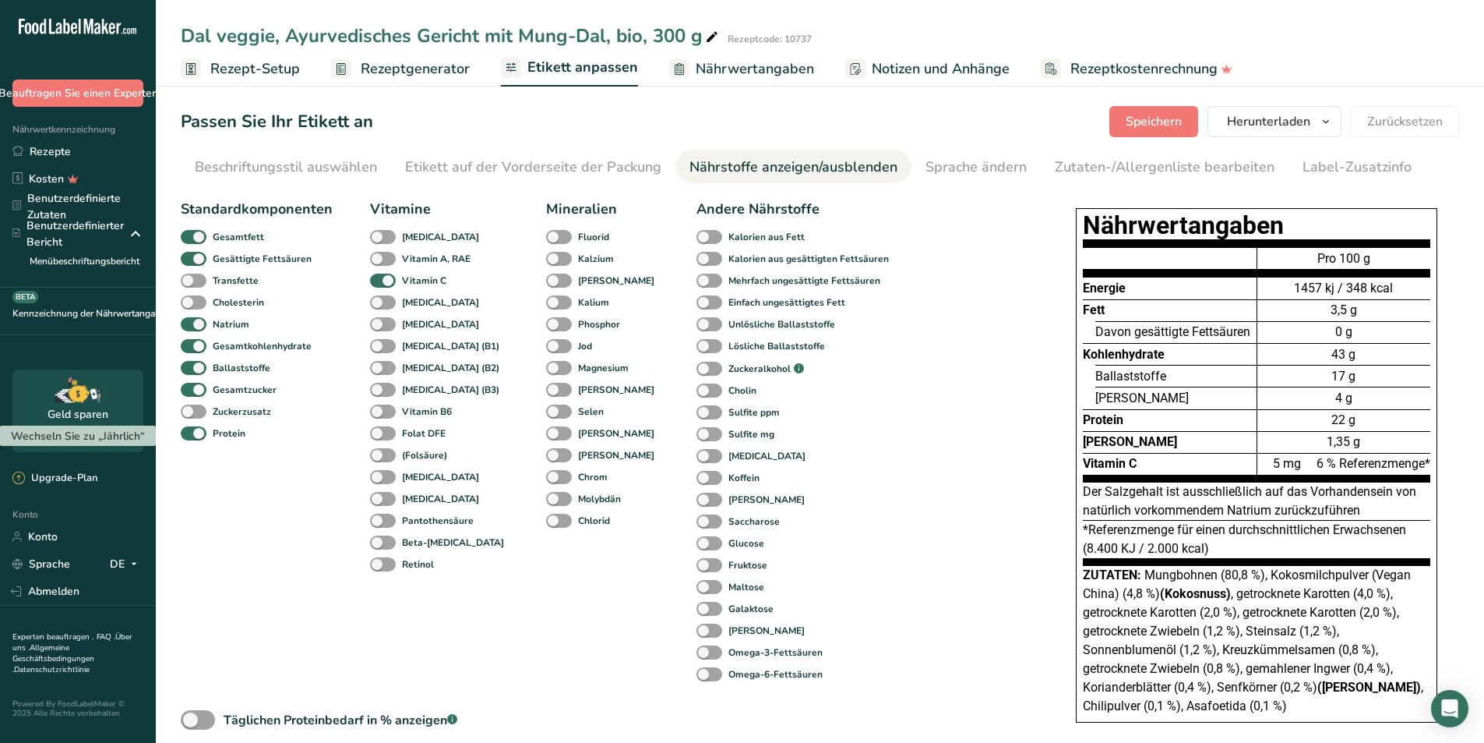
copy div "Pro 100 g 1457 kj / 348 kcal 3,5 g 0 g 43 g 17 g 4 g 22 g 1,35 g"
drag, startPoint x: 180, startPoint y: 34, endPoint x: 701, endPoint y: 30, distance: 521.3
click at [701, 30] on div "Dal veggie, Ayurvedisches Gericht mit Mung-Dal, bio, 300 g Rezeptcode: 10737" at bounding box center [820, 36] width 1329 height 28
copy font "Dal veggie, Ayurvedisches Gericht mit Mung-Dal, bio, 300 g"
